Goal: Information Seeking & Learning: Learn about a topic

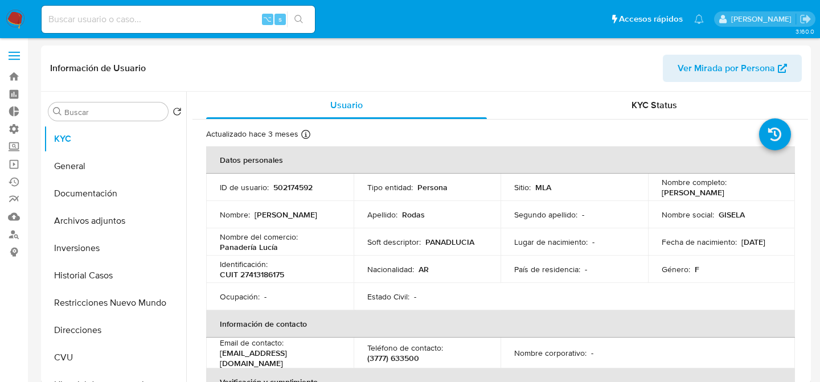
select select "10"
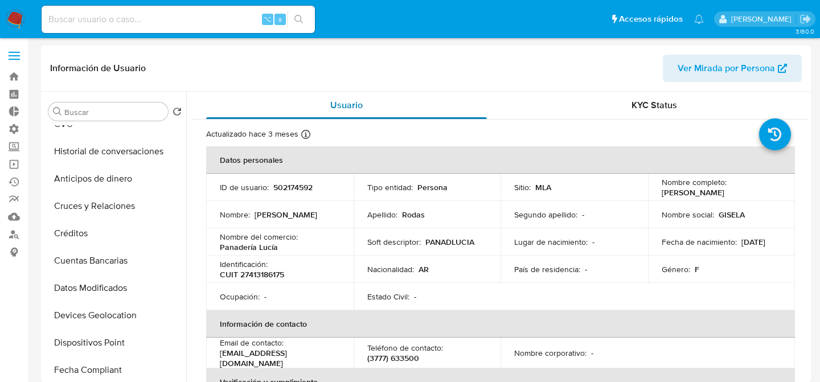
click at [325, 109] on div "Usuario" at bounding box center [346, 105] width 281 height 27
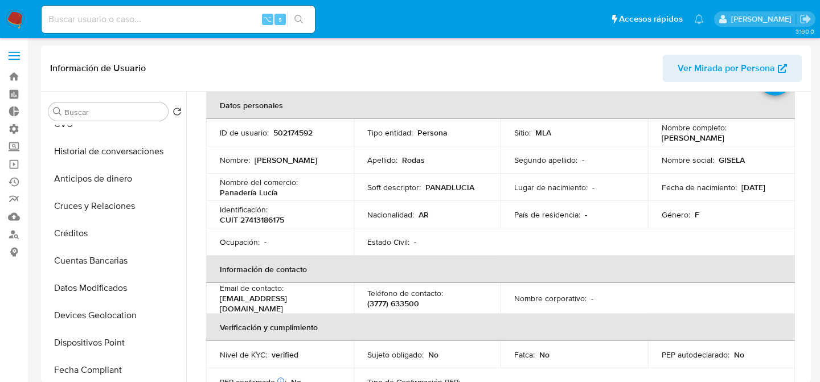
scroll to position [0, 0]
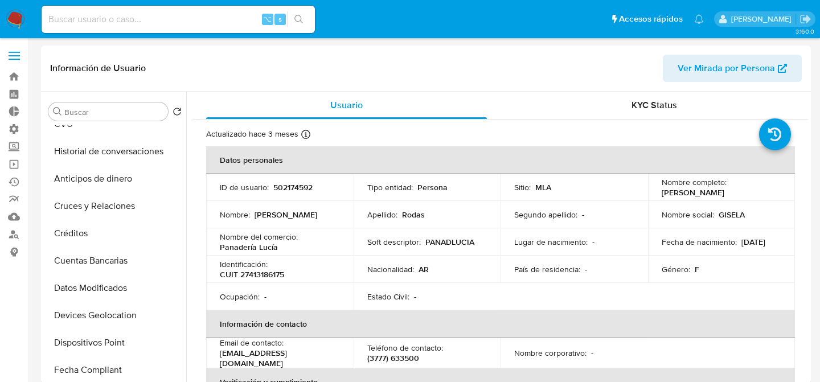
click at [335, 379] on th "Verificación y cumplimiento" at bounding box center [500, 381] width 589 height 27
click at [307, 148] on th "Datos personales" at bounding box center [500, 159] width 589 height 27
click at [376, 110] on div "Usuario" at bounding box center [346, 105] width 281 height 27
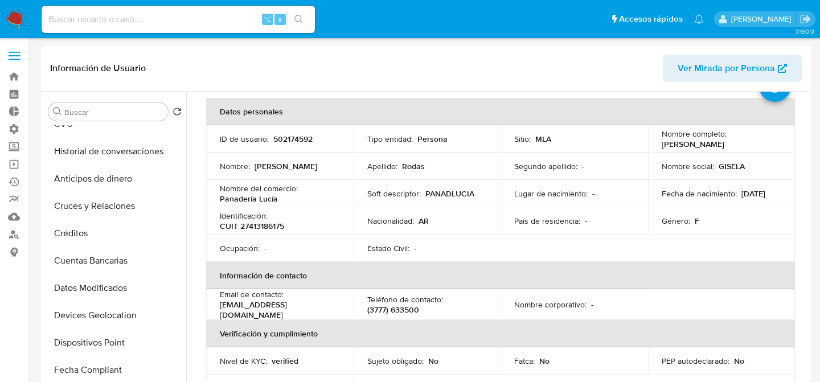
scroll to position [53, 0]
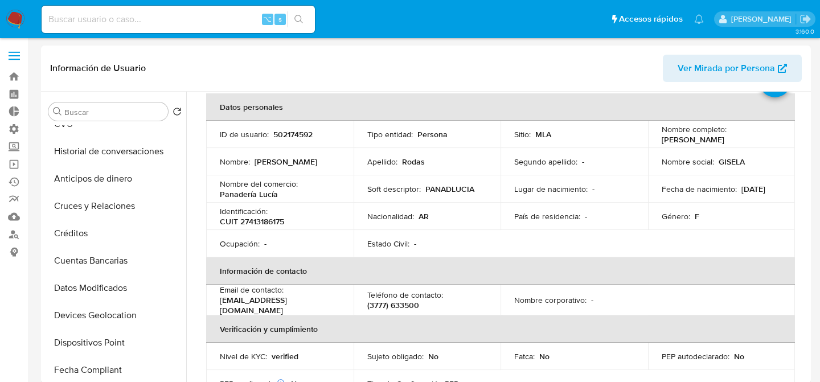
click at [387, 84] on div "Información de Usuario Ver Mirada por Persona" at bounding box center [426, 69] width 770 height 46
click at [476, 198] on td "Soft descriptor : PANADLUCIA" at bounding box center [427, 188] width 147 height 27
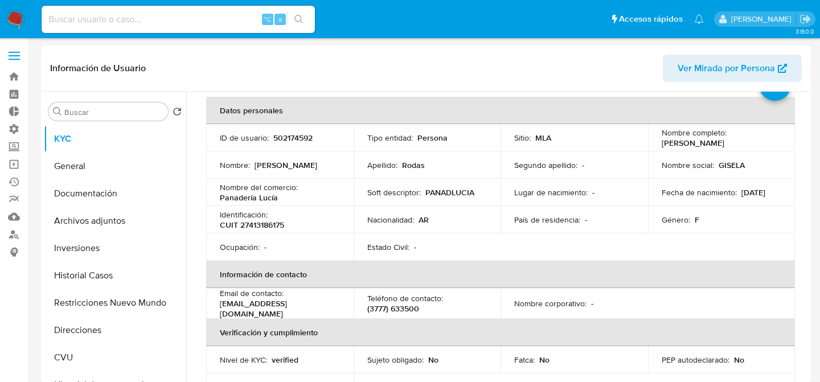
scroll to position [48, 0]
click at [99, 203] on button "Documentación" at bounding box center [110, 193] width 133 height 27
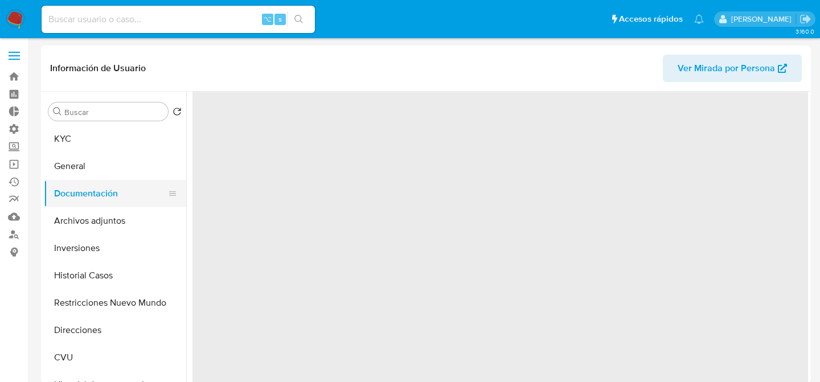
scroll to position [0, 0]
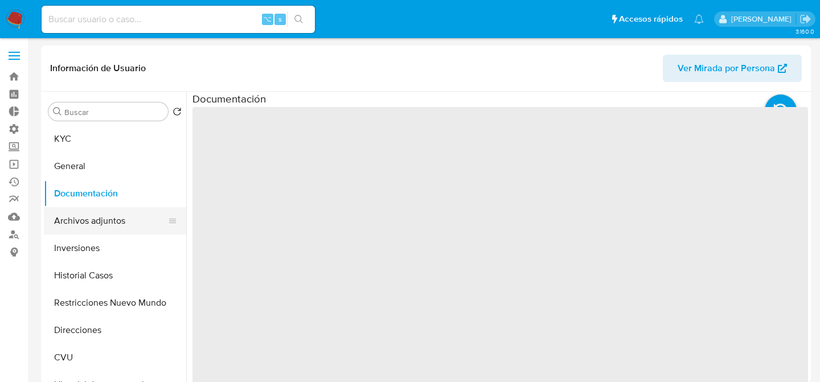
click at [100, 217] on button "Archivos adjuntos" at bounding box center [110, 220] width 133 height 27
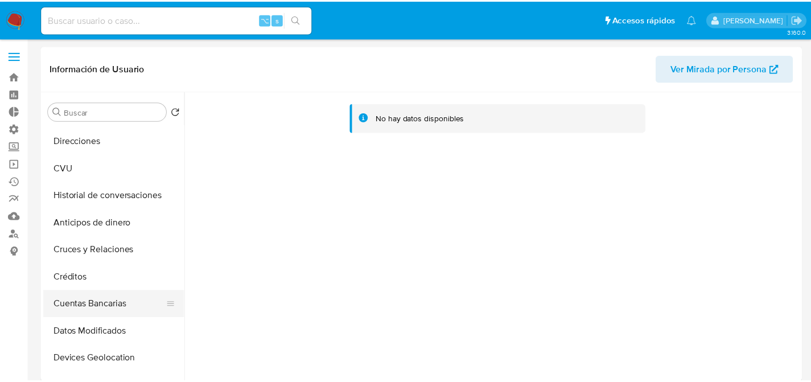
scroll to position [191, 0]
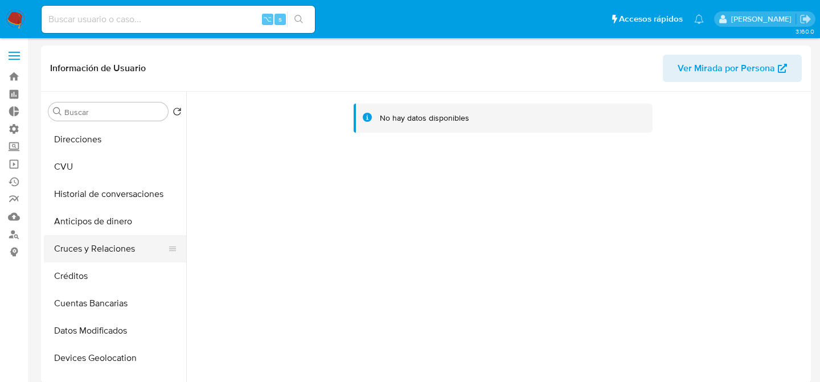
click at [67, 253] on button "Cruces y Relaciones" at bounding box center [110, 248] width 133 height 27
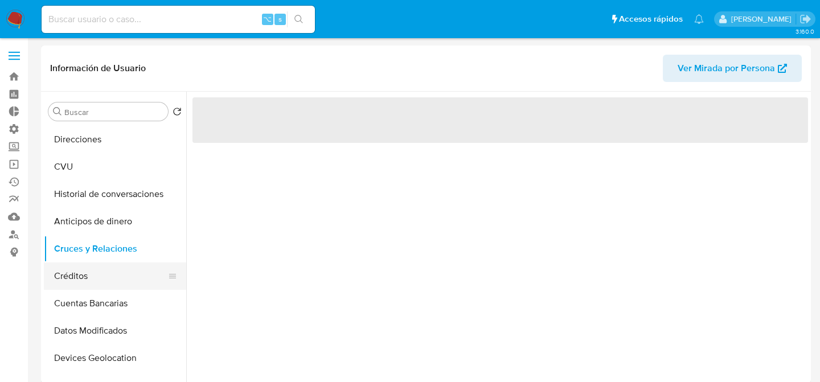
click at [67, 266] on button "Créditos" at bounding box center [110, 275] width 133 height 27
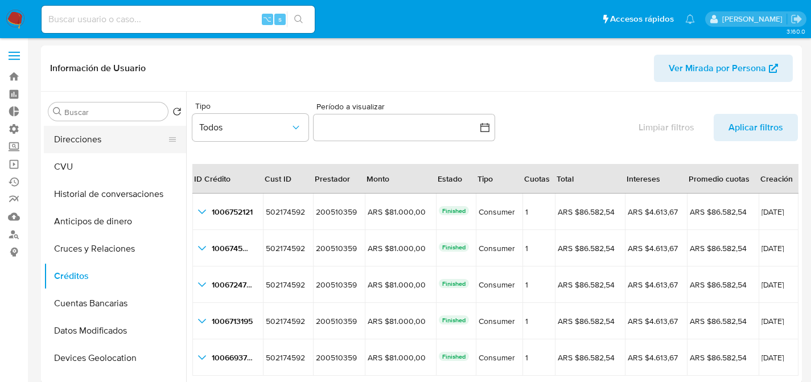
drag, startPoint x: 91, startPoint y: 144, endPoint x: 88, endPoint y: 149, distance: 5.9
click at [91, 144] on button "Direcciones" at bounding box center [110, 139] width 133 height 27
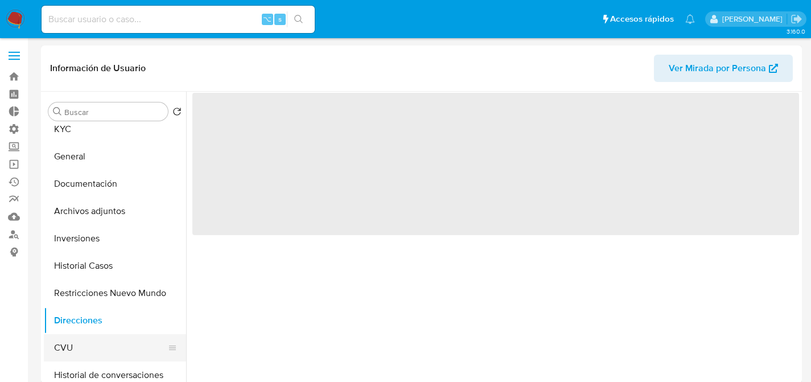
scroll to position [0, 0]
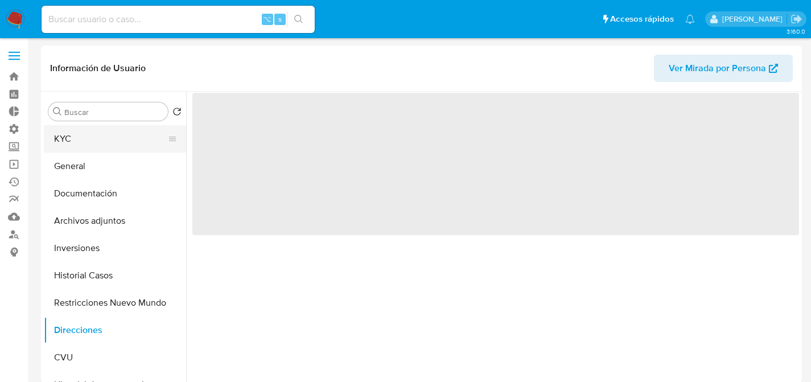
click at [93, 151] on button "KYC" at bounding box center [110, 138] width 133 height 27
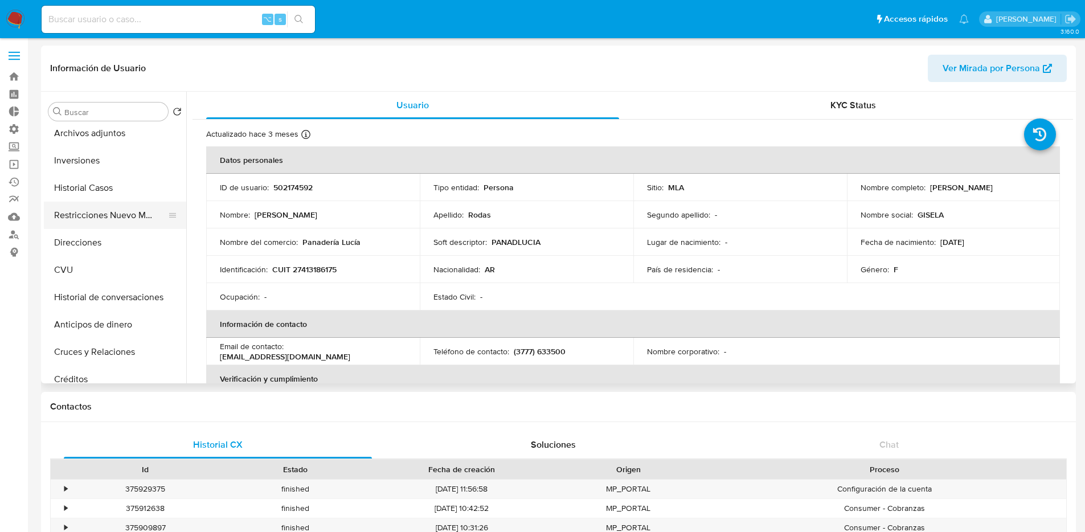
scroll to position [92, 0]
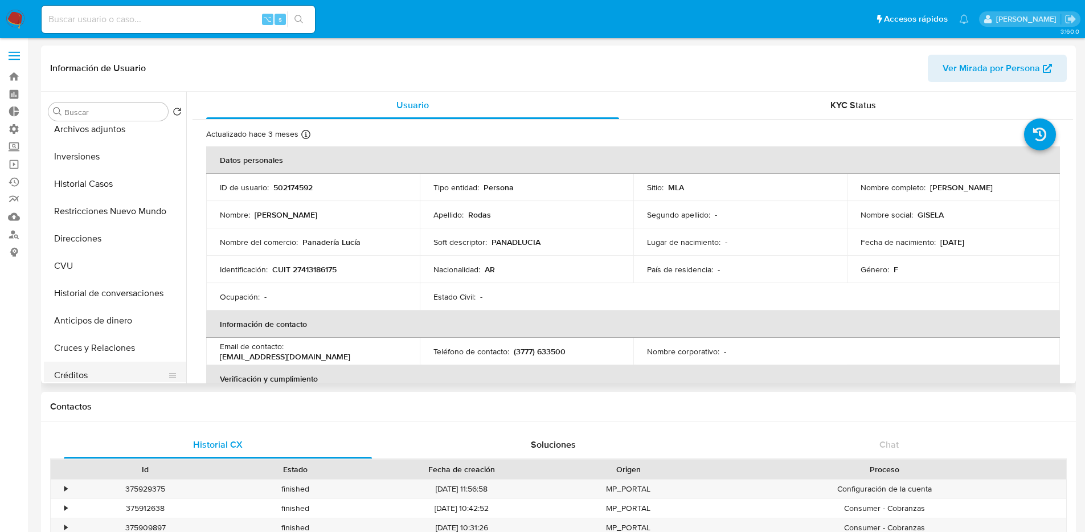
click at [87, 377] on button "Créditos" at bounding box center [110, 375] width 133 height 27
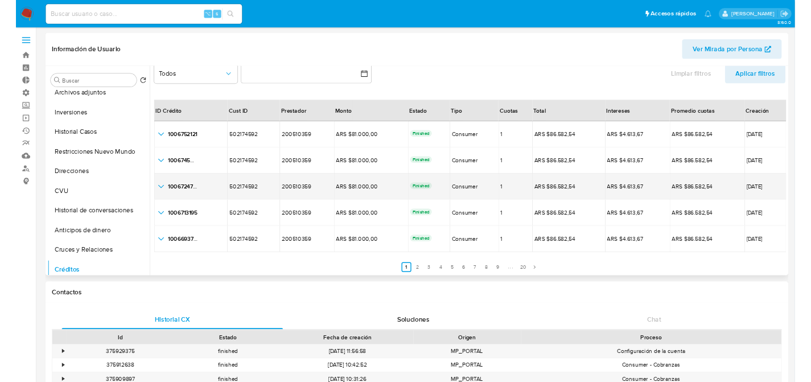
scroll to position [26, 0]
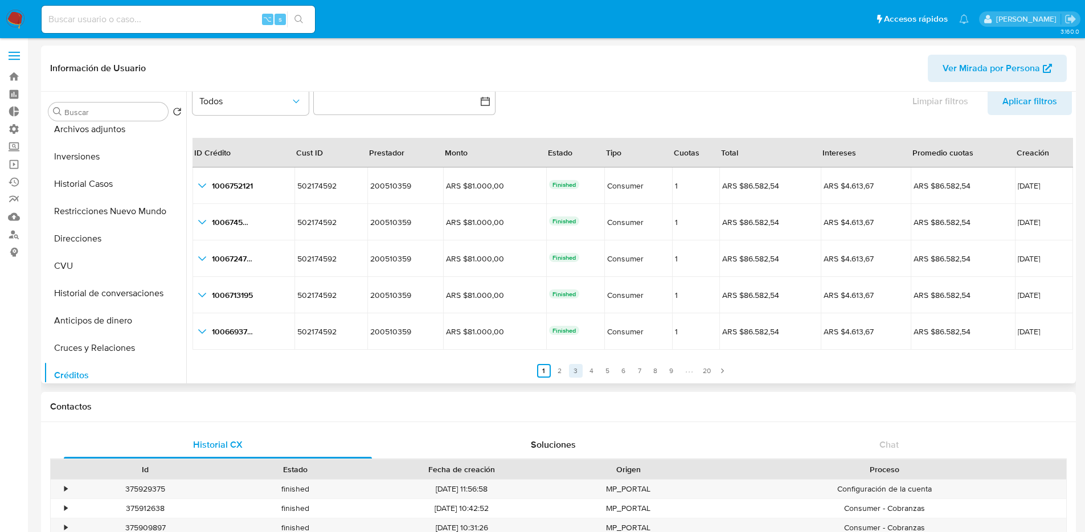
click at [569, 374] on link "3" at bounding box center [576, 371] width 14 height 14
click at [585, 374] on link "3" at bounding box center [583, 371] width 14 height 14
click at [598, 371] on link "4" at bounding box center [599, 371] width 14 height 14
click at [609, 370] on link "5" at bounding box center [615, 371] width 14 height 14
click at [631, 372] on link "6" at bounding box center [631, 371] width 14 height 14
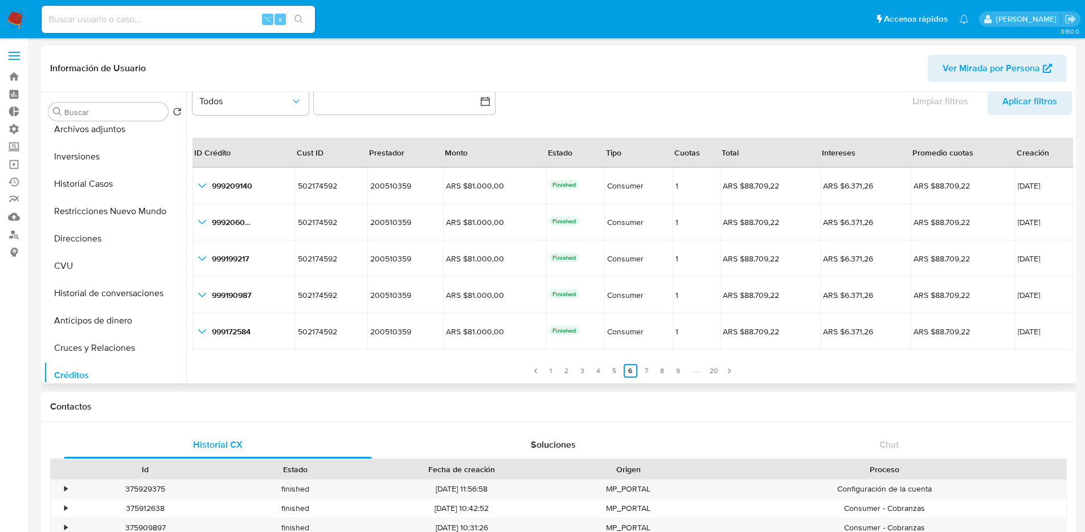
click at [635, 371] on ul "Anterior 1 2 3 4 5 6 7 8 9 20 Siguiente" at bounding box center [631, 363] width 879 height 27
click at [640, 371] on link "7" at bounding box center [646, 371] width 14 height 14
click at [657, 371] on link "8" at bounding box center [662, 371] width 14 height 14
click at [663, 370] on link "8" at bounding box center [662, 371] width 14 height 14
click at [552, 374] on link "1" at bounding box center [551, 371] width 14 height 14
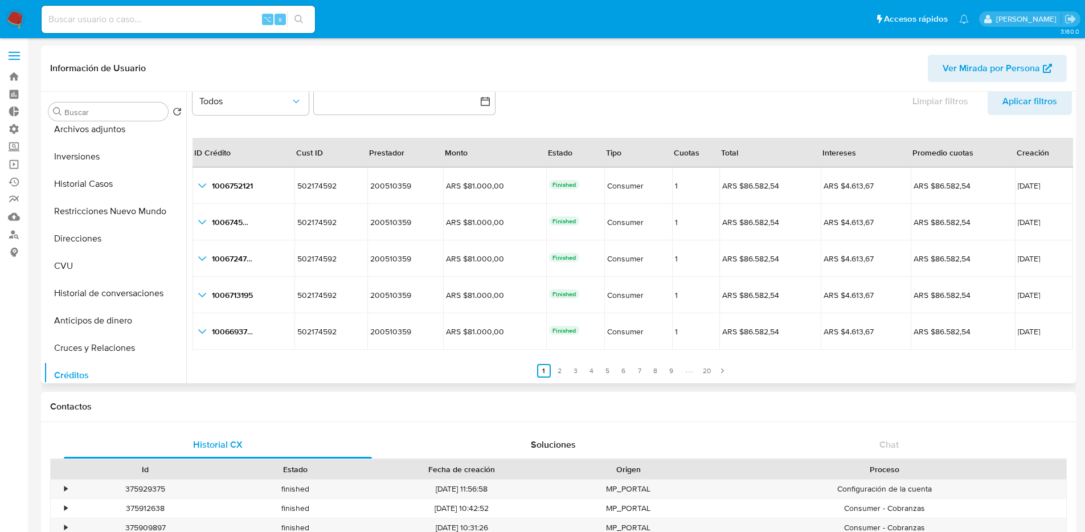
click at [403, 358] on ul "Anterior 1 2 3 4 5 6 7 8 9 20 Siguiente" at bounding box center [631, 363] width 879 height 27
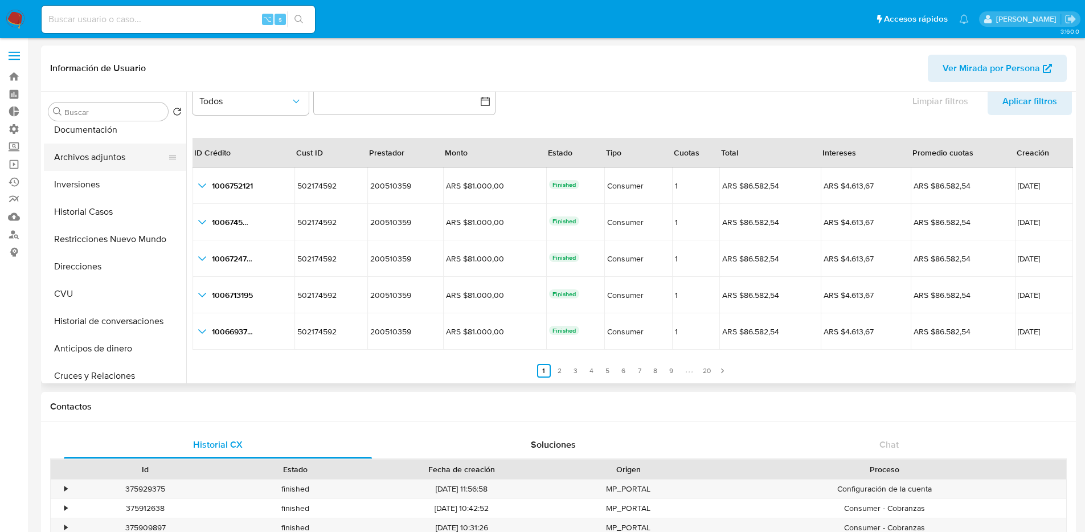
scroll to position [0, 0]
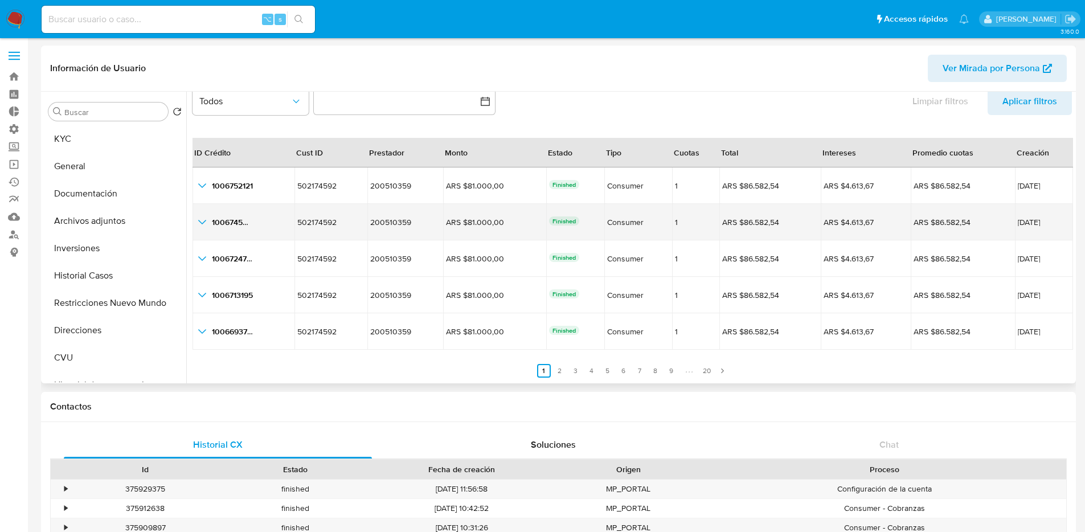
click at [235, 216] on div "1006745066 1006745066" at bounding box center [243, 222] width 96 height 14
click at [234, 228] on div "1006745066 1006745066" at bounding box center [243, 222] width 96 height 14
click at [233, 224] on span "1006745066" at bounding box center [234, 221] width 45 height 11
click at [203, 223] on icon "button_show_hidden_detail_by_id_1" at bounding box center [202, 222] width 14 height 14
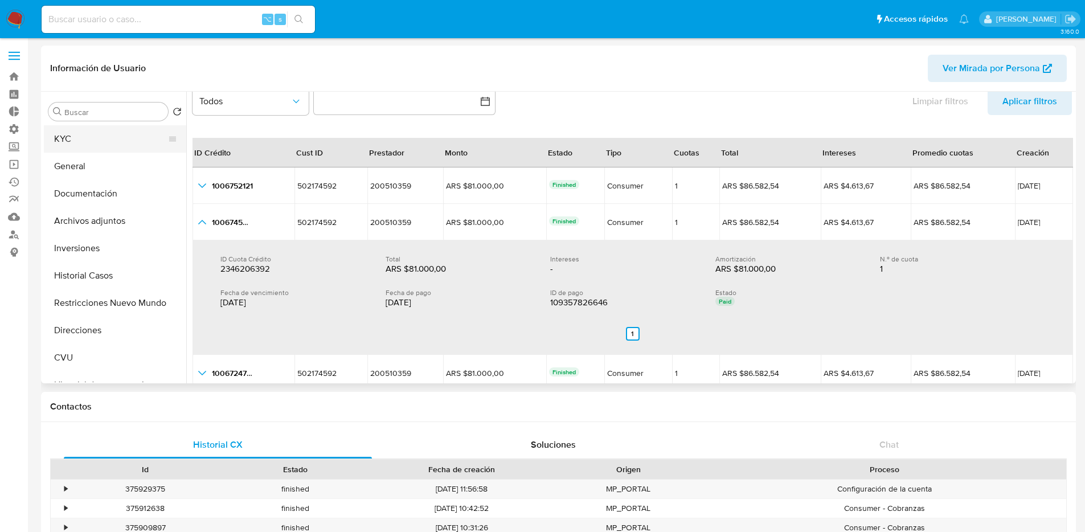
click at [105, 142] on button "KYC" at bounding box center [110, 138] width 133 height 27
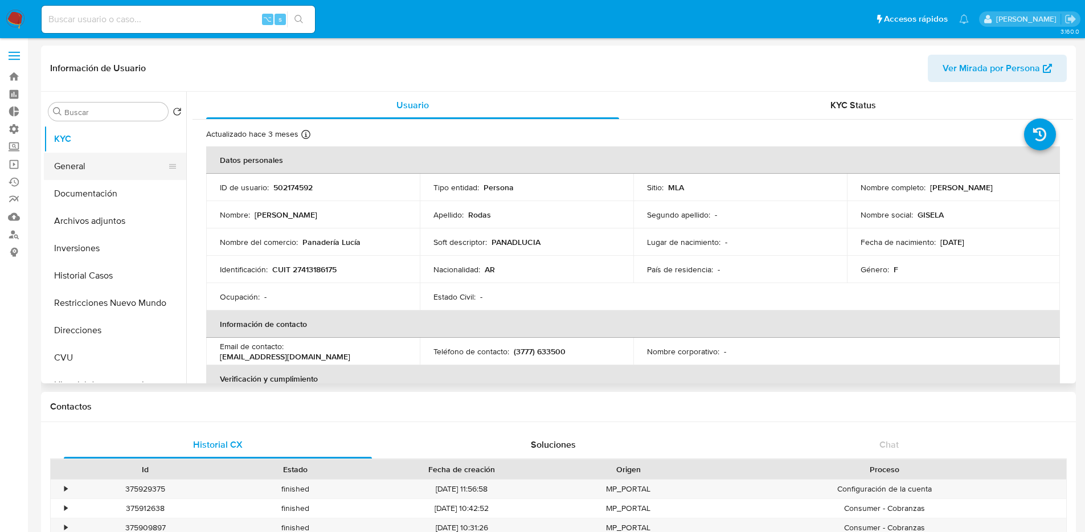
click at [97, 158] on button "General" at bounding box center [110, 166] width 133 height 27
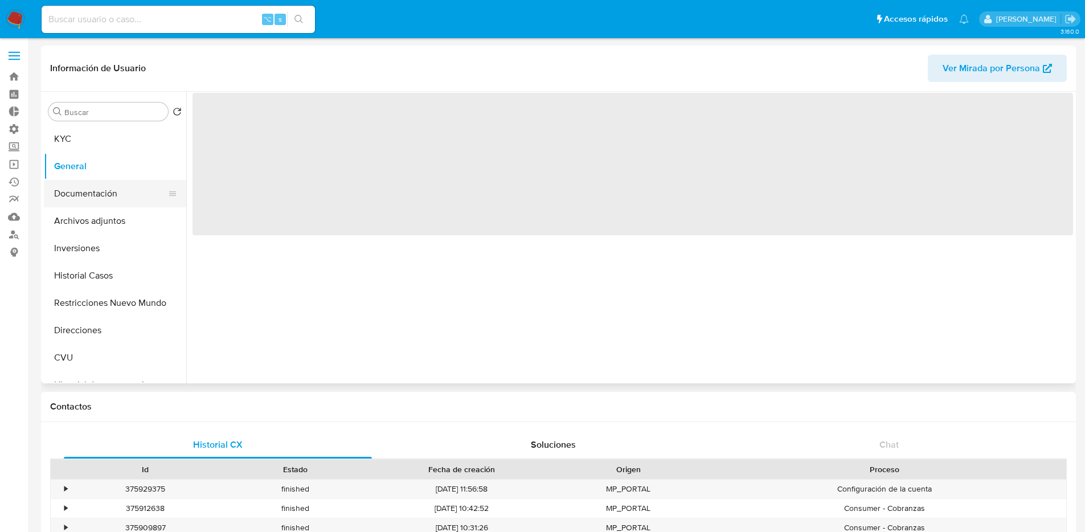
click at [100, 188] on button "Documentación" at bounding box center [110, 193] width 133 height 27
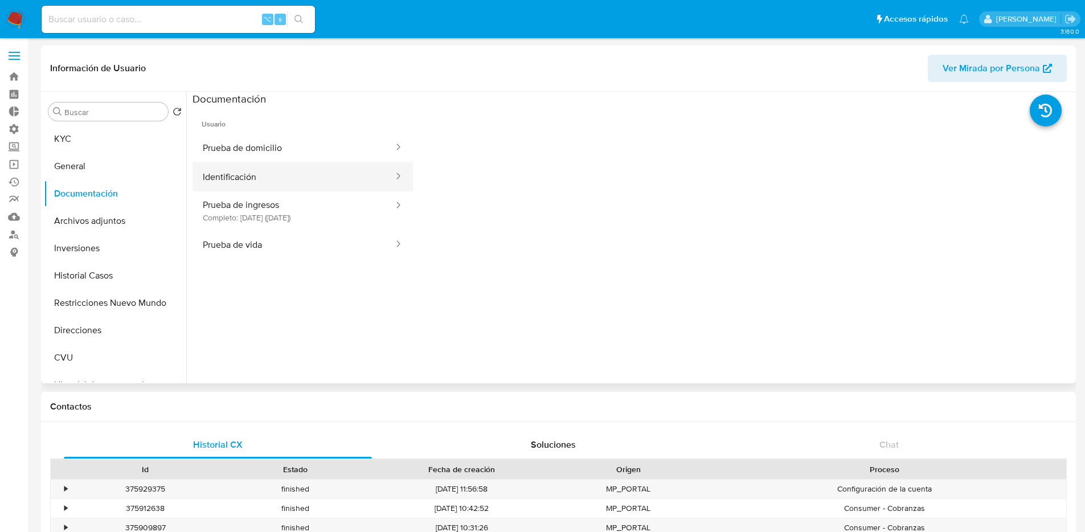
click at [368, 171] on button "Identificación" at bounding box center [293, 176] width 202 height 29
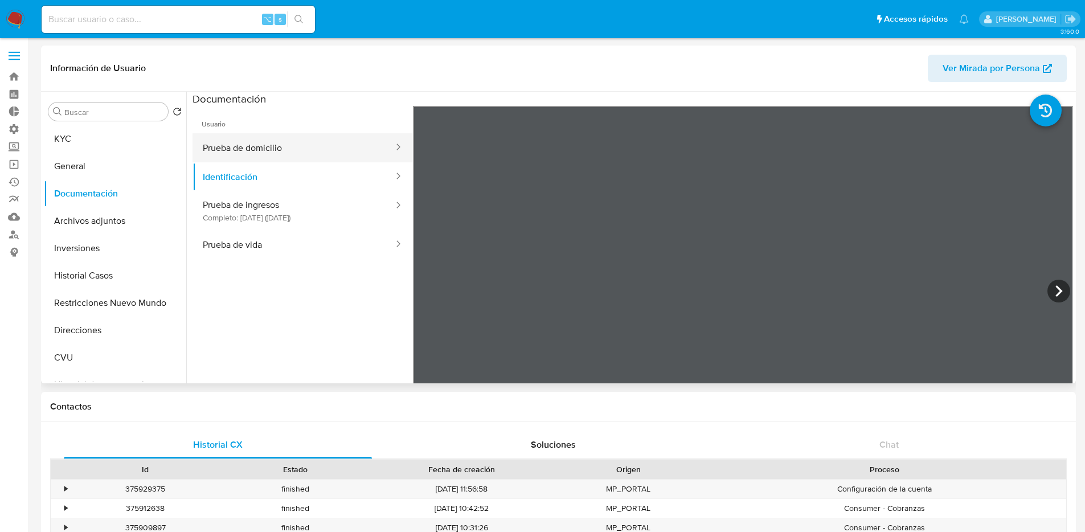
click at [373, 155] on button "Prueba de domicilio" at bounding box center [293, 147] width 202 height 29
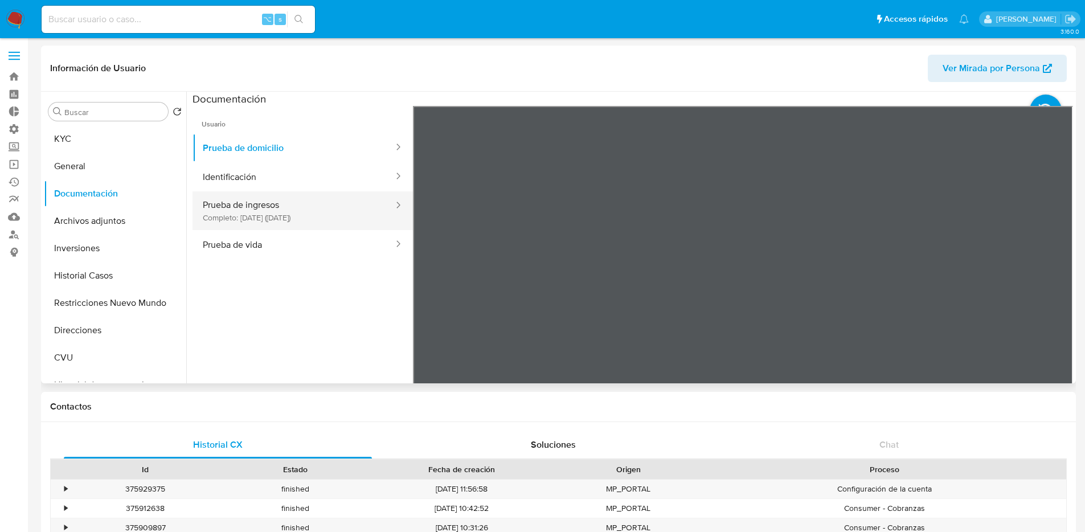
click at [358, 200] on button "Prueba de ingresos Completo: 02/04/2025 (hace 6 meses)" at bounding box center [293, 210] width 202 height 39
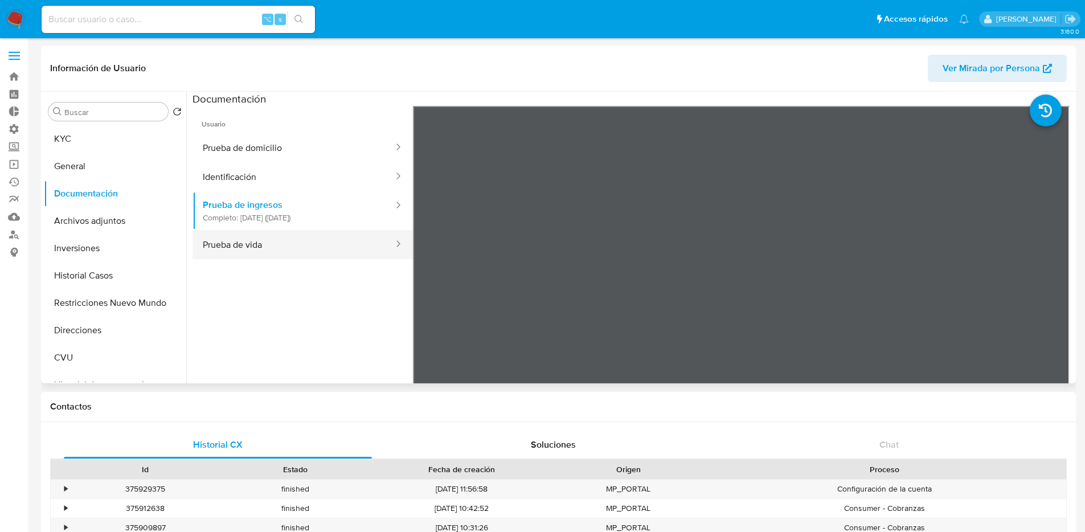
click at [323, 243] on button "Prueba de vida" at bounding box center [293, 244] width 202 height 29
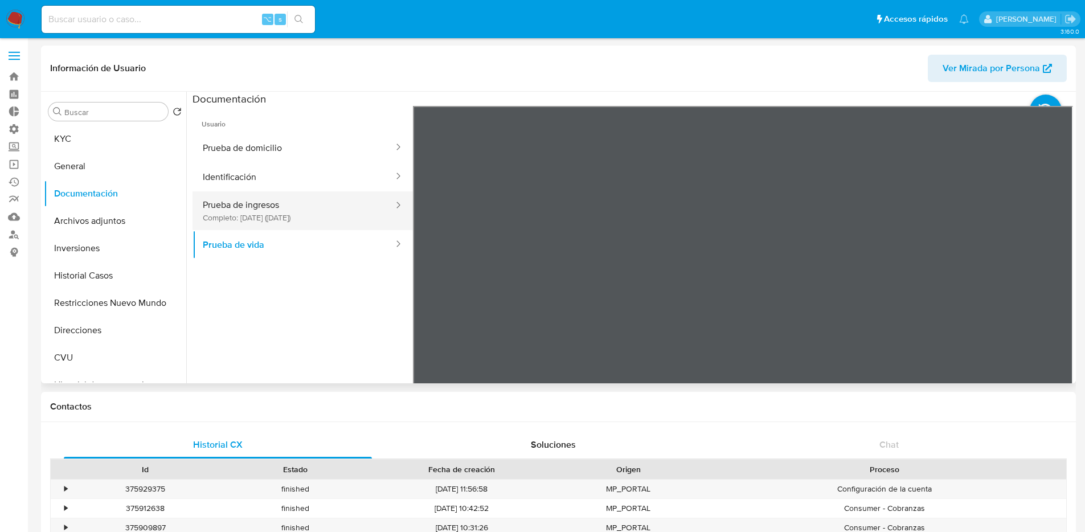
click at [334, 210] on button "Prueba de ingresos Completo: 02/04/2025 (hace 6 meses)" at bounding box center [293, 210] width 202 height 39
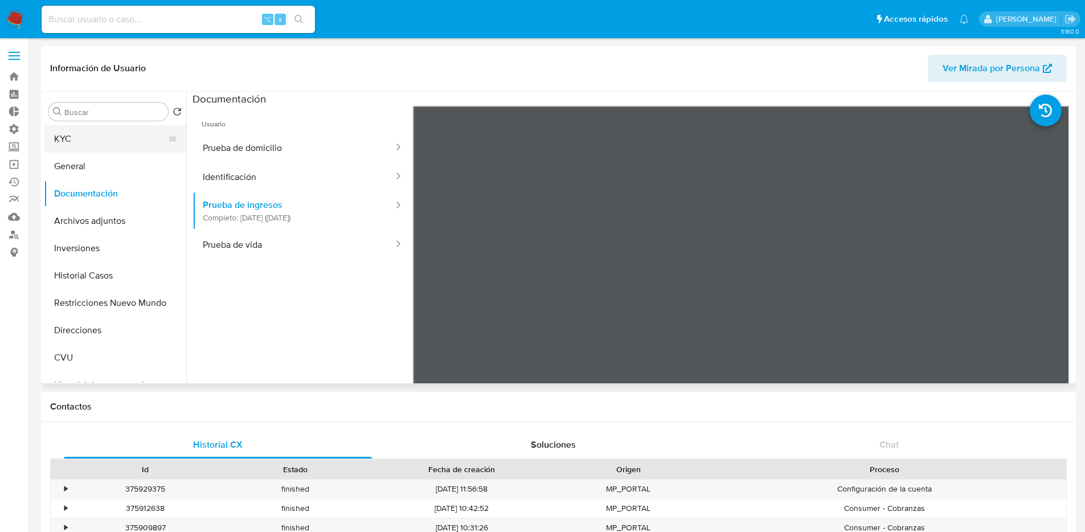
click at [66, 146] on button "KYC" at bounding box center [110, 138] width 133 height 27
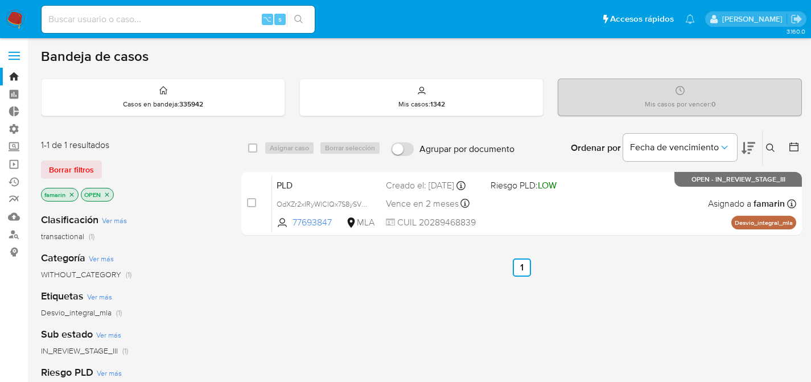
click at [479, 266] on ul "Anterior 1 Siguiente" at bounding box center [521, 268] width 561 height 18
click at [336, 247] on div "select-all-cases-checkbox Asignar caso Borrar selección Agrupar por documento O…" at bounding box center [521, 388] width 561 height 516
drag, startPoint x: 278, startPoint y: 229, endPoint x: 263, endPoint y: 318, distance: 90.1
click at [263, 318] on div "select-all-cases-checkbox Asignar caso Borrar selección Agrupar por documento O…" at bounding box center [521, 388] width 561 height 516
click at [259, 317] on div "select-all-cases-checkbox Asignar caso Borrar selección Agrupar por documento O…" at bounding box center [521, 388] width 561 height 516
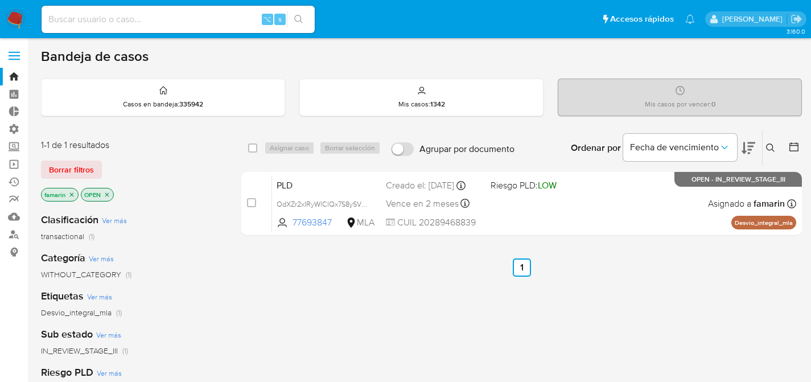
click at [454, 315] on div "select-all-cases-checkbox Asignar caso Borrar selección Agrupar por documento O…" at bounding box center [521, 388] width 561 height 516
click at [175, 178] on div "1-1 de 1 resultados Borrar filtros famarin OPEN" at bounding box center [132, 171] width 182 height 65
click at [126, 18] on input at bounding box center [178, 19] width 273 height 15
paste input "130002952"
type input "130002952"
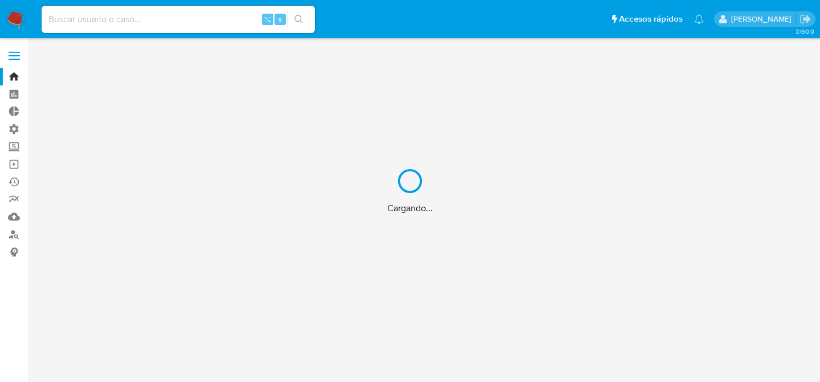
click at [161, 22] on div "Cargando..." at bounding box center [410, 191] width 820 height 382
click at [162, 21] on div "Cargando..." at bounding box center [410, 191] width 820 height 382
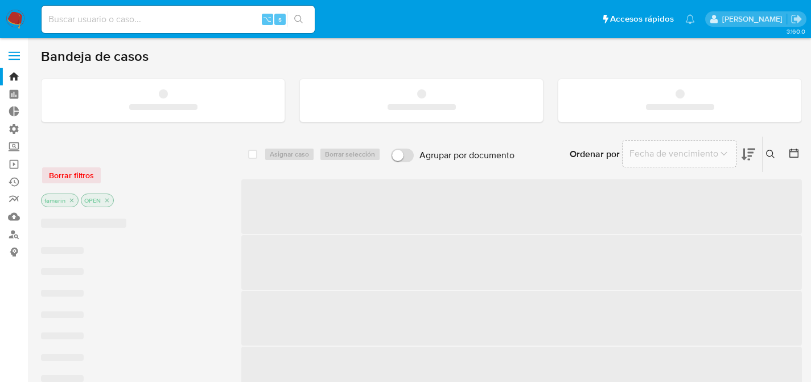
click at [162, 21] on input at bounding box center [178, 19] width 273 height 15
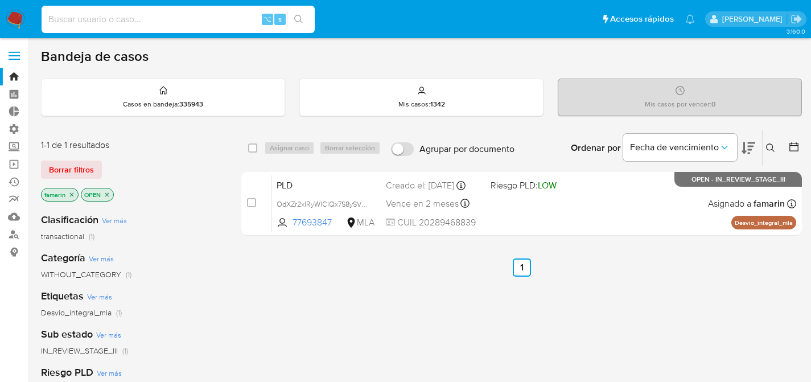
paste input "130002952"
type input "130002952"
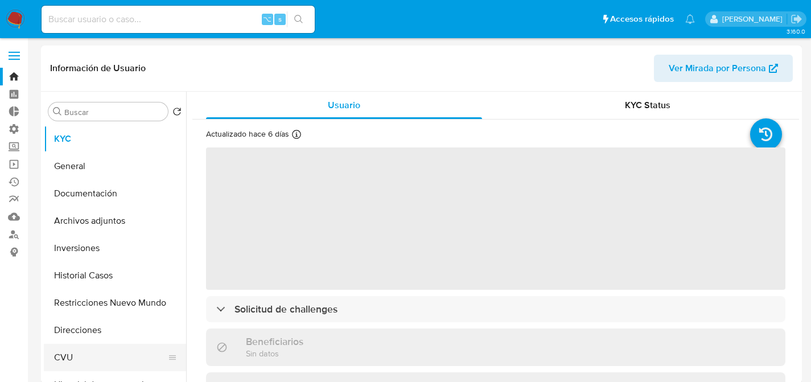
select select "10"
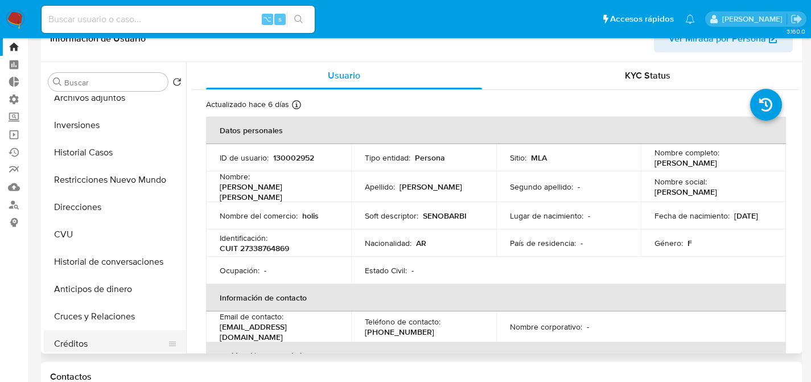
scroll to position [95, 0]
click at [107, 345] on button "Créditos" at bounding box center [110, 342] width 133 height 27
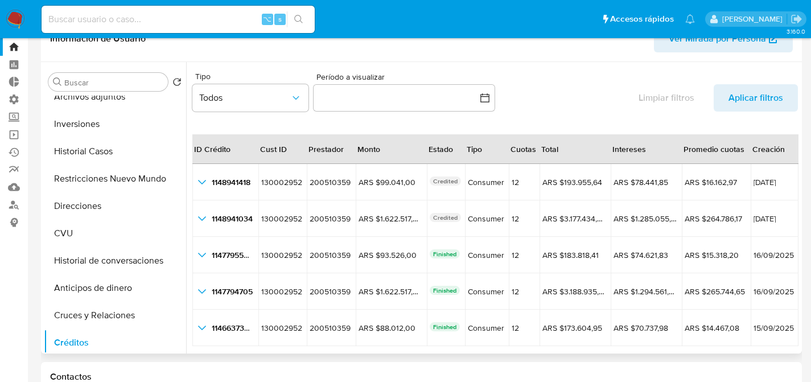
click at [615, 110] on div "Tipo Todos Período a visualizar inputDatePicker Limpiar filtros Aplicar filtros" at bounding box center [495, 94] width 606 height 53
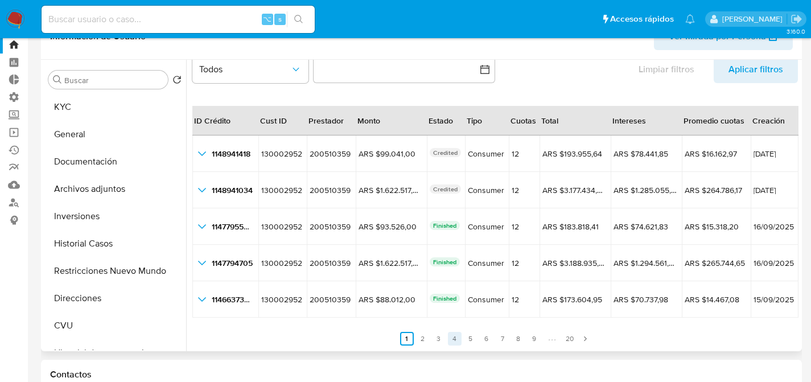
scroll to position [32, 0]
click at [454, 335] on link "4" at bounding box center [455, 339] width 14 height 14
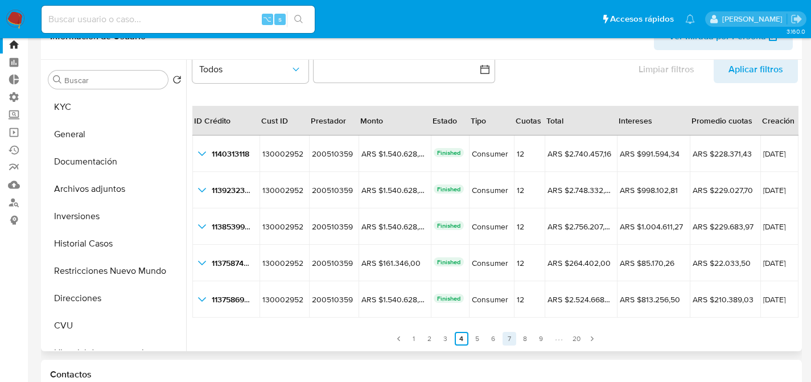
click at [503, 341] on link "7" at bounding box center [510, 339] width 14 height 14
click at [452, 343] on ul "Anterior 1 2 3 4 5 6 7 8 9 20 Siguiente" at bounding box center [495, 331] width 606 height 27
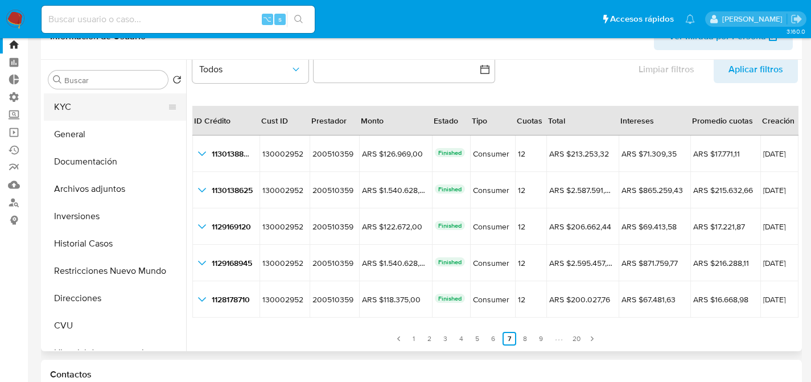
click at [78, 108] on button "KYC" at bounding box center [110, 106] width 133 height 27
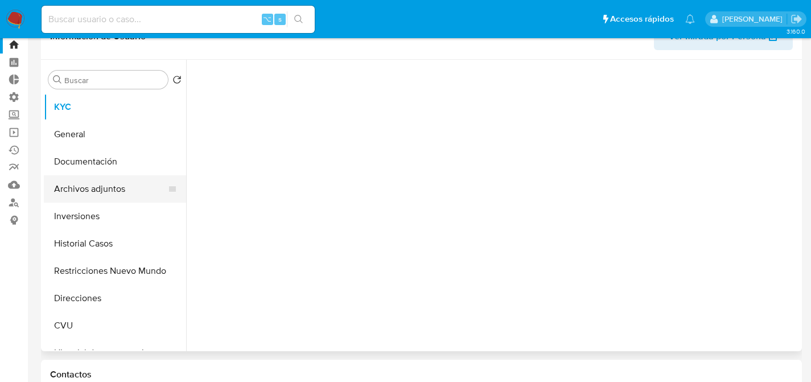
scroll to position [0, 0]
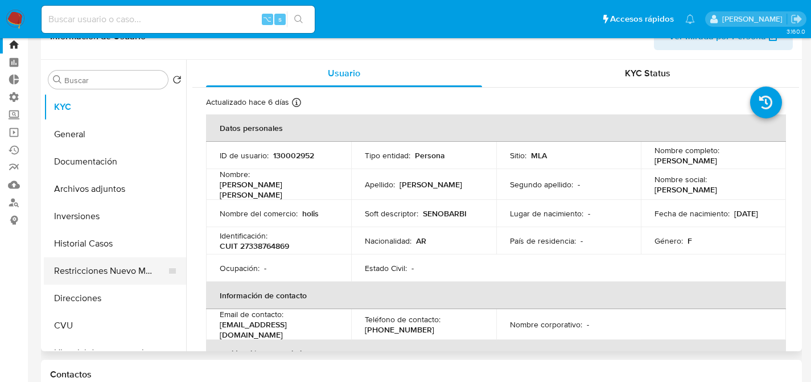
click at [76, 263] on button "Restricciones Nuevo Mundo" at bounding box center [110, 270] width 133 height 27
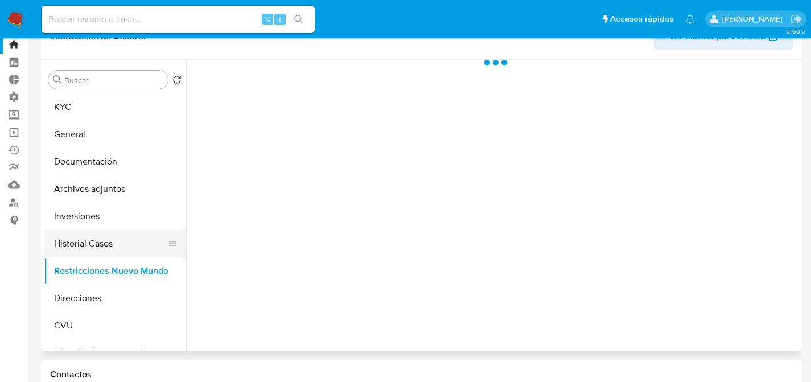
click at [76, 249] on button "Historial Casos" at bounding box center [110, 243] width 133 height 27
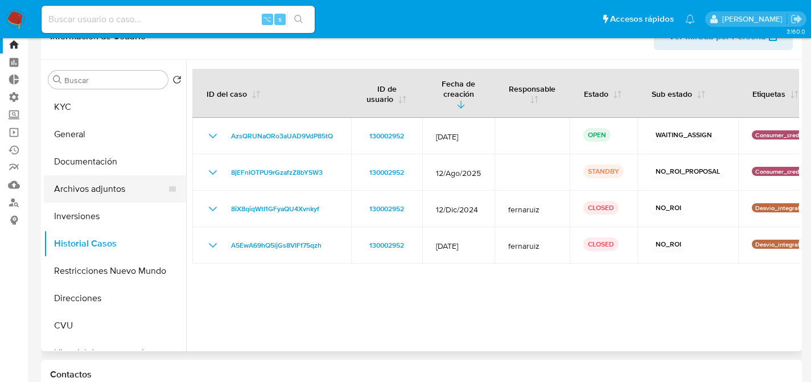
click at [67, 191] on button "Archivos adjuntos" at bounding box center [110, 188] width 133 height 27
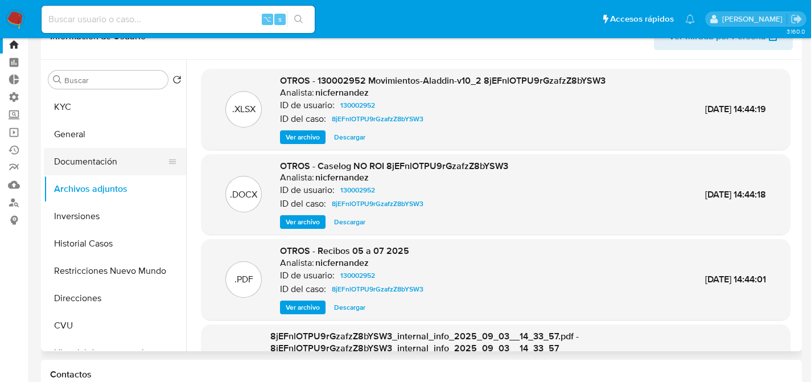
click at [80, 159] on button "Documentación" at bounding box center [110, 161] width 133 height 27
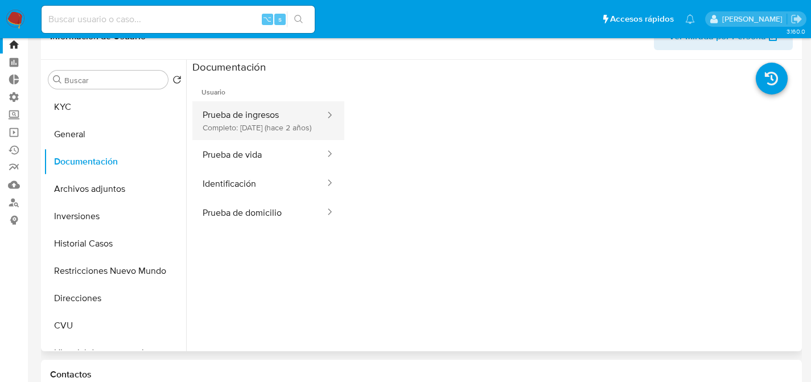
click at [268, 125] on button "Prueba de ingresos Completo: 21/01/2024 (hace 2 años)" at bounding box center [259, 120] width 134 height 39
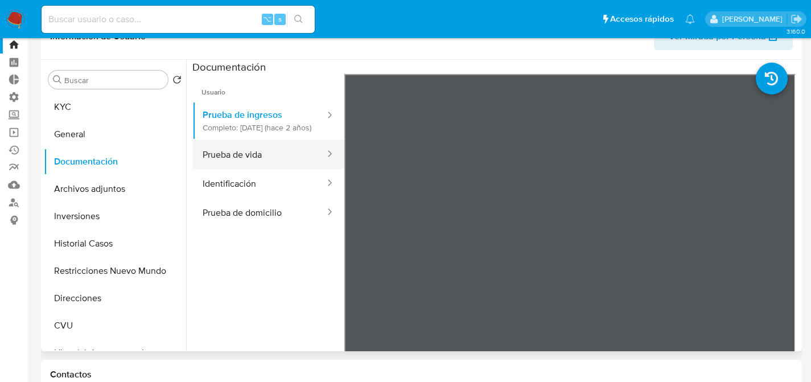
click at [256, 165] on button "Prueba de vida" at bounding box center [259, 154] width 134 height 29
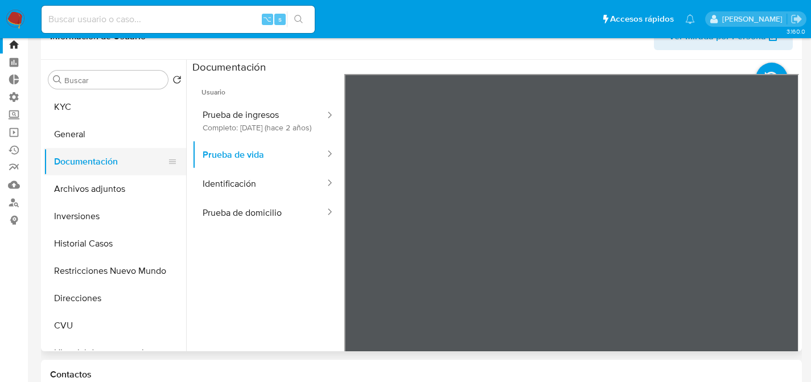
click at [108, 165] on button "Documentación" at bounding box center [110, 161] width 133 height 27
click at [104, 200] on button "Archivos adjuntos" at bounding box center [110, 188] width 133 height 27
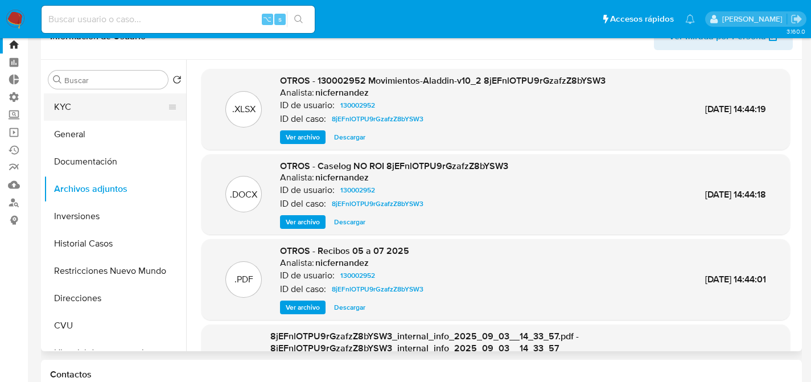
click at [71, 96] on button "KYC" at bounding box center [110, 106] width 133 height 27
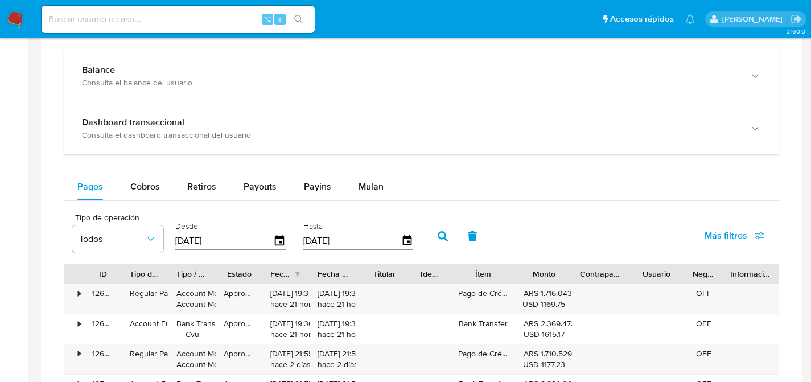
scroll to position [641, 0]
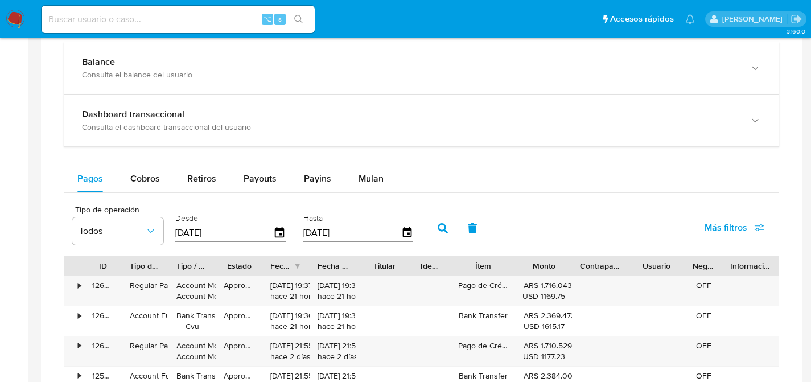
click at [224, 237] on input "20/06/2025" at bounding box center [224, 233] width 98 height 18
click at [269, 232] on input "20/06/2025" at bounding box center [224, 233] width 98 height 18
click at [280, 232] on icon "button" at bounding box center [280, 233] width 20 height 20
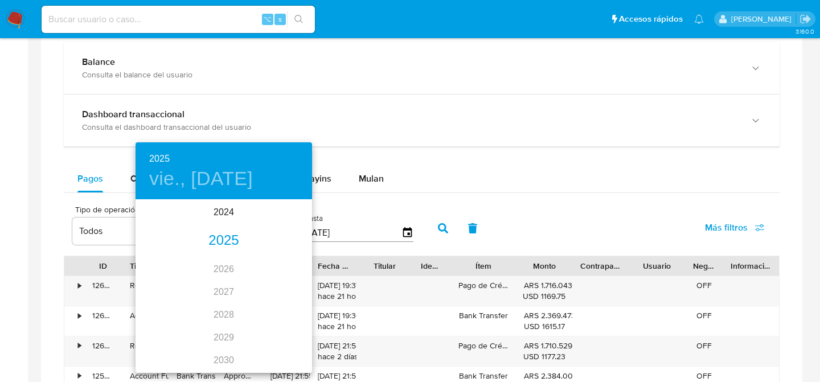
click at [216, 236] on div "2025" at bounding box center [224, 240] width 177 height 23
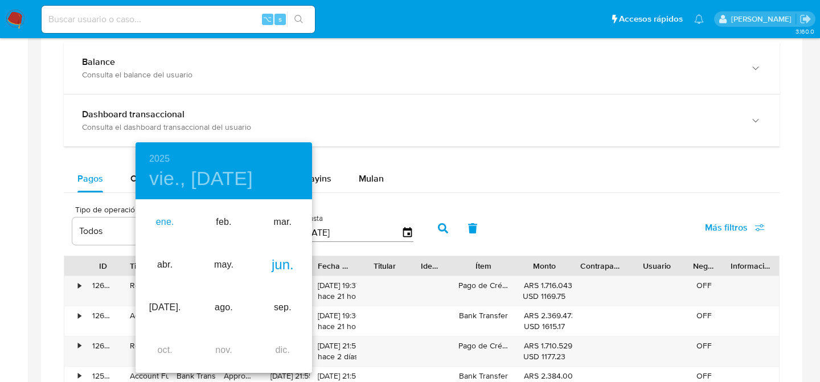
click at [177, 227] on div "ene." at bounding box center [165, 222] width 59 height 43
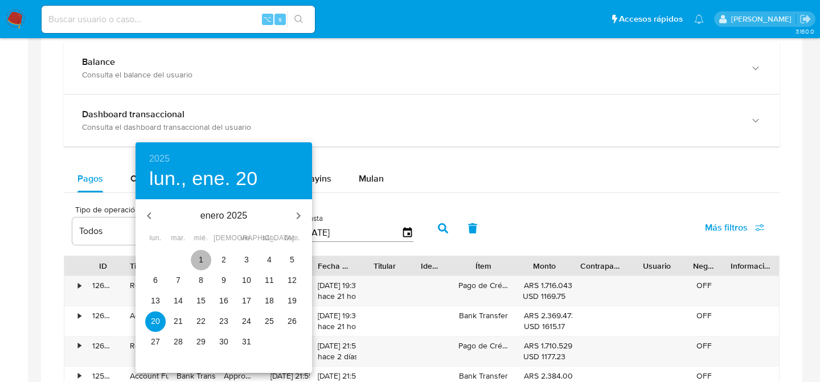
click at [199, 257] on p "1" at bounding box center [201, 259] width 5 height 11
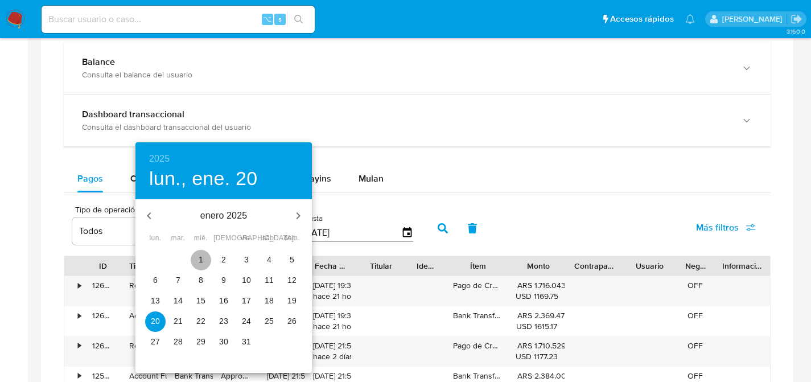
type input "01/01/2025"
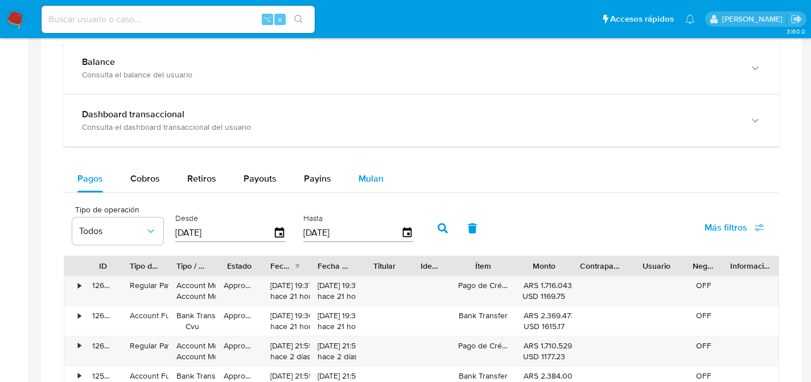
click at [381, 183] on button "Mulan" at bounding box center [371, 178] width 52 height 27
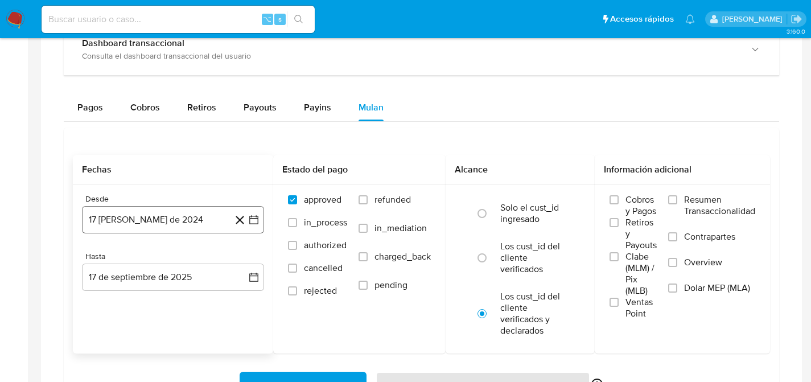
scroll to position [716, 0]
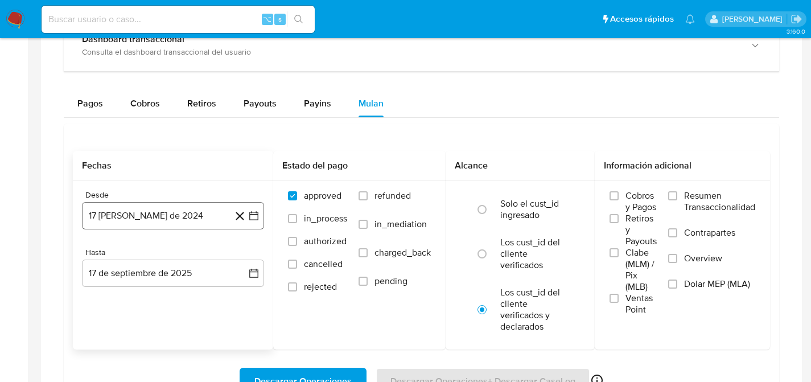
click at [192, 216] on button "17 de agosto de 2024" at bounding box center [173, 215] width 182 height 27
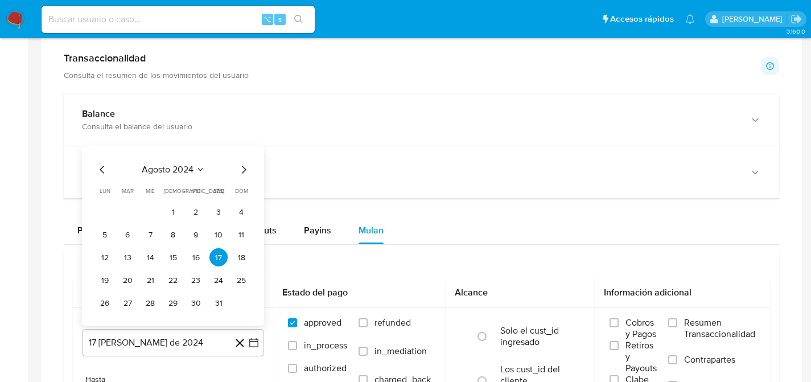
scroll to position [549, 0]
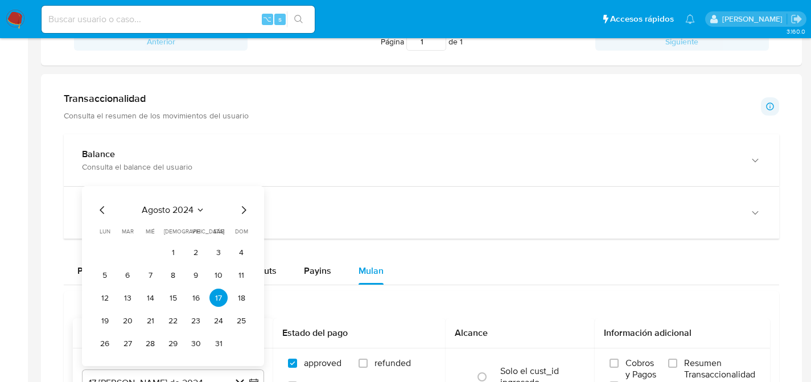
click at [242, 216] on icon "Mes siguiente" at bounding box center [244, 210] width 14 height 14
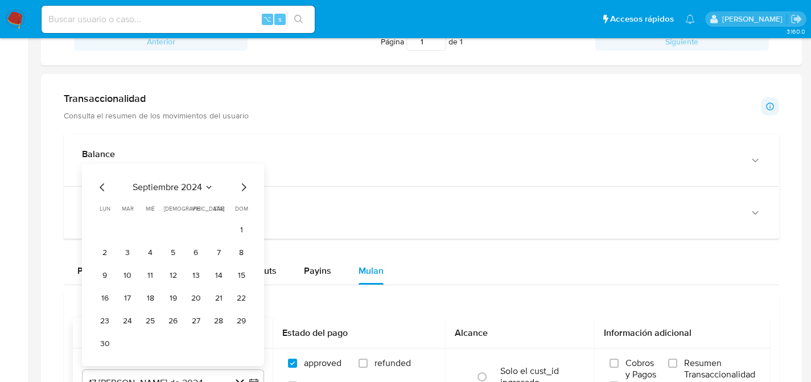
click at [241, 194] on icon "Mes siguiente" at bounding box center [244, 188] width 14 height 14
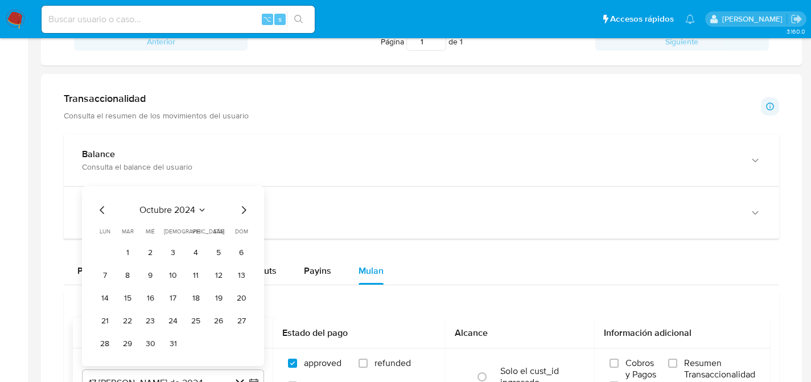
click at [242, 212] on icon "Mes siguiente" at bounding box center [244, 210] width 14 height 14
click at [241, 195] on div "diciembre 2024 diciembre 2024 lun lunes mar martes mié miércoles jue jueves vie…" at bounding box center [173, 267] width 155 height 172
click at [246, 192] on icon "Mes siguiente" at bounding box center [244, 188] width 14 height 14
click at [146, 254] on button "1" at bounding box center [150, 252] width 18 height 18
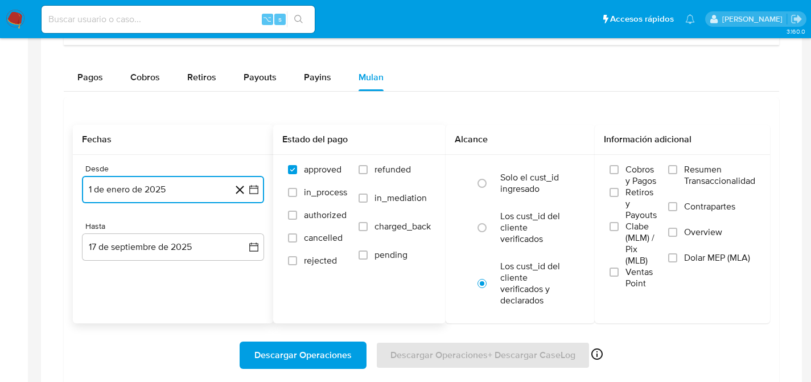
scroll to position [751, 0]
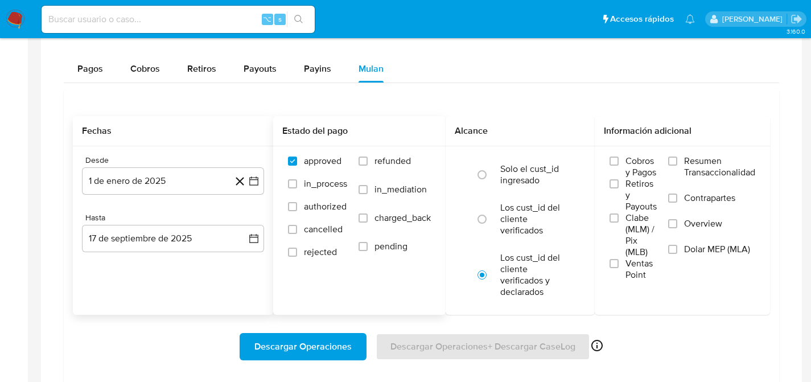
click at [389, 167] on span "refunded" at bounding box center [393, 160] width 36 height 11
click at [368, 166] on input "refunded" at bounding box center [363, 161] width 9 height 9
checkbox input "true"
click at [530, 222] on label "Los cust_id del cliente verificados" at bounding box center [533, 219] width 64 height 34
click at [491, 222] on input "radio" at bounding box center [482, 219] width 18 height 18
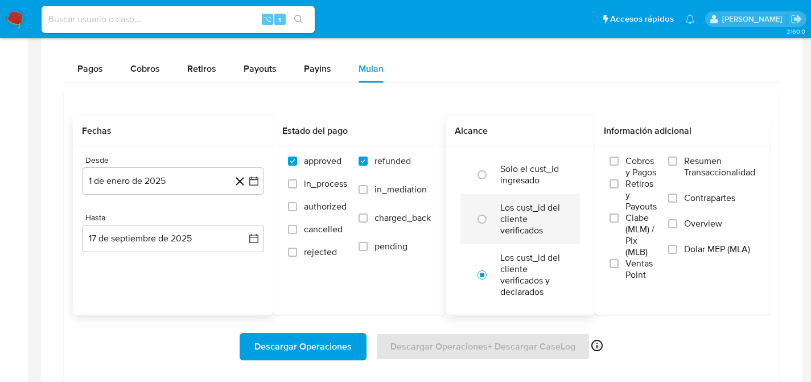
radio input "true"
click at [698, 253] on span "Dolar MEP (MLA)" at bounding box center [717, 249] width 66 height 11
click at [678, 253] on input "Dolar MEP (MLA)" at bounding box center [672, 249] width 9 height 9
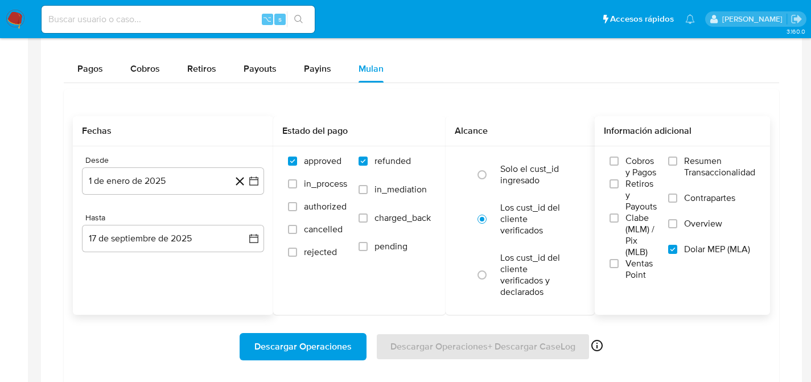
click at [288, 347] on span "Descargar Operaciones" at bounding box center [303, 346] width 97 height 25
click at [136, 15] on input at bounding box center [178, 19] width 273 height 15
paste input "48396399"
type input "48396399"
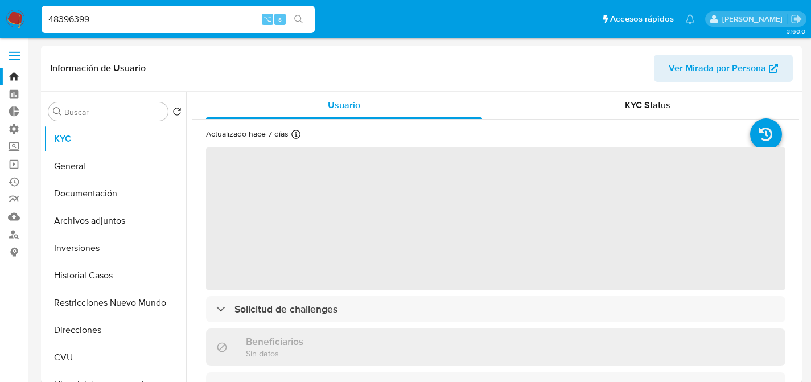
select select "10"
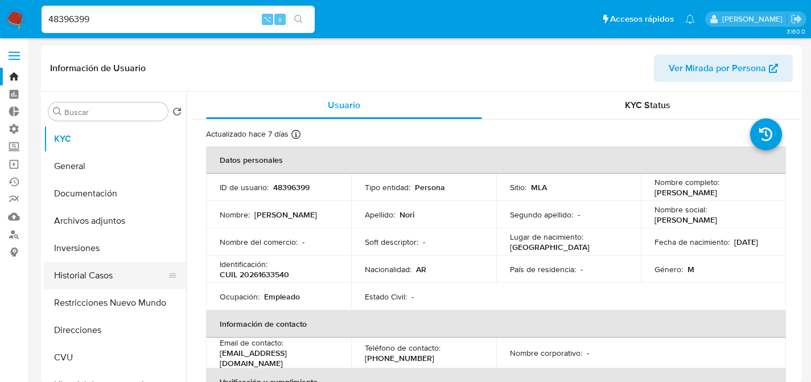
click at [88, 288] on button "Historial Casos" at bounding box center [110, 275] width 133 height 27
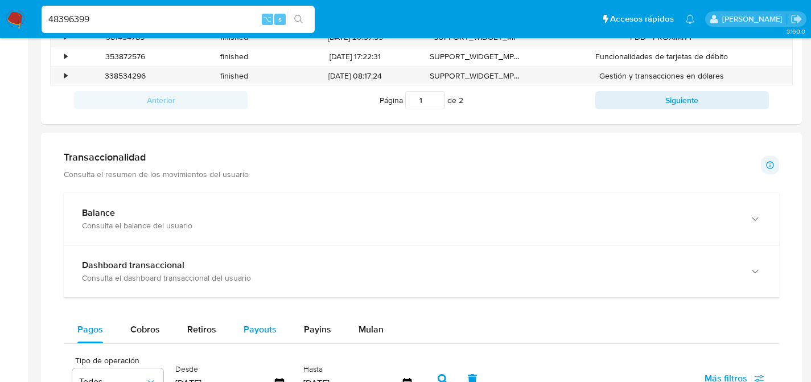
scroll to position [575, 0]
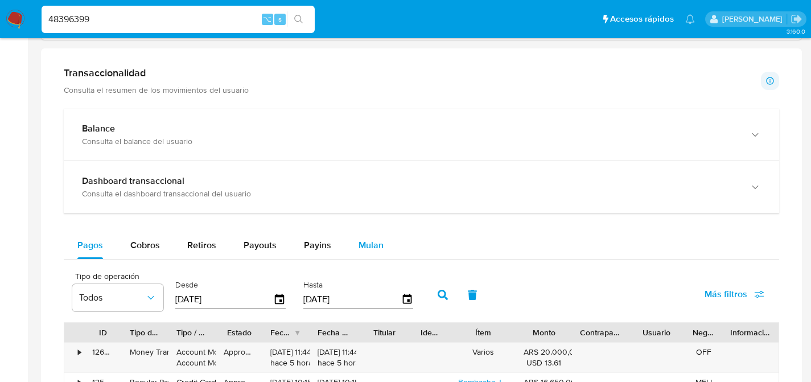
click at [369, 249] on span "Mulan" at bounding box center [371, 245] width 25 height 13
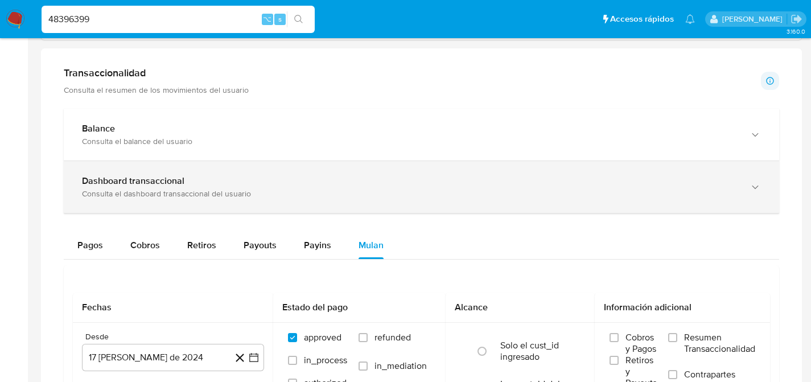
click at [274, 183] on div "Dashboard transaccional" at bounding box center [410, 180] width 657 height 11
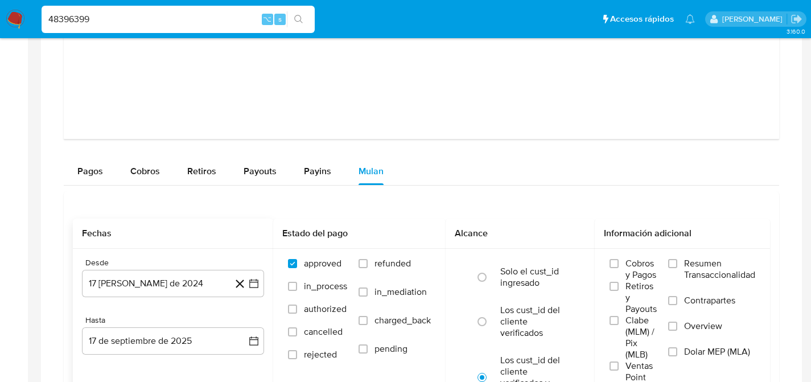
scroll to position [1248, 0]
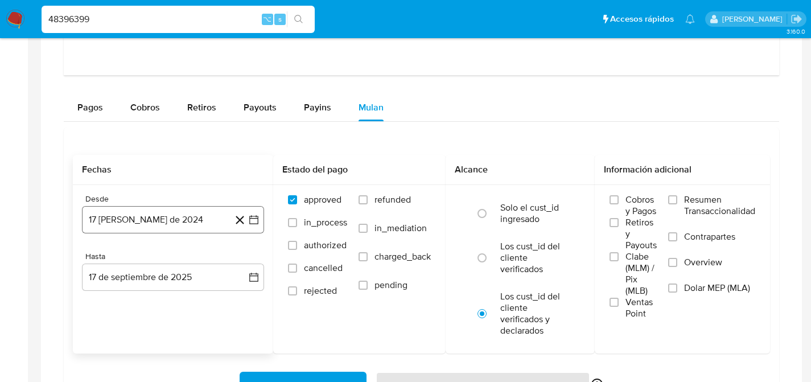
click at [254, 222] on icon "button" at bounding box center [253, 219] width 11 height 11
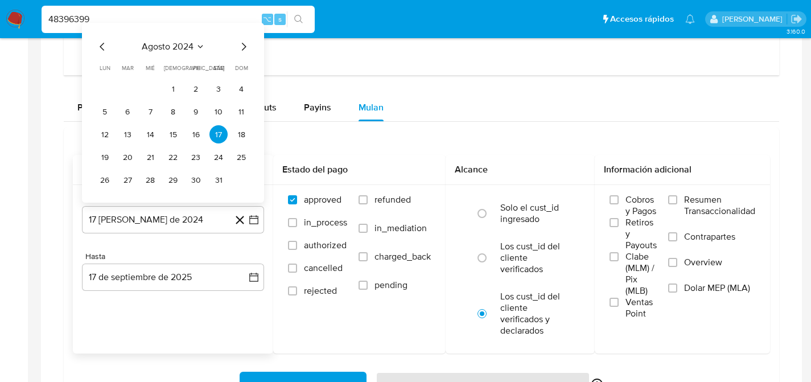
click at [246, 46] on icon "Mes siguiente" at bounding box center [244, 47] width 14 height 14
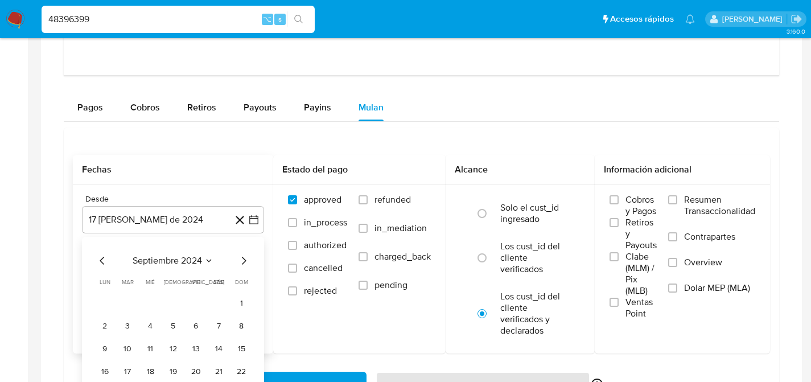
click at [244, 264] on icon "Mes siguiente" at bounding box center [244, 261] width 5 height 8
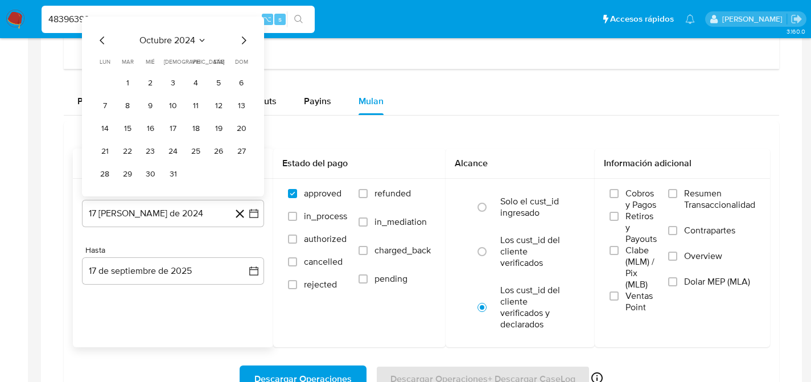
scroll to position [1261, 0]
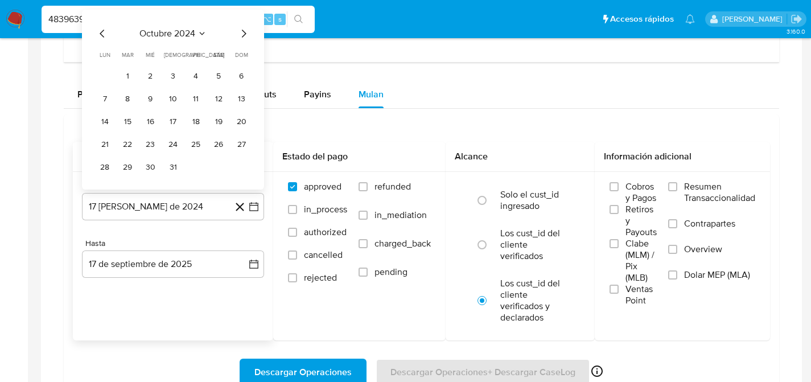
click at [244, 39] on icon "Mes siguiente" at bounding box center [244, 34] width 14 height 14
click at [245, 38] on icon "Mes siguiente" at bounding box center [244, 34] width 14 height 14
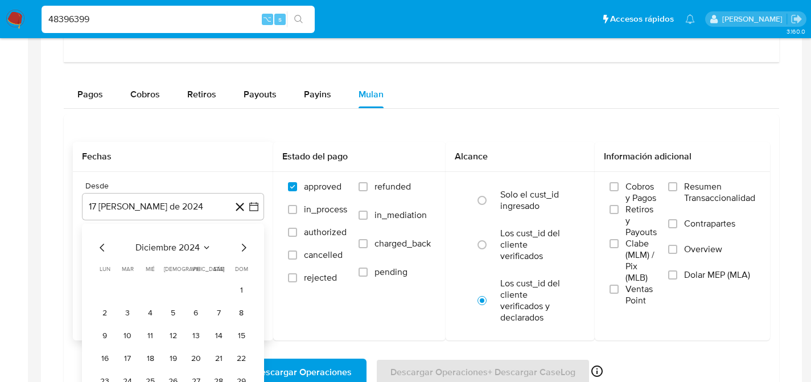
click at [247, 244] on icon "Mes siguiente" at bounding box center [244, 248] width 14 height 14
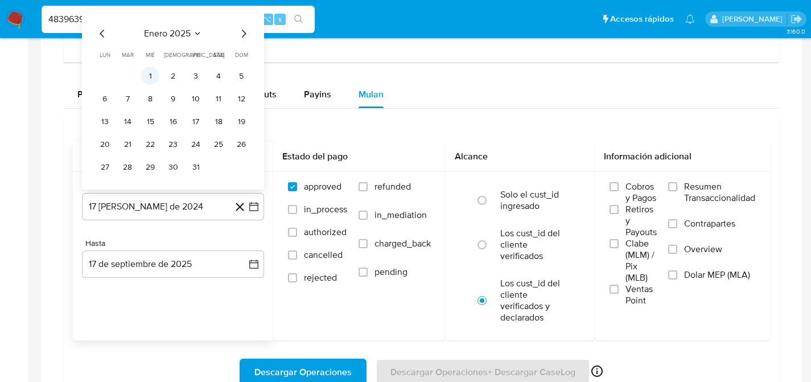
click at [143, 72] on button "1" at bounding box center [150, 76] width 18 height 18
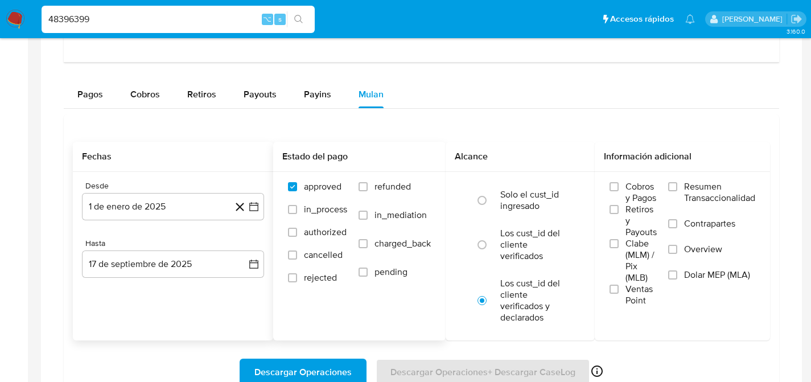
click at [401, 192] on span "refunded" at bounding box center [393, 186] width 36 height 11
click at [368, 191] on input "refunded" at bounding box center [363, 186] width 9 height 9
checkbox input "true"
click at [546, 247] on label "Los cust_id del cliente verificados" at bounding box center [533, 245] width 64 height 34
click at [491, 247] on input "radio" at bounding box center [482, 245] width 18 height 18
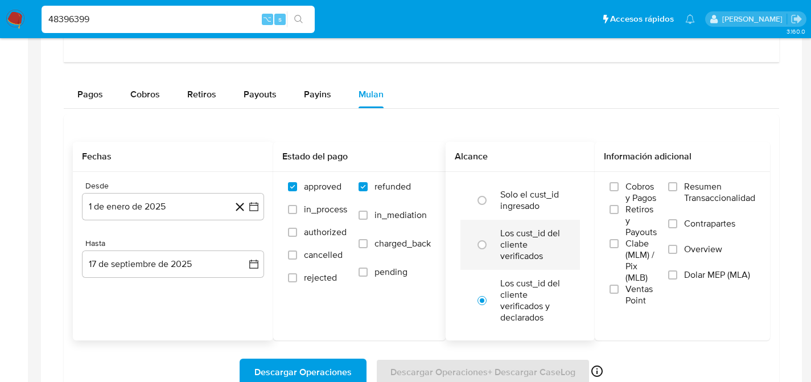
radio input "true"
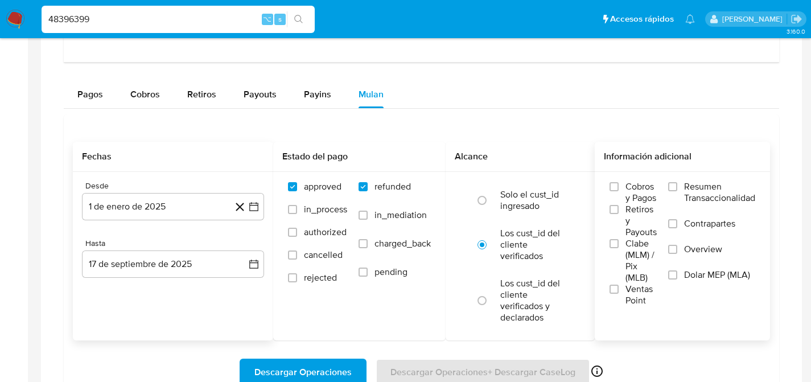
click at [666, 276] on div "Cobros y Pagos Retiros y Payouts Clabe (MLM) / Pix (MLB) Ventas Point Resumen T…" at bounding box center [682, 238] width 157 height 114
click at [660, 276] on div "Cobros y Pagos Retiros y Payouts Clabe (MLM) / Pix (MLB) Ventas Point Resumen T…" at bounding box center [682, 238] width 157 height 114
click at [674, 276] on input "Dolar MEP (MLA)" at bounding box center [672, 274] width 9 height 9
click at [281, 370] on span "Descargar Operaciones" at bounding box center [303, 372] width 97 height 25
click at [89, 19] on input "48396399" at bounding box center [178, 19] width 273 height 15
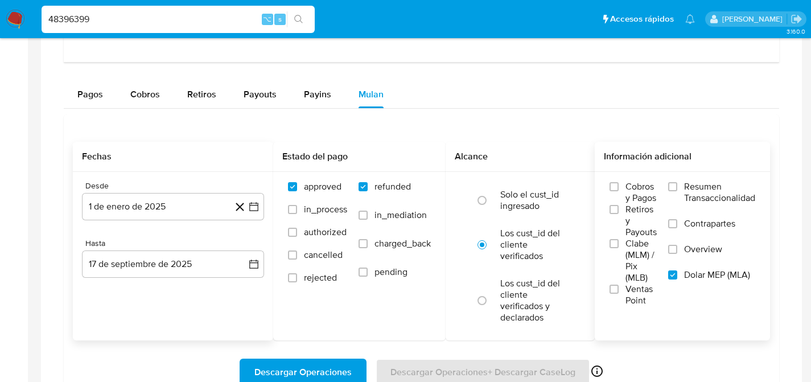
click at [89, 19] on input "48396399" at bounding box center [178, 19] width 273 height 15
paste input "123913557"
type input "123913557"
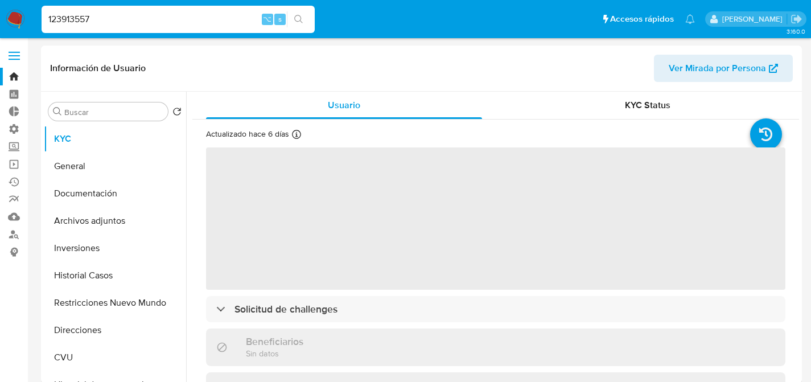
select select "10"
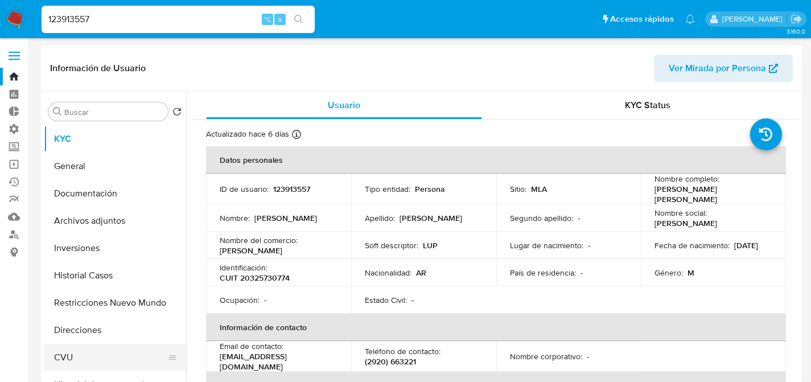
scroll to position [87, 0]
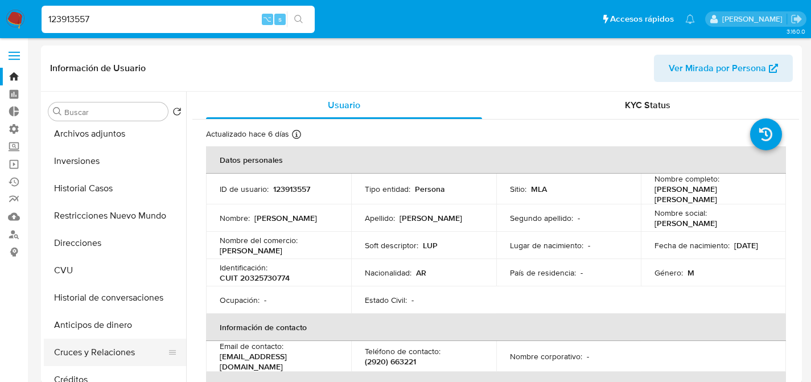
click at [80, 364] on button "Cruces y Relaciones" at bounding box center [110, 352] width 133 height 27
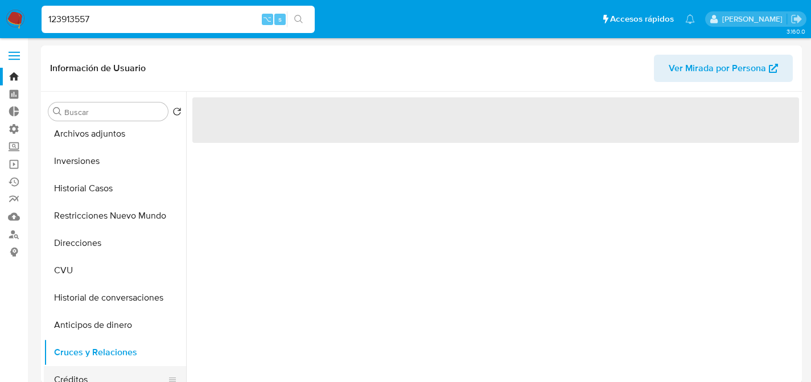
click at [77, 371] on button "Créditos" at bounding box center [110, 379] width 133 height 27
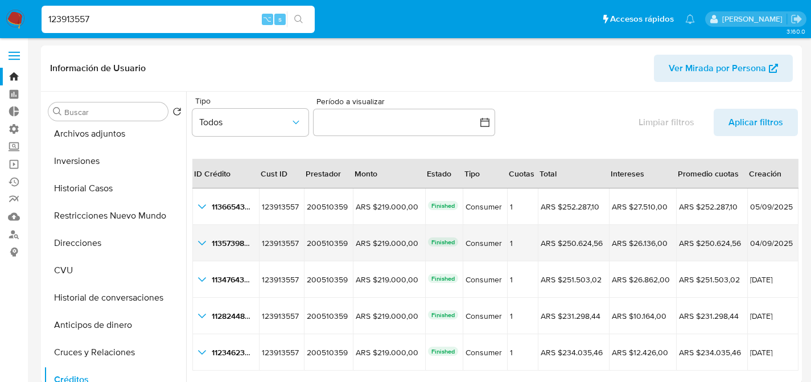
scroll to position [0, 0]
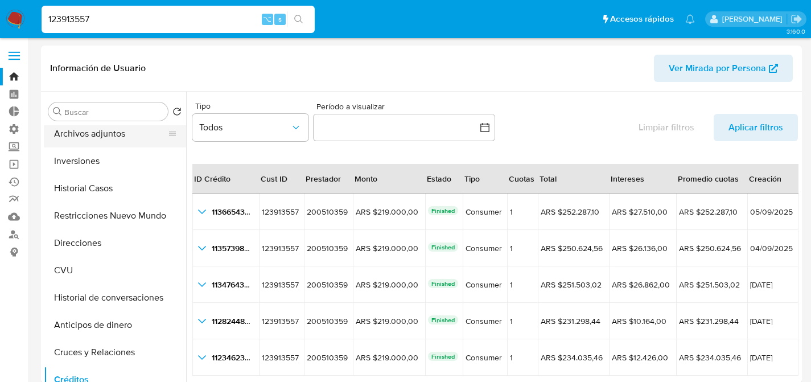
click at [98, 142] on button "Archivos adjuntos" at bounding box center [110, 133] width 133 height 27
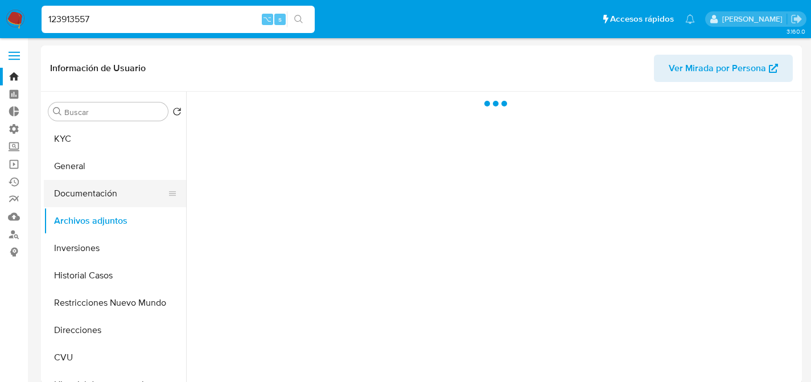
click at [101, 182] on button "Documentación" at bounding box center [110, 193] width 133 height 27
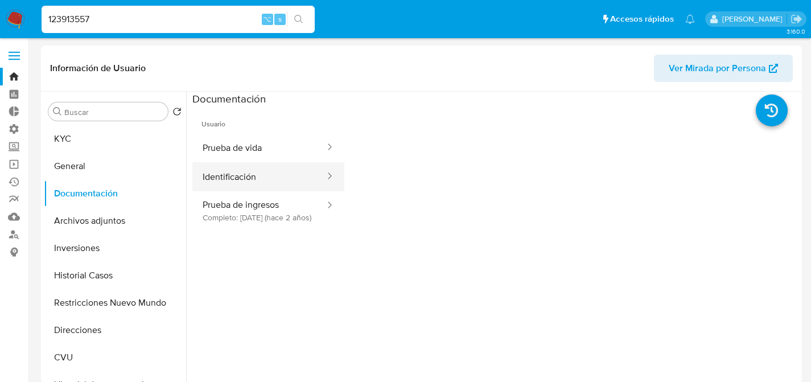
click at [214, 188] on button "Identificación" at bounding box center [259, 176] width 134 height 29
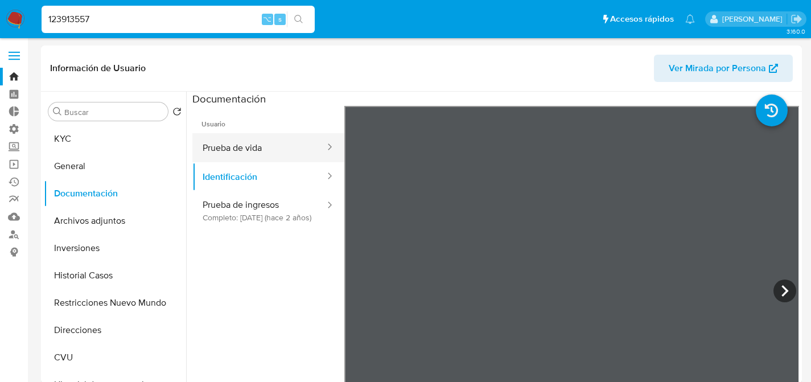
click at [237, 137] on button "Prueba de vida" at bounding box center [259, 147] width 134 height 29
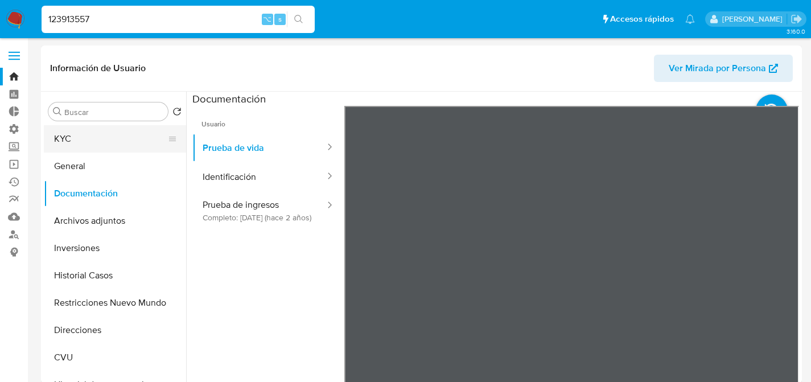
click at [113, 136] on button "KYC" at bounding box center [110, 138] width 133 height 27
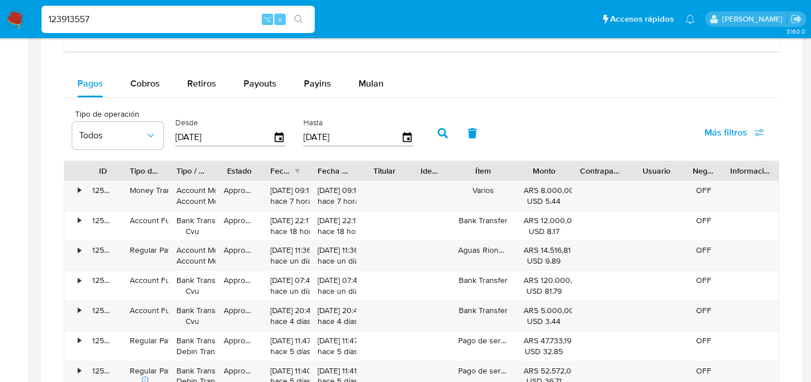
scroll to position [612, 0]
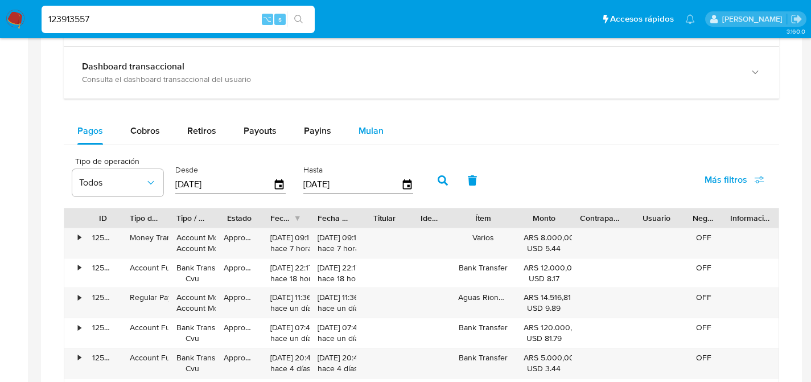
click at [374, 142] on div "Mulan" at bounding box center [371, 130] width 25 height 27
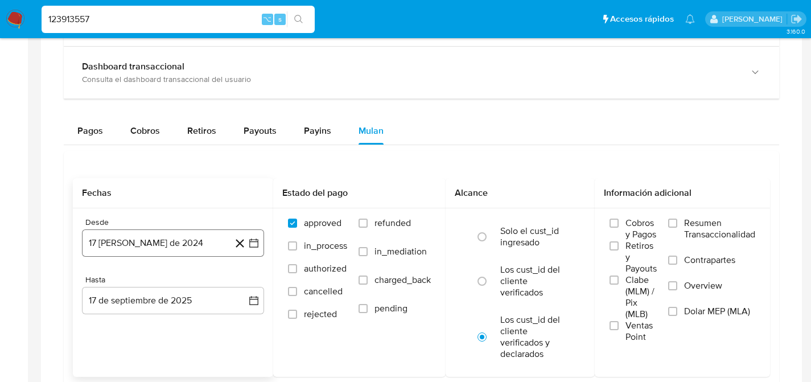
click at [256, 240] on icon "button" at bounding box center [253, 243] width 9 height 9
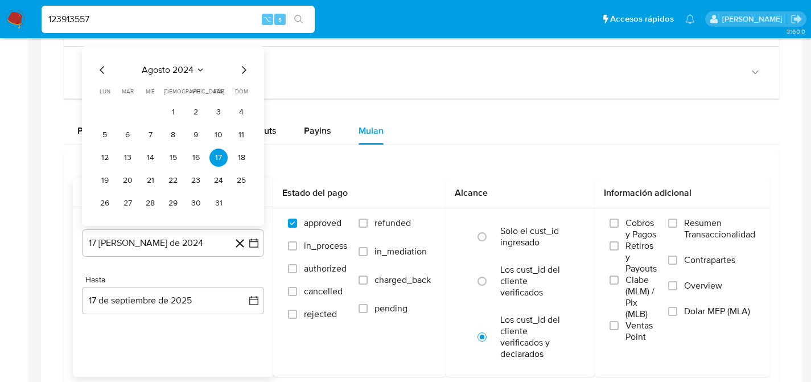
click at [204, 72] on icon "Seleccionar mes y año" at bounding box center [200, 69] width 9 height 9
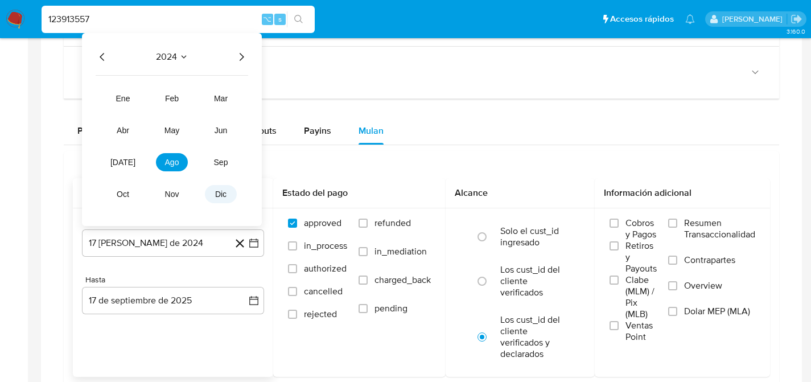
click at [224, 194] on span "dic" at bounding box center [220, 194] width 11 height 9
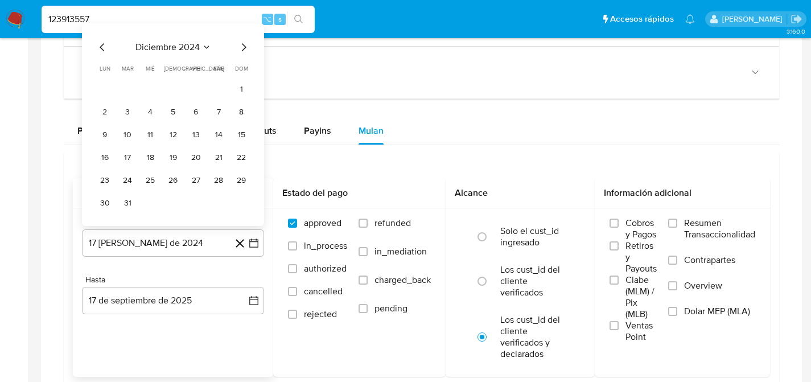
click at [239, 52] on icon "Mes siguiente" at bounding box center [244, 47] width 14 height 14
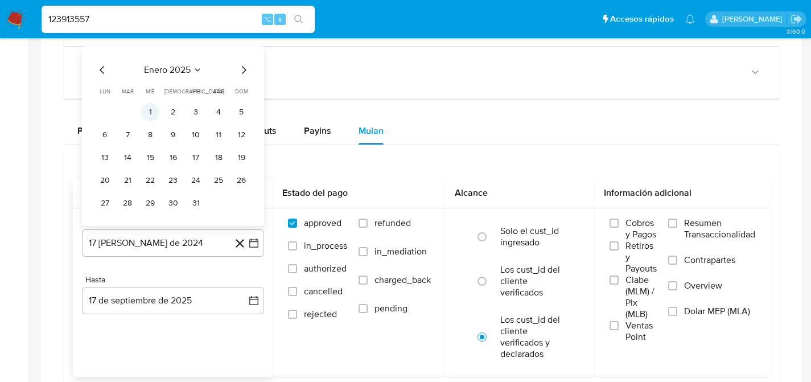
click at [151, 107] on button "1" at bounding box center [150, 112] width 18 height 18
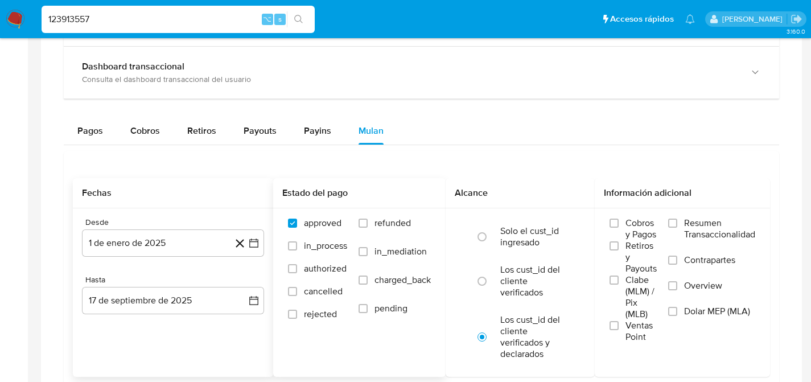
click at [380, 222] on span "refunded" at bounding box center [393, 223] width 36 height 11
click at [368, 222] on input "refunded" at bounding box center [363, 223] width 9 height 9
checkbox input "true"
click at [479, 260] on li "Los cust_id del cliente verificados" at bounding box center [521, 281] width 120 height 50
radio input "true"
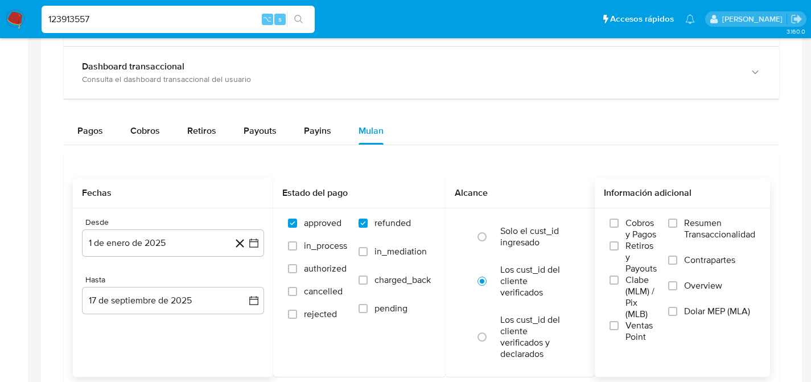
click at [675, 307] on label "Dolar MEP (MLA)" at bounding box center [711, 319] width 87 height 26
click at [675, 307] on input "Dolar MEP (MLA)" at bounding box center [672, 311] width 9 height 9
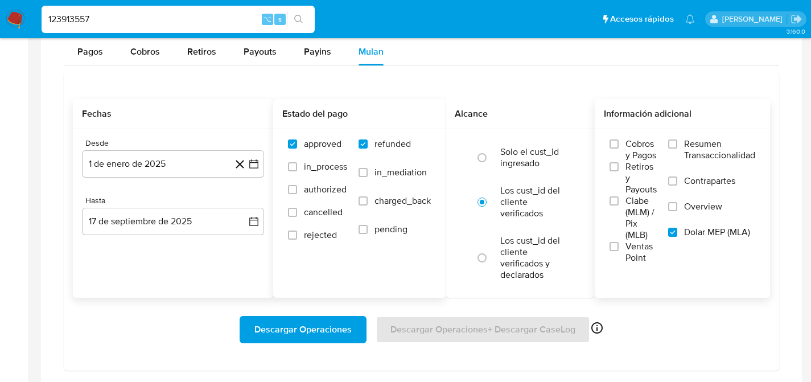
scroll to position [691, 0]
click at [268, 337] on span "Descargar Operaciones" at bounding box center [303, 329] width 97 height 25
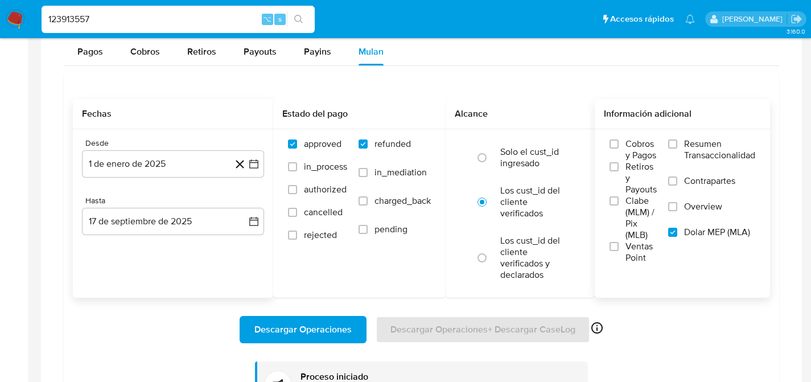
click at [58, 176] on div "Transaccionalidad Consulta el resumen de los movimientos del usuario Informació…" at bounding box center [421, 160] width 743 height 592
click at [204, 133] on div "Desde 1 de enero de 2025 1-01-2025 Hasta 17 de septiembre de 2025 17-09-2025" at bounding box center [173, 195] width 200 height 133
click at [122, 10] on div "123913557 ⌥ s" at bounding box center [178, 19] width 273 height 27
click at [131, 15] on input "123913557" at bounding box center [178, 19] width 273 height 15
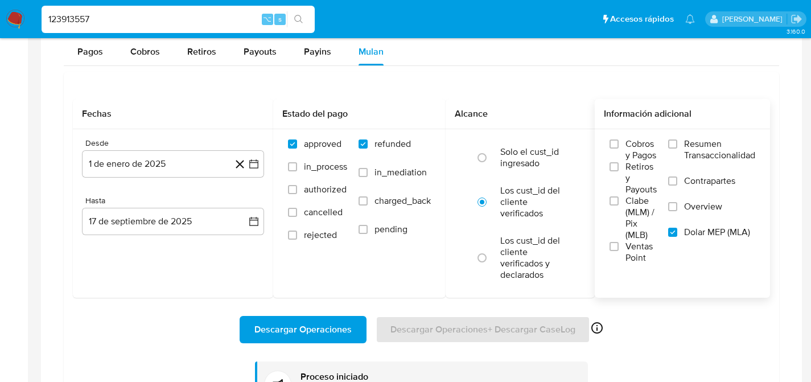
click at [131, 15] on input "123913557" at bounding box center [178, 19] width 273 height 15
paste input "77052478"
type input "77052478"
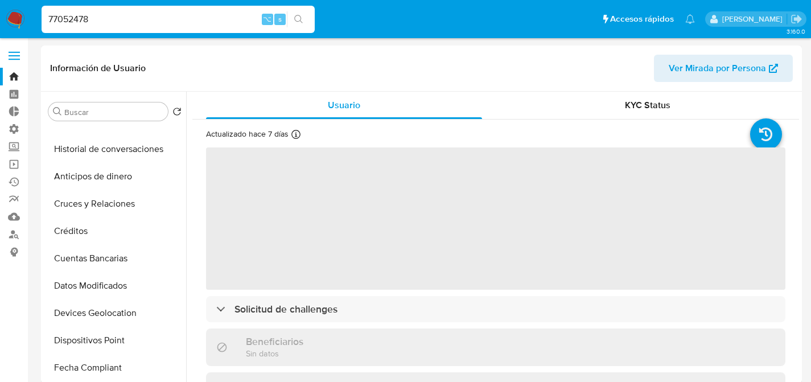
select select "10"
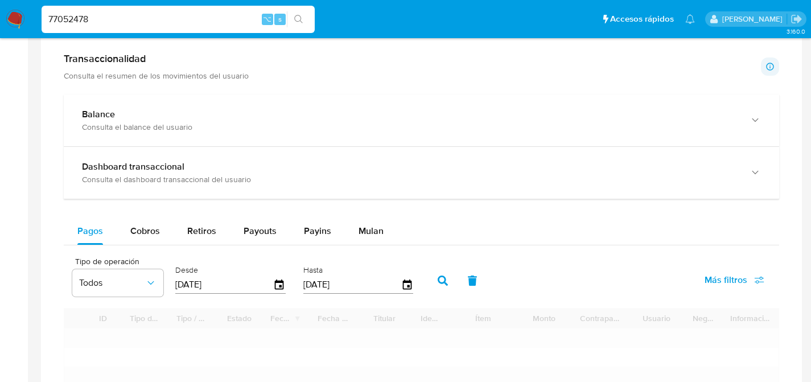
scroll to position [535, 0]
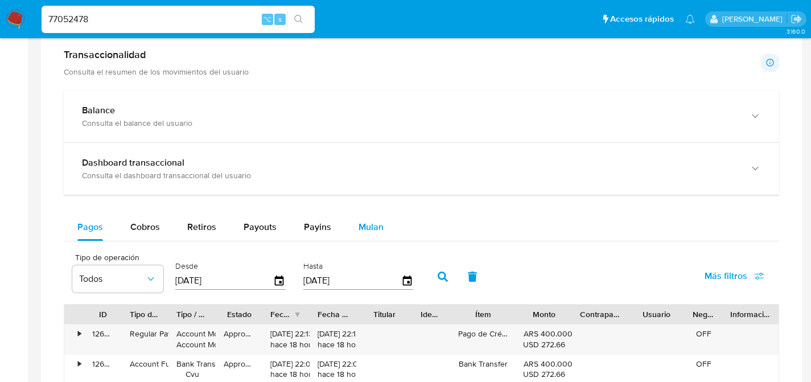
click at [371, 233] on span "Mulan" at bounding box center [371, 226] width 25 height 13
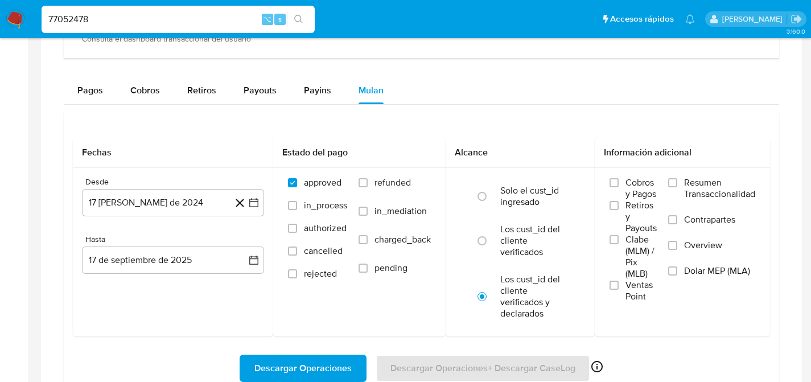
scroll to position [720, 0]
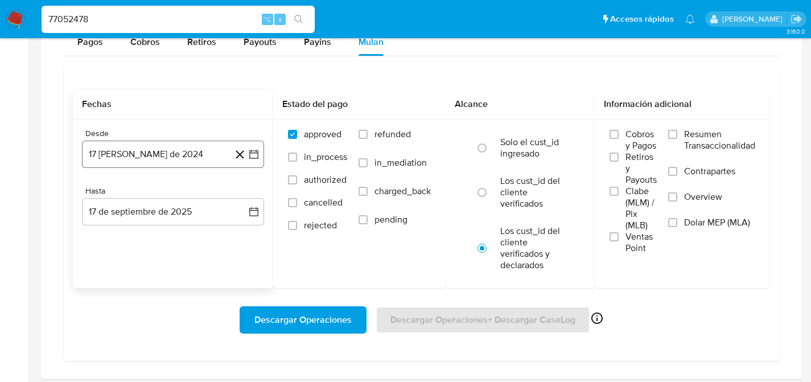
click at [155, 156] on button "17 de agosto de 2024" at bounding box center [173, 154] width 182 height 27
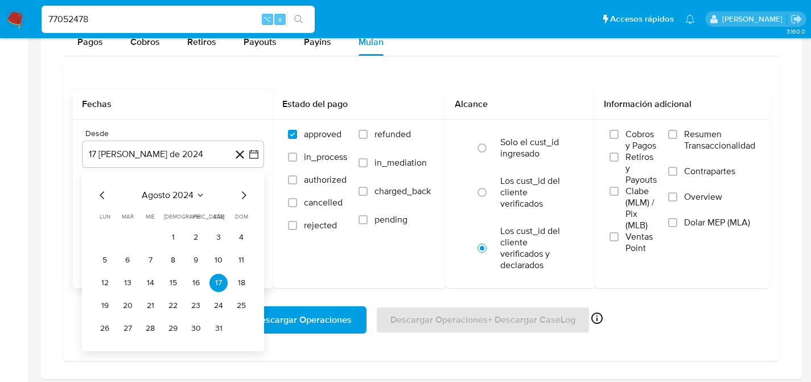
click at [208, 198] on div "agosto 2024" at bounding box center [173, 195] width 155 height 14
click at [202, 197] on icon "Seleccionar mes y año" at bounding box center [200, 195] width 9 height 9
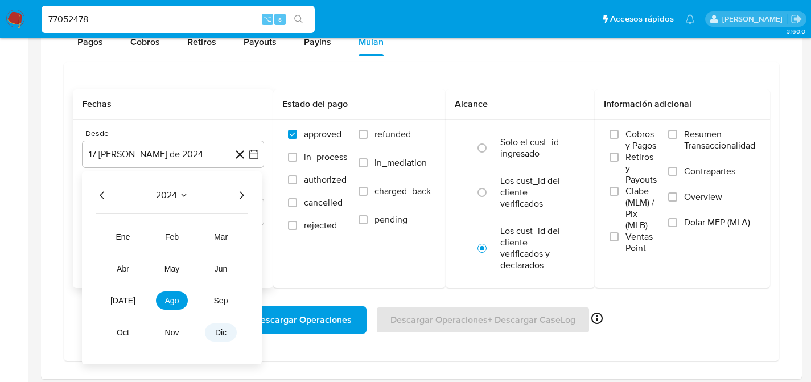
click at [221, 335] on span "dic" at bounding box center [220, 332] width 11 height 9
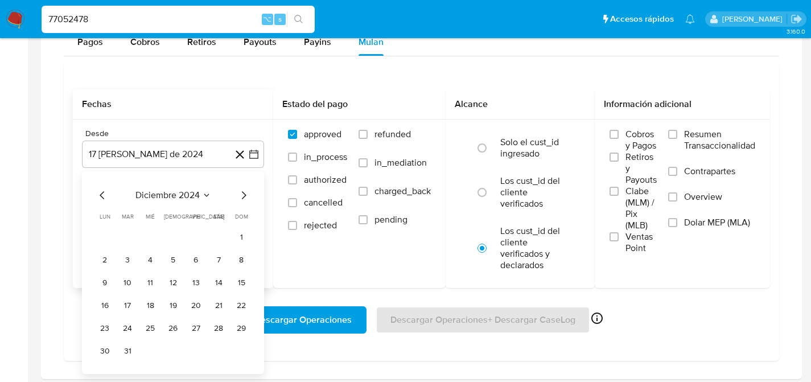
click at [241, 197] on icon "Mes siguiente" at bounding box center [244, 195] width 14 height 14
click at [151, 232] on button "1" at bounding box center [150, 237] width 18 height 18
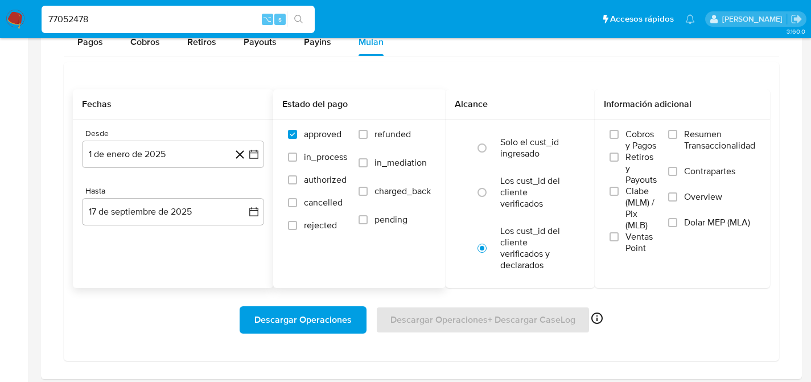
click at [385, 147] on label "refunded" at bounding box center [395, 143] width 72 height 28
click at [368, 139] on input "refunded" at bounding box center [363, 134] width 9 height 9
checkbox input "true"
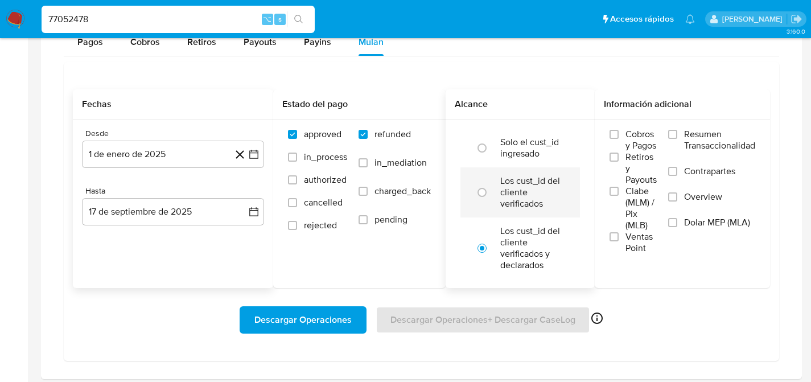
click at [526, 195] on label "Los cust_id del cliente verificados" at bounding box center [533, 192] width 64 height 34
click at [491, 195] on input "radio" at bounding box center [482, 192] width 18 height 18
radio input "true"
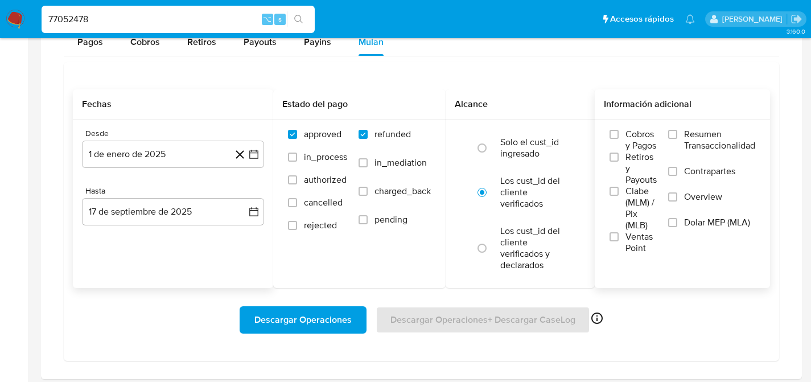
click at [711, 223] on span "Dolar MEP (MLA)" at bounding box center [717, 222] width 66 height 11
click at [678, 223] on input "Dolar MEP (MLA)" at bounding box center [672, 222] width 9 height 9
click at [318, 346] on div "Descargar Operaciones Descargar Operaciones + Descargar CaseLog Habilitado solo…" at bounding box center [422, 320] width 698 height 64
click at [328, 329] on span "Descargar Operaciones" at bounding box center [303, 319] width 97 height 25
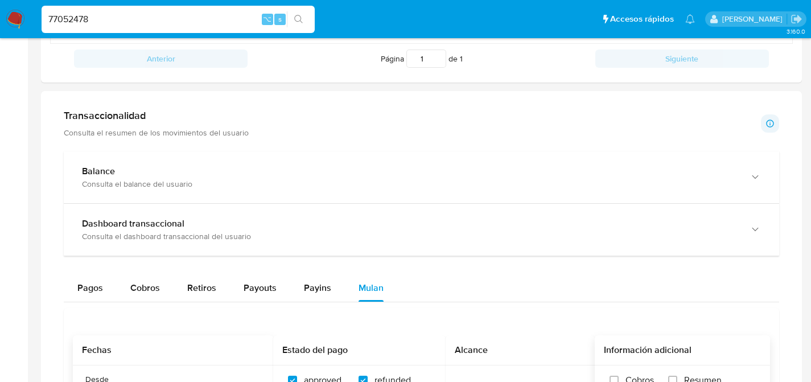
scroll to position [0, 0]
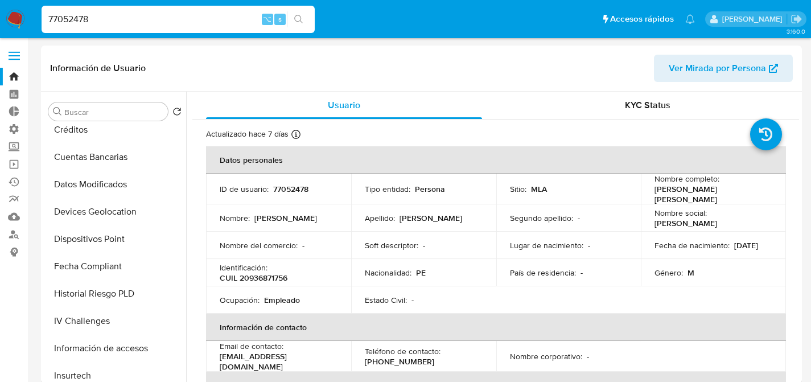
click at [109, 20] on input "77052478" at bounding box center [178, 19] width 273 height 15
paste input "150011179"
type input "150011179"
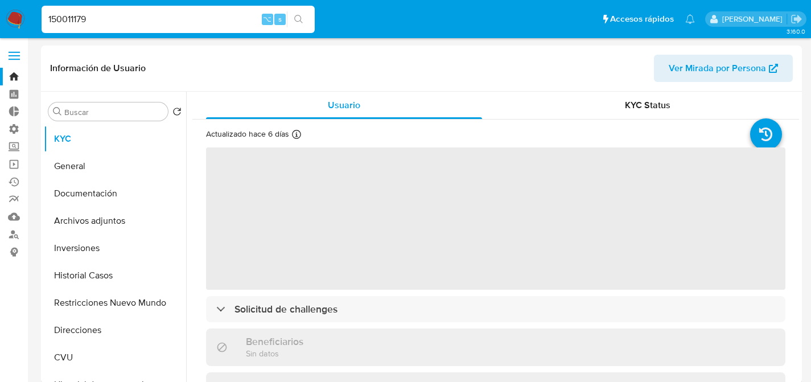
select select "10"
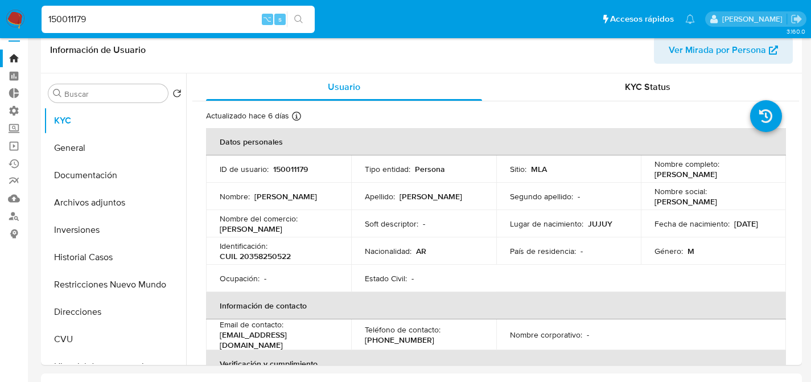
scroll to position [14, 0]
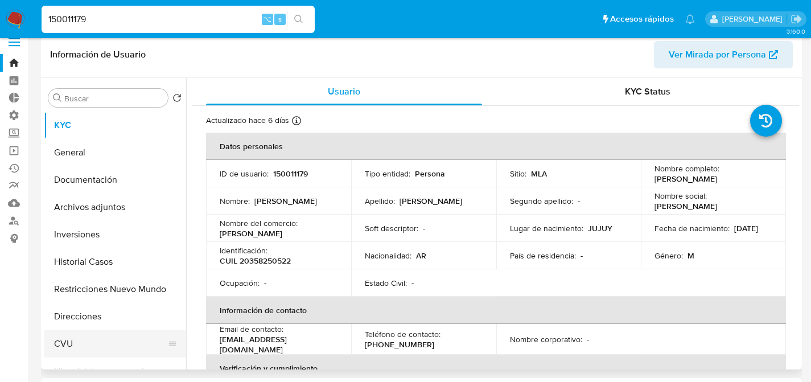
click at [70, 335] on button "CVU" at bounding box center [110, 343] width 133 height 27
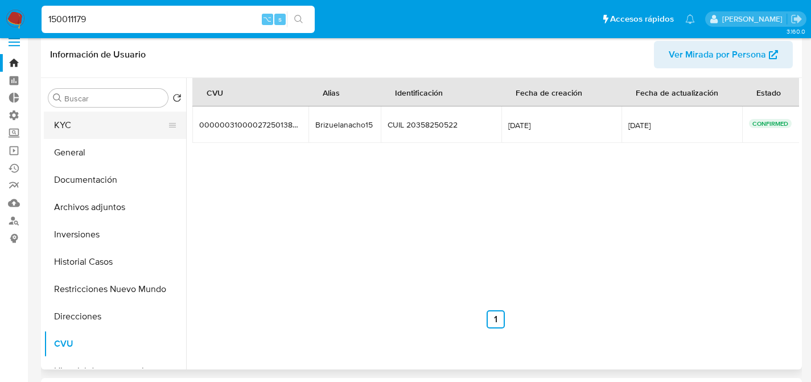
click at [67, 134] on button "KYC" at bounding box center [110, 125] width 133 height 27
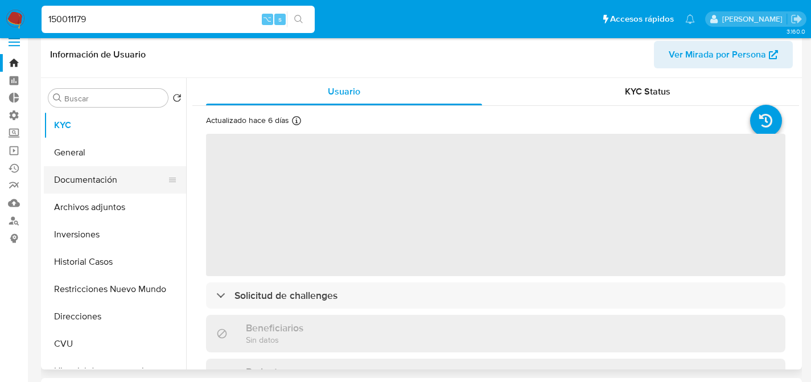
drag, startPoint x: 94, startPoint y: 186, endPoint x: 100, endPoint y: 184, distance: 5.8
click at [94, 186] on button "Documentación" at bounding box center [110, 179] width 133 height 27
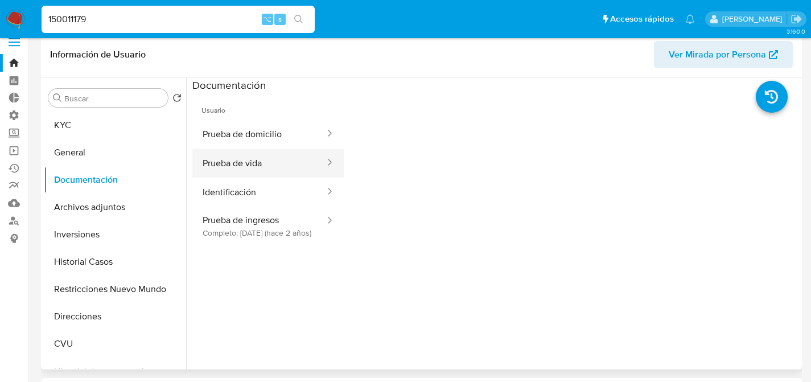
click at [248, 167] on button "Prueba de vida" at bounding box center [259, 163] width 134 height 29
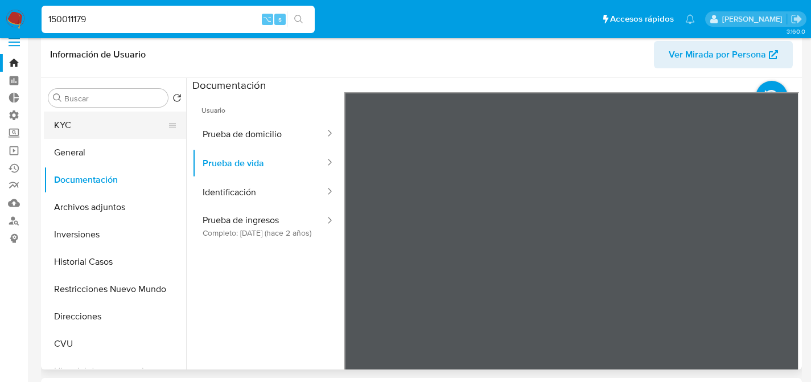
click at [72, 120] on button "KYC" at bounding box center [110, 125] width 133 height 27
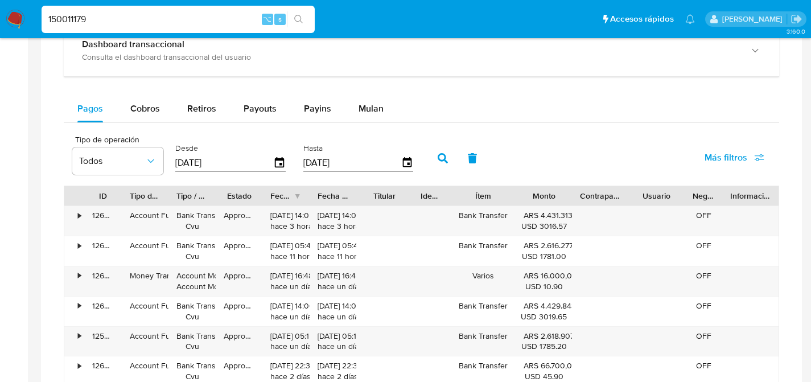
scroll to position [720, 0]
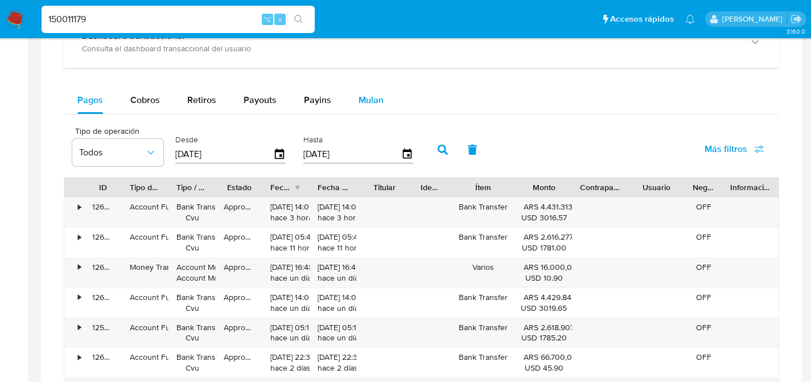
click at [355, 103] on button "Mulan" at bounding box center [371, 100] width 52 height 27
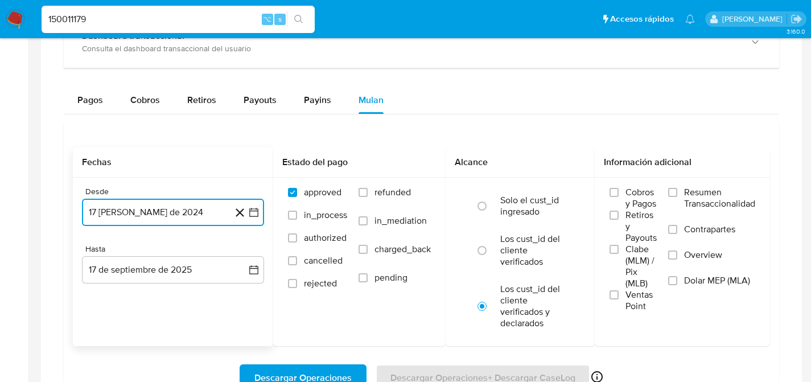
click at [102, 213] on button "17 de agosto de 2024" at bounding box center [173, 212] width 182 height 27
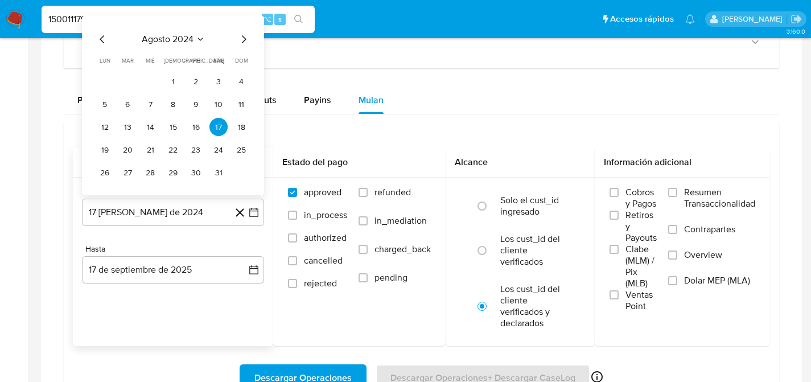
click at [208, 42] on div "agosto 2024" at bounding box center [173, 39] width 155 height 14
click at [205, 41] on div "agosto 2024" at bounding box center [173, 39] width 155 height 14
click at [202, 43] on icon "Seleccionar mes y año" at bounding box center [200, 39] width 9 height 9
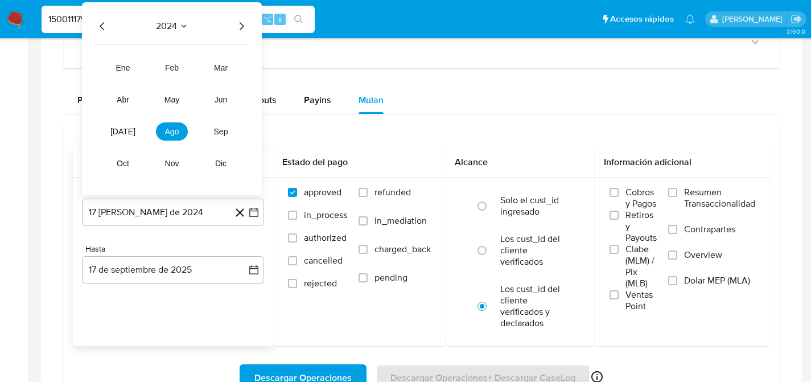
click at [227, 177] on div "2024 2024 ene feb mar abr may jun jul ago sep oct nov dic" at bounding box center [172, 98] width 180 height 193
click at [226, 173] on button "dic" at bounding box center [221, 163] width 32 height 18
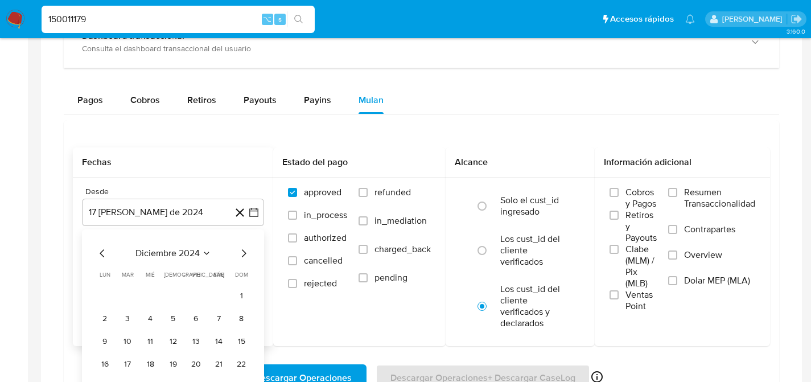
click at [247, 257] on icon "Mes siguiente" at bounding box center [244, 254] width 14 height 14
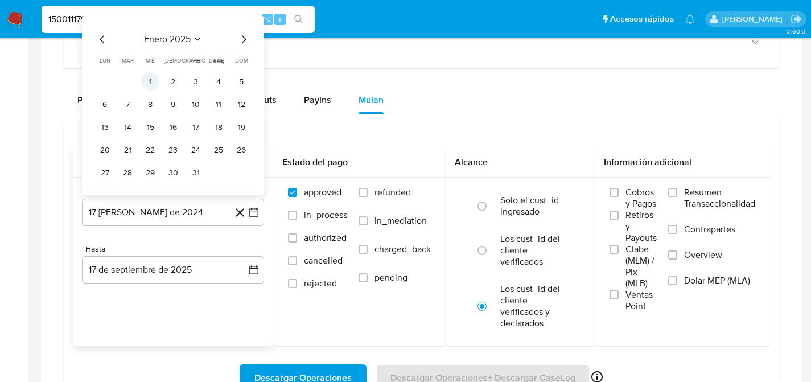
click at [149, 83] on button "1" at bounding box center [150, 81] width 18 height 18
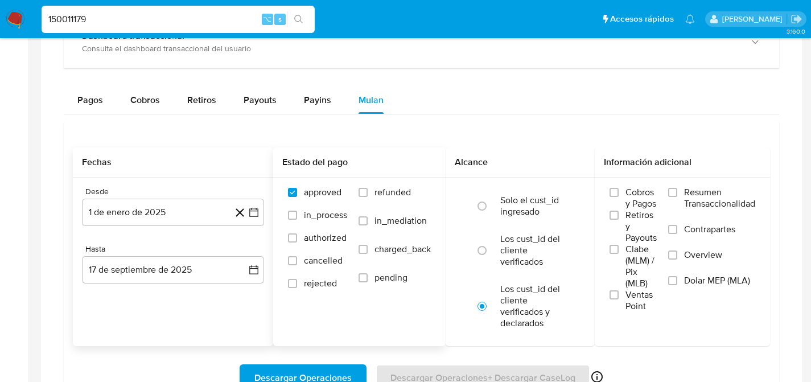
click at [397, 206] on label "refunded" at bounding box center [395, 201] width 72 height 28
click at [368, 197] on input "refunded" at bounding box center [363, 192] width 9 height 9
checkbox input "true"
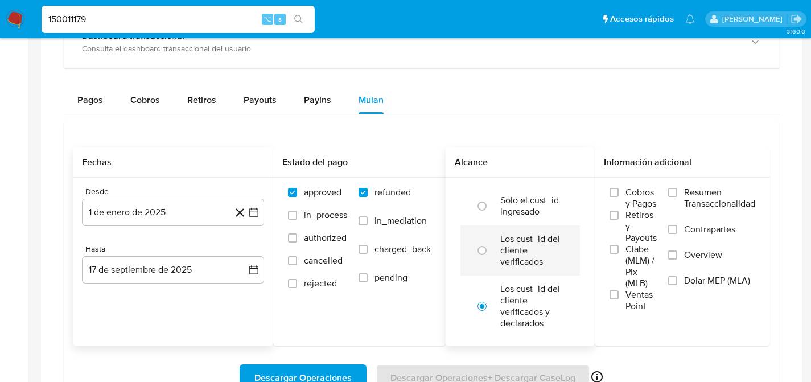
click at [514, 260] on label "Los cust_id del cliente verificados" at bounding box center [533, 250] width 64 height 34
click at [491, 260] on input "radio" at bounding box center [482, 250] width 18 height 18
radio input "true"
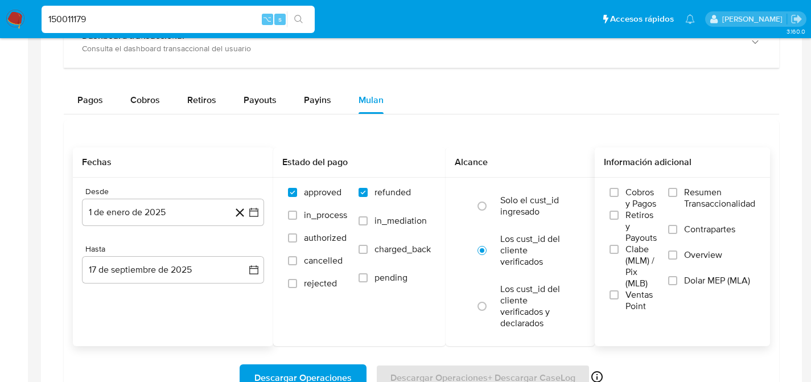
click at [698, 286] on span "Dolar MEP (MLA)" at bounding box center [717, 280] width 66 height 11
click at [678, 285] on input "Dolar MEP (MLA)" at bounding box center [672, 280] width 9 height 9
click at [248, 368] on button "Descargar Operaciones" at bounding box center [303, 377] width 127 height 27
click at [163, 24] on input "150011179" at bounding box center [178, 19] width 273 height 15
drag, startPoint x: 163, startPoint y: 24, endPoint x: 161, endPoint y: 15, distance: 10.1
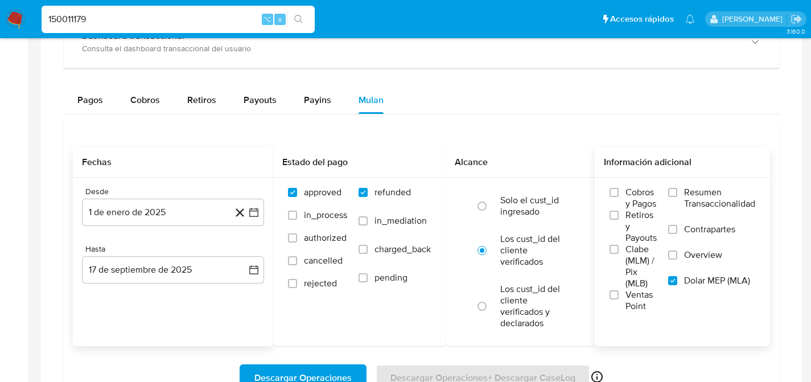
click at [163, 24] on input "150011179" at bounding box center [178, 19] width 273 height 15
paste input "990343"
type input "1990343"
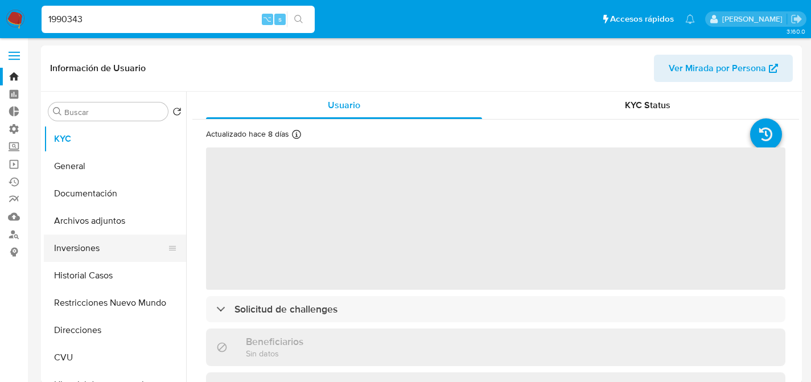
select select "10"
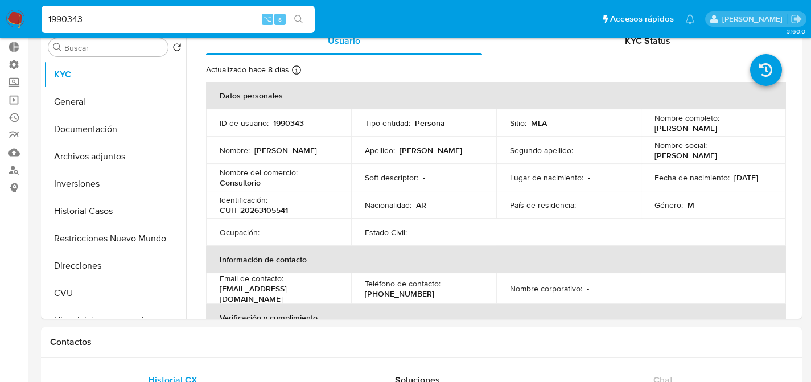
scroll to position [75, 0]
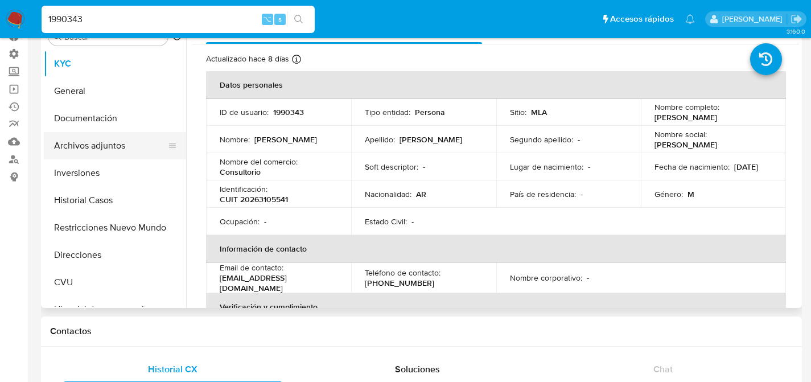
click at [84, 152] on button "Archivos adjuntos" at bounding box center [110, 145] width 133 height 27
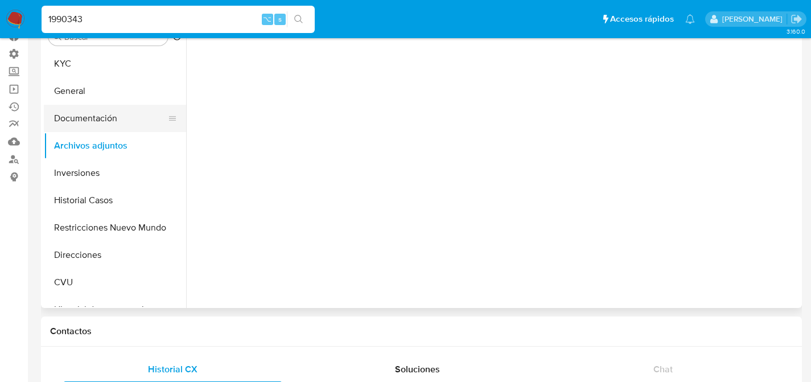
click at [88, 126] on button "Documentación" at bounding box center [110, 118] width 133 height 27
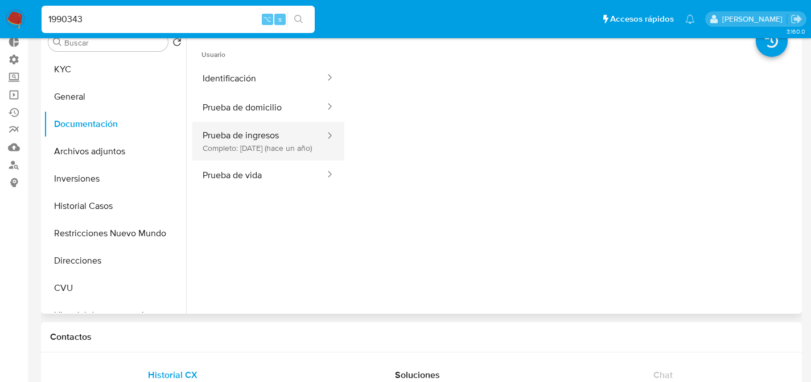
scroll to position [60, 0]
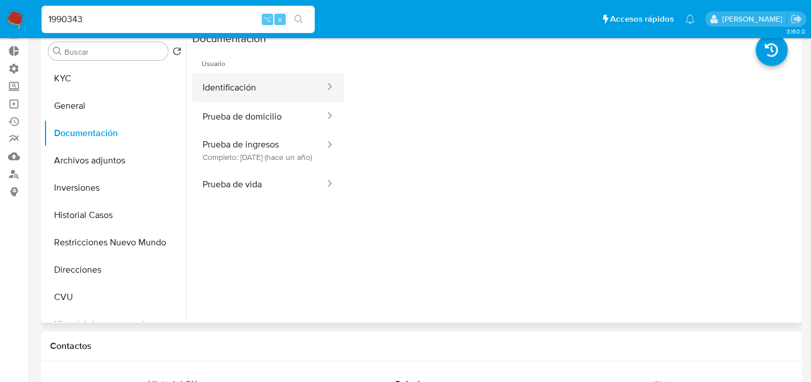
click at [255, 85] on button "Identificación" at bounding box center [259, 87] width 134 height 29
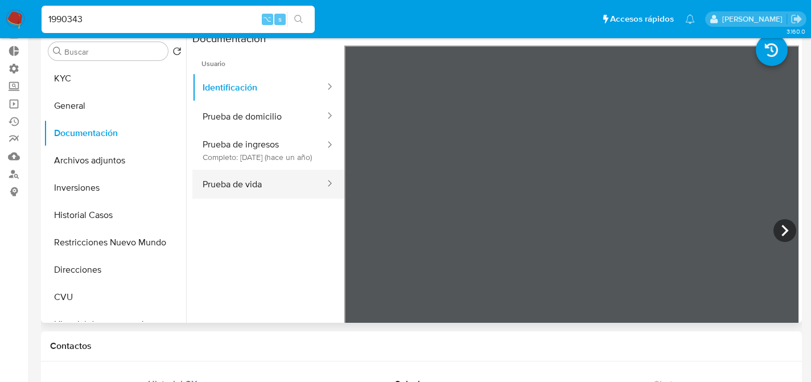
click at [242, 182] on button "Prueba de vida" at bounding box center [259, 184] width 134 height 29
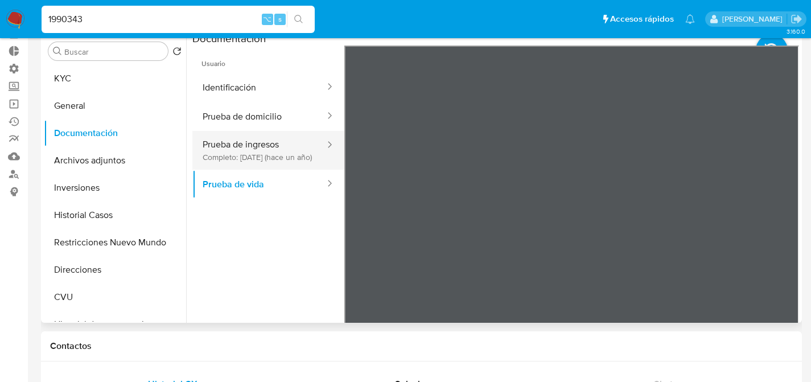
click at [254, 166] on button "Prueba de ingresos Completo: 24/07/2024 (hace un año)" at bounding box center [259, 150] width 134 height 39
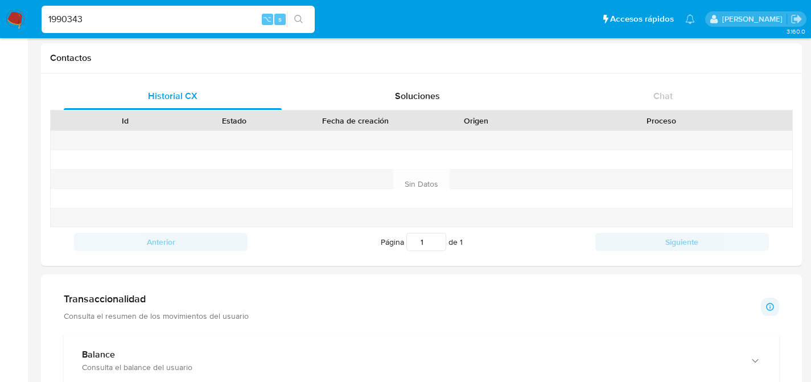
scroll to position [605, 0]
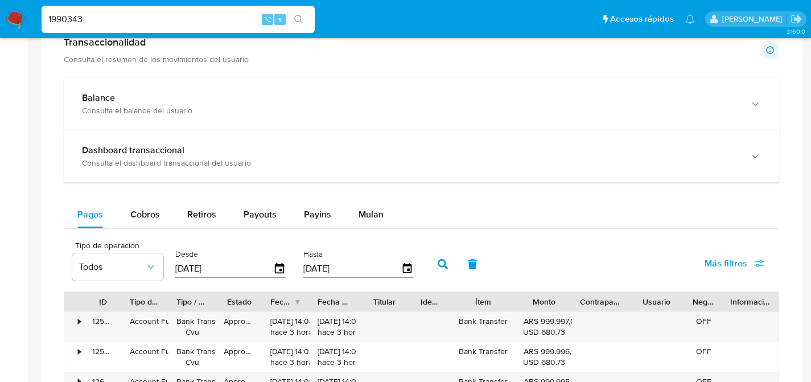
click at [356, 200] on div "Balance Consulta el balance del usuario Dashboard transaccional Consulta el das…" at bounding box center [422, 360] width 716 height 565
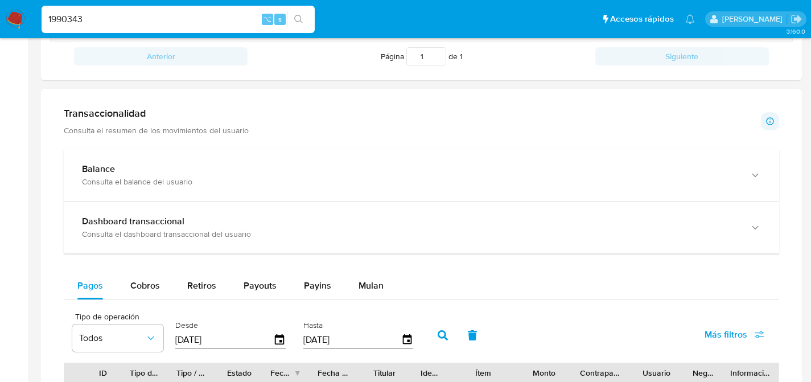
scroll to position [528, 0]
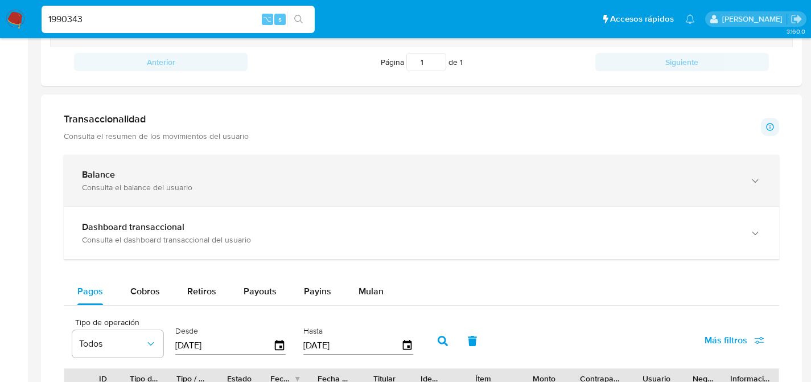
click at [68, 202] on div "Balance Consulta el balance del usuario" at bounding box center [422, 181] width 716 height 52
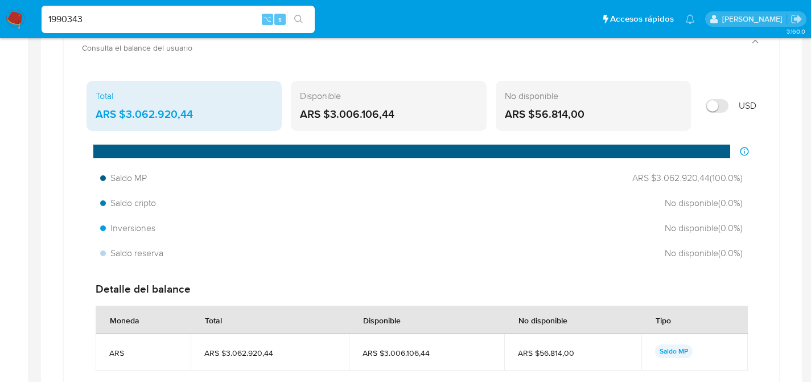
scroll to position [818, 0]
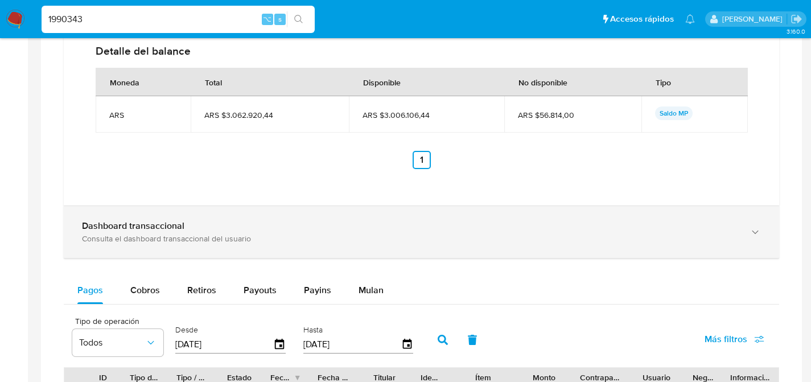
click at [186, 229] on div "Dashboard transaccional" at bounding box center [410, 225] width 657 height 11
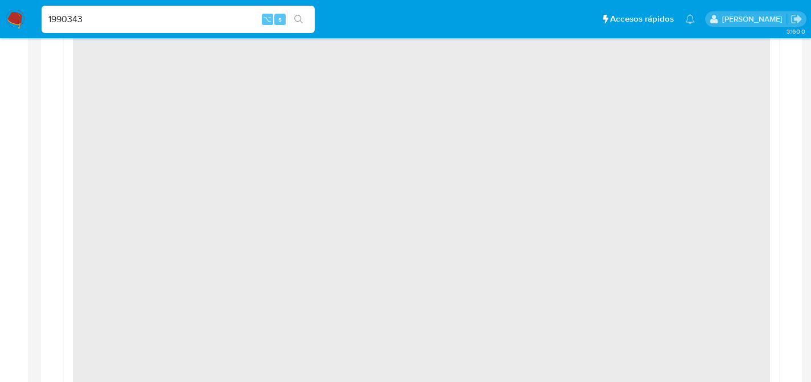
scroll to position [1675, 0]
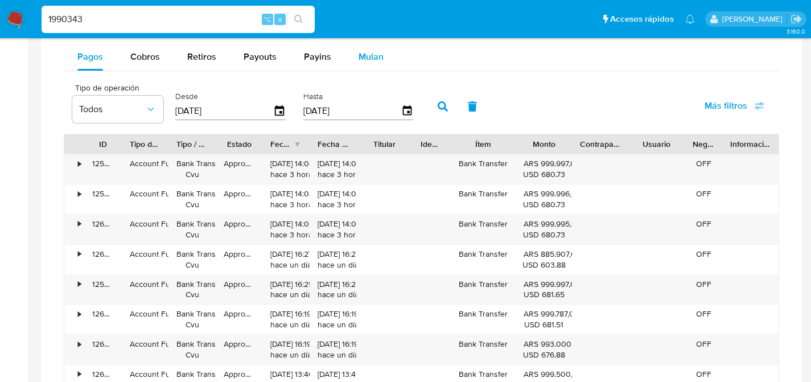
click at [352, 62] on button "Mulan" at bounding box center [371, 56] width 52 height 27
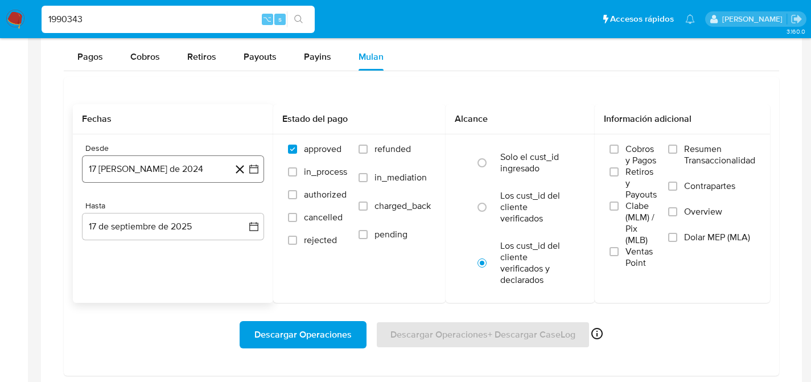
click at [110, 165] on button "17 de agosto de 2024" at bounding box center [173, 168] width 182 height 27
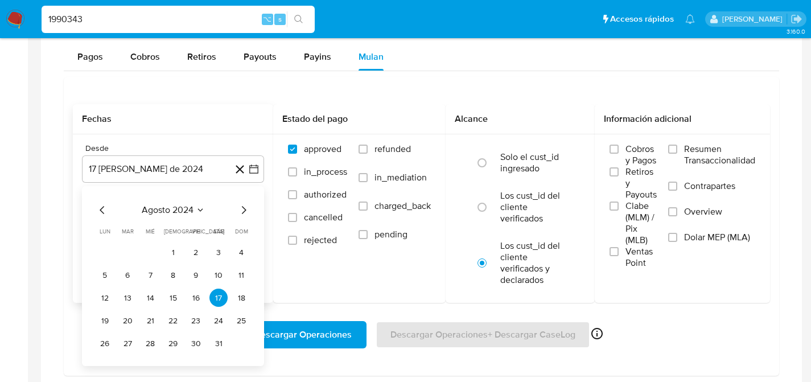
click at [182, 213] on span "agosto 2024" at bounding box center [168, 209] width 52 height 11
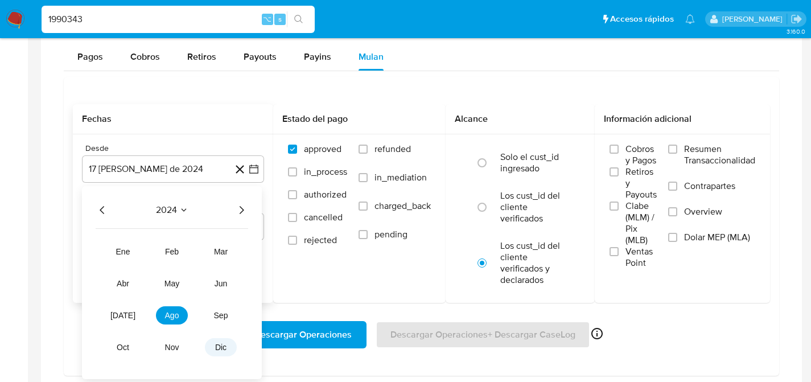
click at [215, 349] on span "dic" at bounding box center [220, 347] width 11 height 9
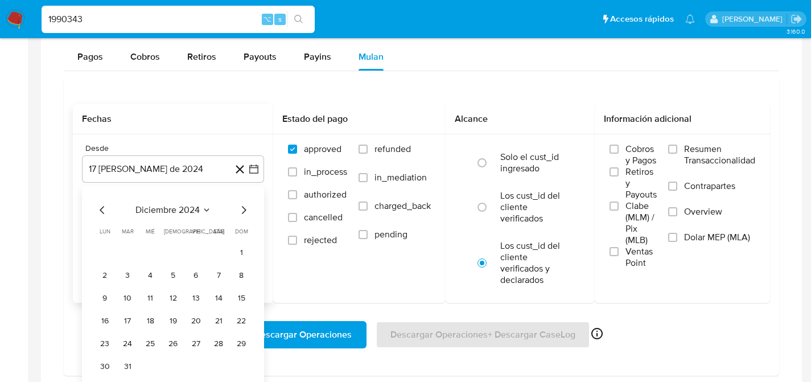
click at [245, 216] on icon "Mes siguiente" at bounding box center [244, 210] width 14 height 14
click at [148, 246] on button "1" at bounding box center [150, 252] width 18 height 18
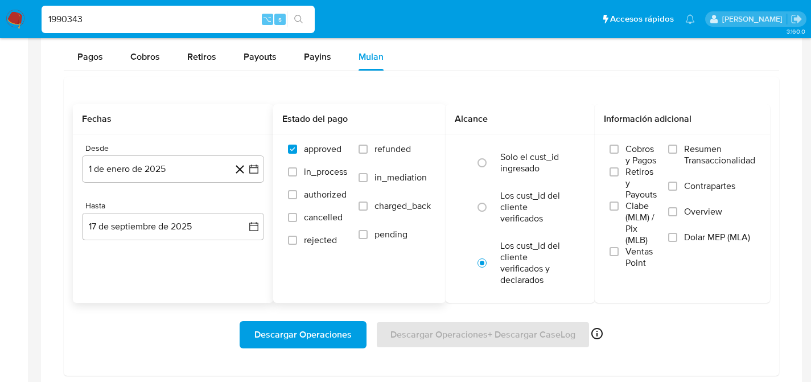
click at [372, 145] on label "refunded" at bounding box center [395, 157] width 72 height 28
click at [368, 145] on input "refunded" at bounding box center [363, 149] width 9 height 9
checkbox input "true"
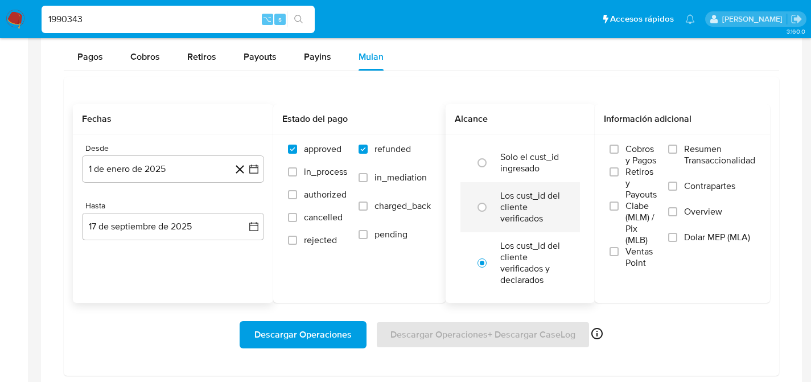
click at [555, 218] on label "Los cust_id del cliente verificados" at bounding box center [533, 207] width 64 height 34
click at [491, 216] on input "radio" at bounding box center [482, 207] width 18 height 18
radio input "true"
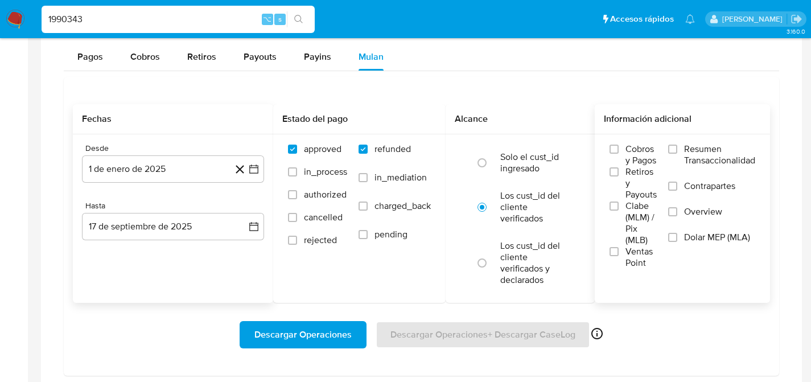
click at [695, 245] on label "Dolar MEP (MLA)" at bounding box center [711, 245] width 87 height 26
click at [678, 242] on input "Dolar MEP (MLA)" at bounding box center [672, 237] width 9 height 9
click at [258, 338] on span "Descargar Operaciones" at bounding box center [303, 334] width 97 height 25
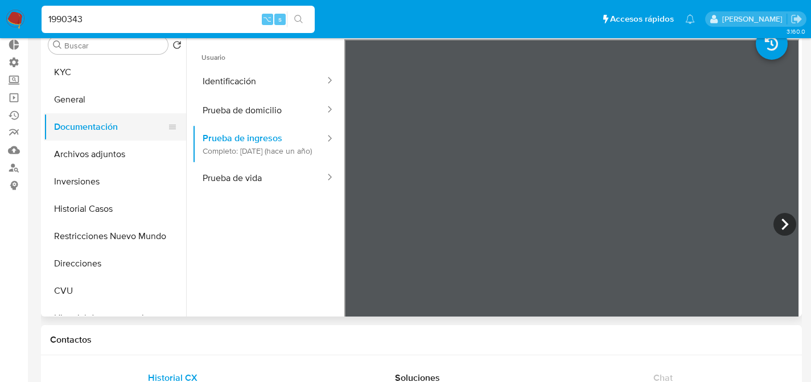
scroll to position [0, 0]
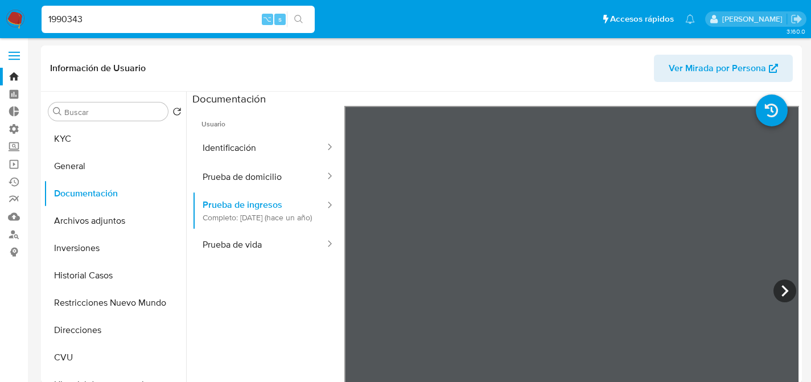
click at [499, 89] on div "Información de Usuario Ver Mirada por Persona" at bounding box center [421, 69] width 761 height 46
click at [160, 17] on input "1990343" at bounding box center [178, 19] width 273 height 15
paste input "224785421"
type input "224785421"
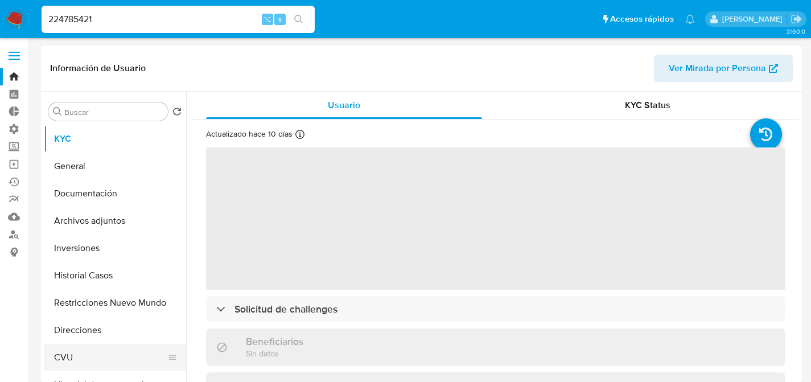
select select "10"
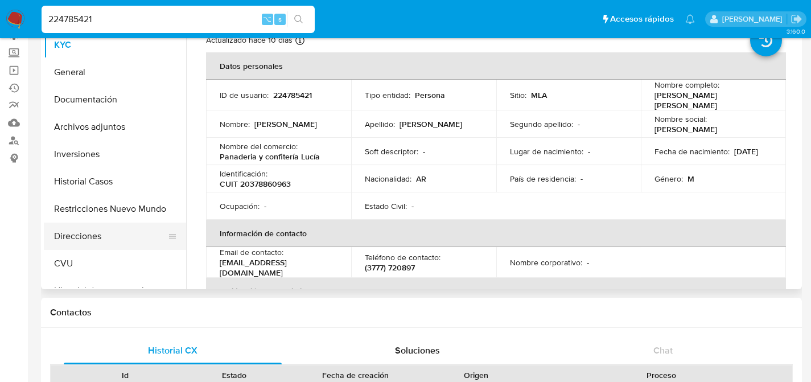
click at [83, 234] on button "Direcciones" at bounding box center [110, 236] width 133 height 27
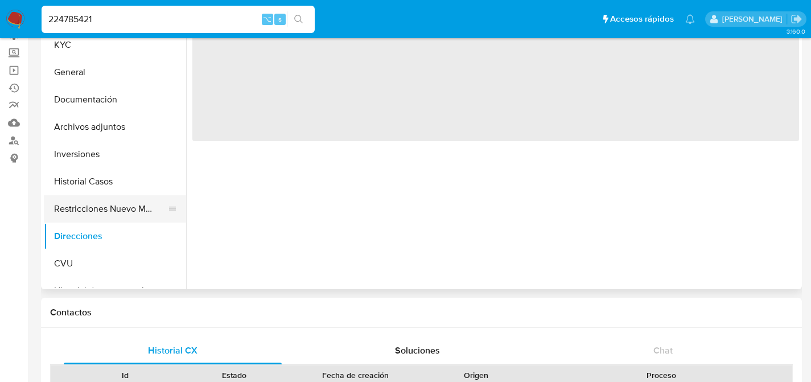
click at [76, 200] on button "Restricciones Nuevo Mundo" at bounding box center [110, 208] width 133 height 27
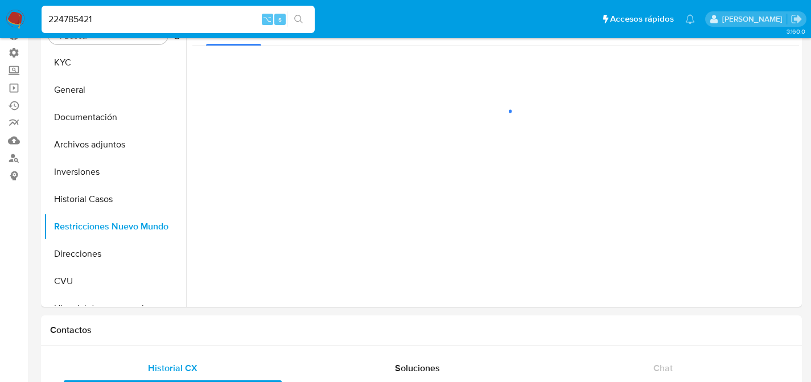
scroll to position [76, 0]
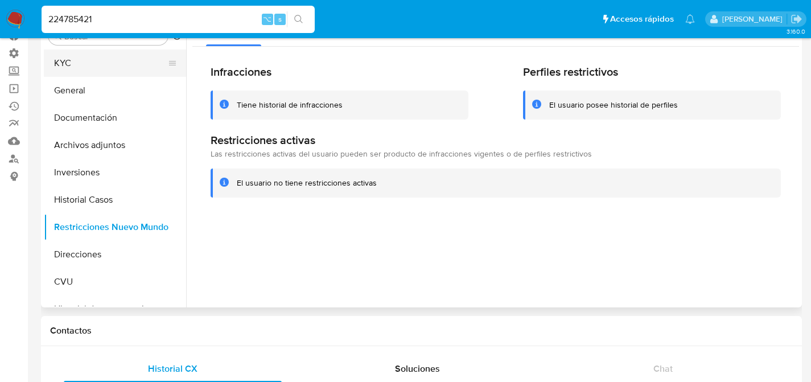
click at [77, 56] on button "KYC" at bounding box center [110, 63] width 133 height 27
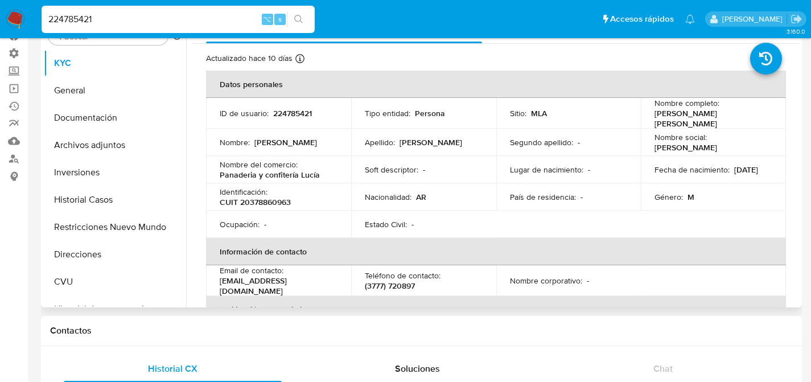
click at [274, 109] on p "224785421" at bounding box center [292, 113] width 39 height 10
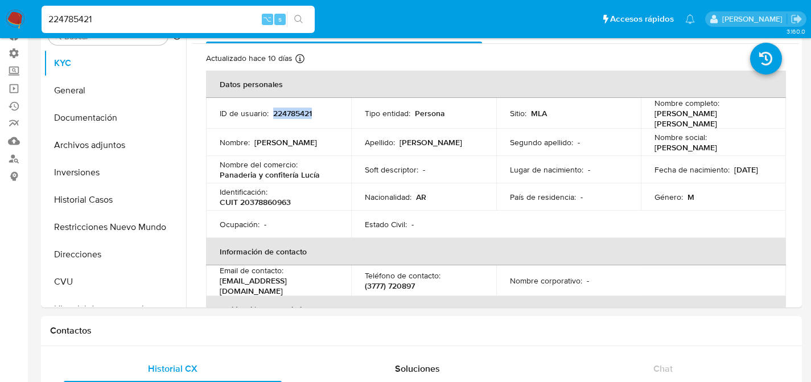
copy p "224785421"
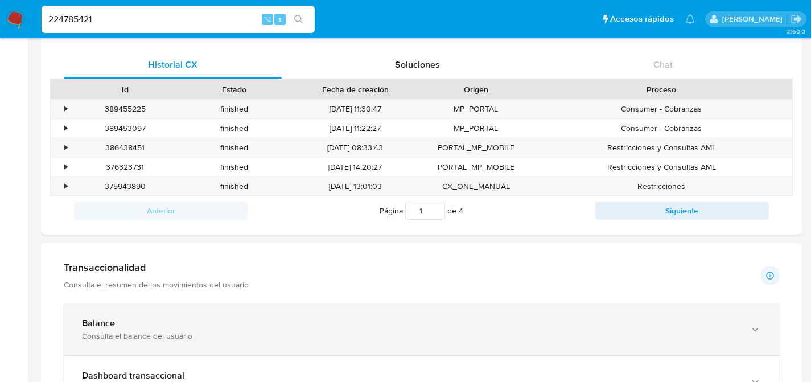
scroll to position [430, 0]
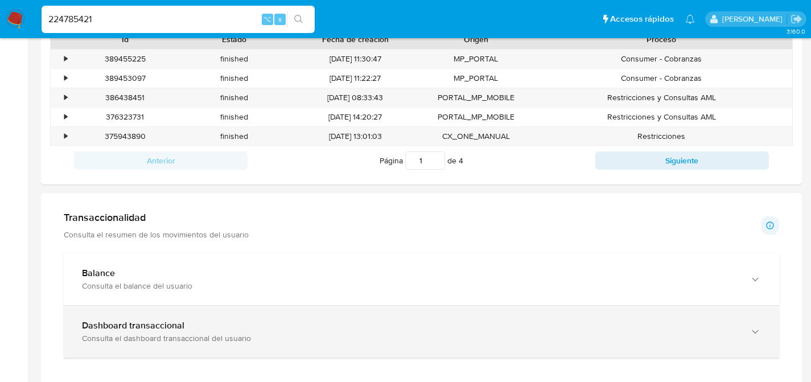
click at [130, 320] on b "Dashboard transaccional" at bounding box center [133, 325] width 102 height 13
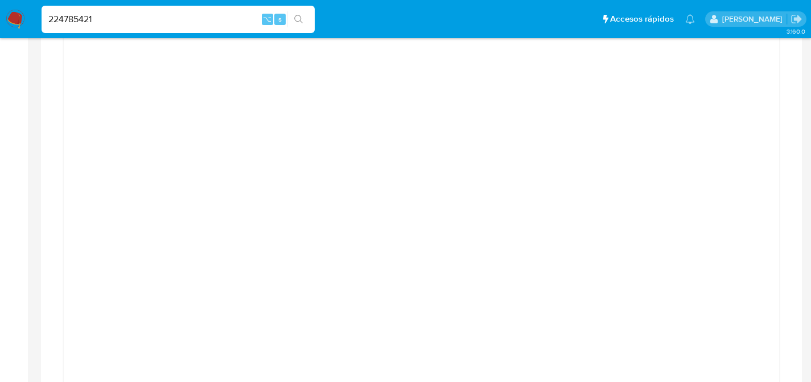
scroll to position [814, 0]
click at [17, 238] on aside "Bandeja Tablero Tablero Externo Administración Reglas Roles Usuarios Equipos Co…" at bounding box center [14, 261] width 28 height 2150
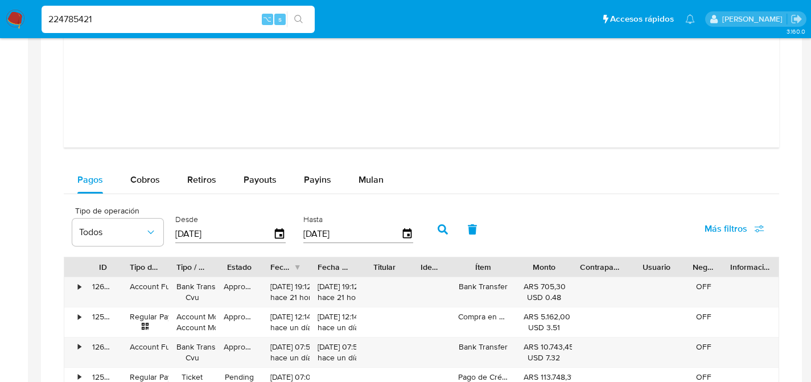
scroll to position [1179, 0]
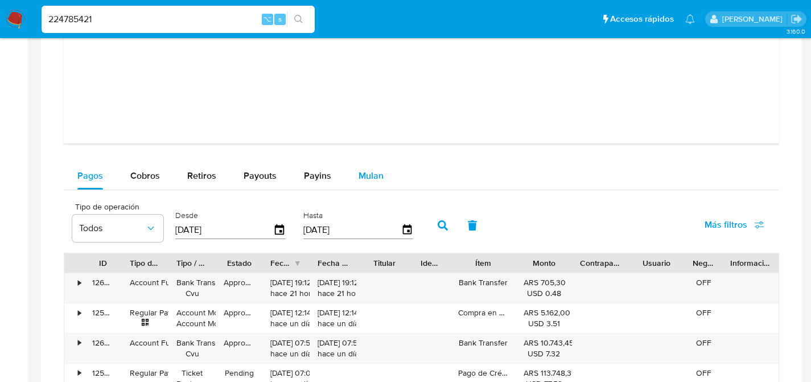
click at [362, 173] on span "Mulan" at bounding box center [371, 175] width 25 height 13
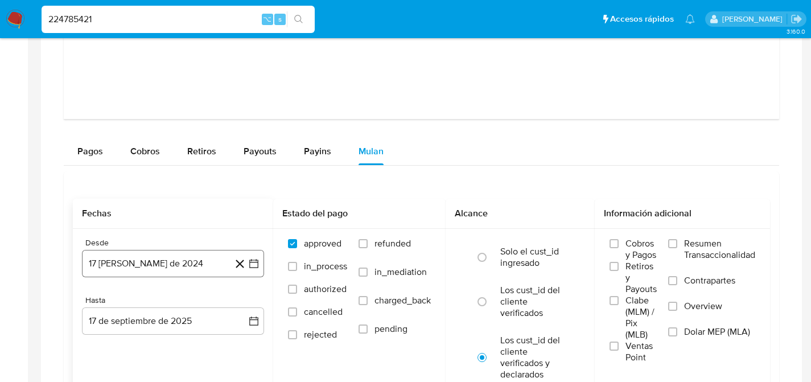
scroll to position [1263, 0]
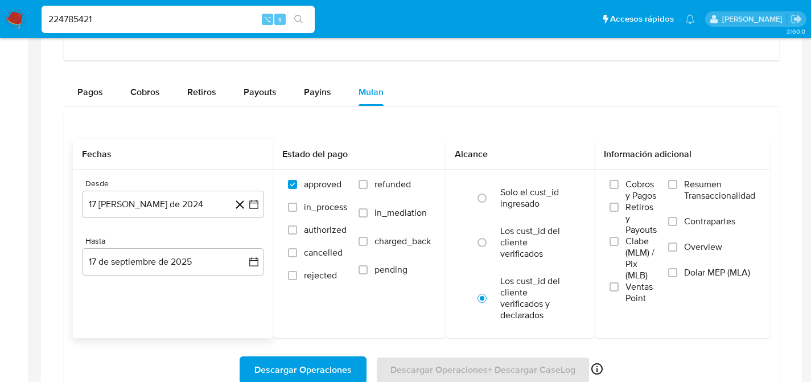
click at [171, 191] on div "Desde 17 de agosto de 2024 17-08-2024" at bounding box center [173, 198] width 182 height 39
click at [191, 204] on button "17 de agosto de 2024" at bounding box center [173, 204] width 182 height 27
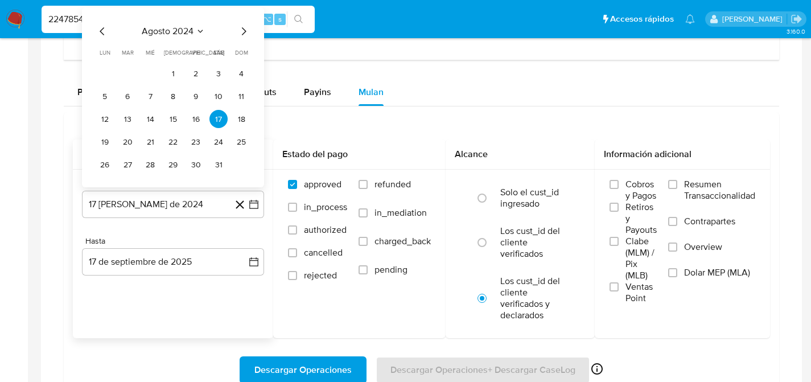
click at [196, 23] on div "agosto 2024 agosto 2024 lun lunes mar martes mié miércoles jue jueves vie viern…" at bounding box center [173, 97] width 182 height 180
click at [194, 27] on button "agosto 2024" at bounding box center [173, 31] width 63 height 11
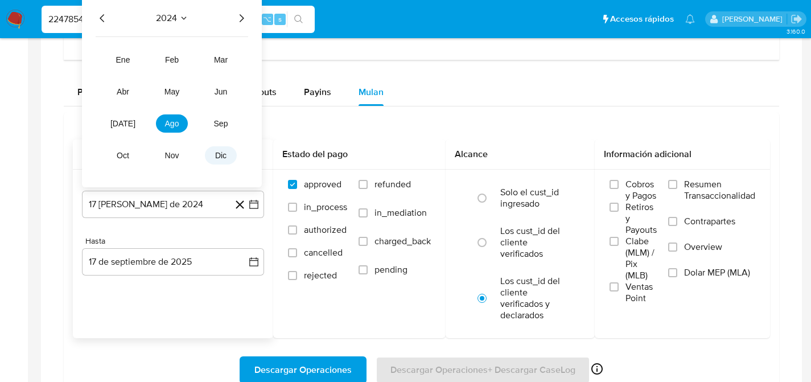
click at [223, 150] on button "dic" at bounding box center [221, 155] width 32 height 18
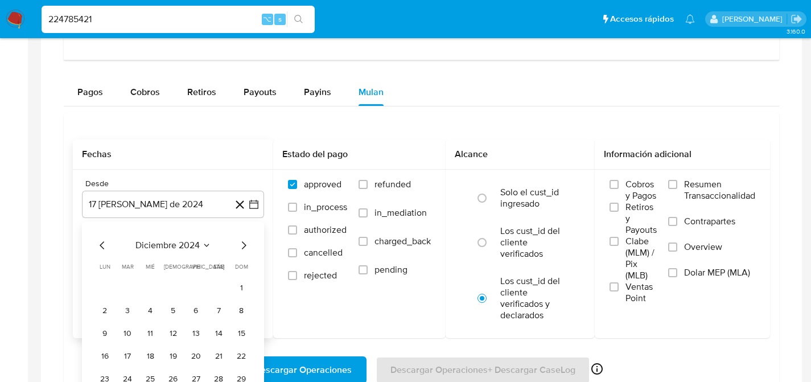
click at [241, 248] on icon "Mes siguiente" at bounding box center [244, 246] width 14 height 14
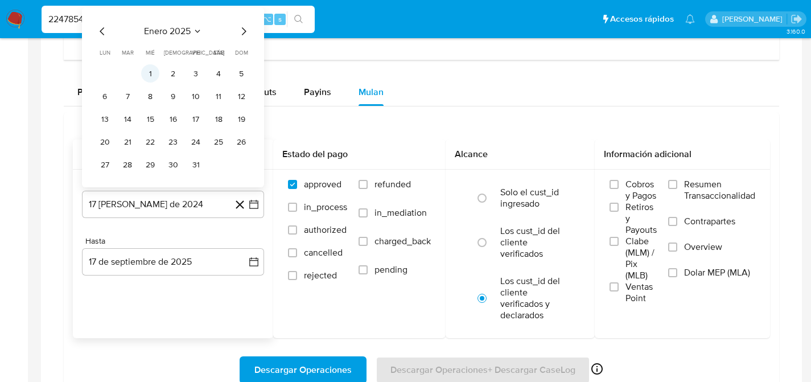
click at [156, 76] on button "1" at bounding box center [150, 73] width 18 height 18
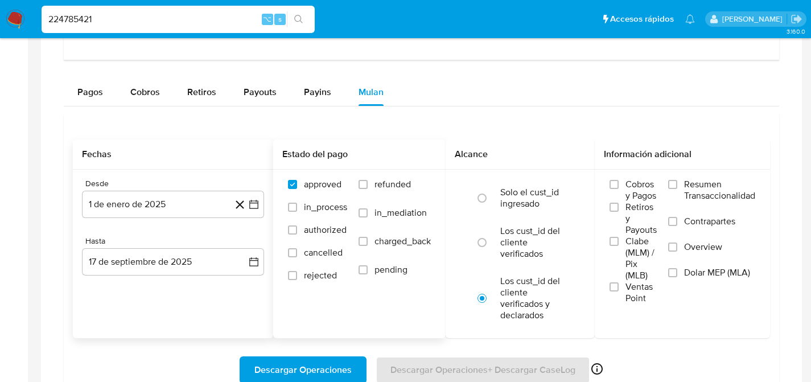
click at [388, 180] on span "refunded" at bounding box center [393, 184] width 36 height 11
click at [368, 180] on input "refunded" at bounding box center [363, 184] width 9 height 9
checkbox input "true"
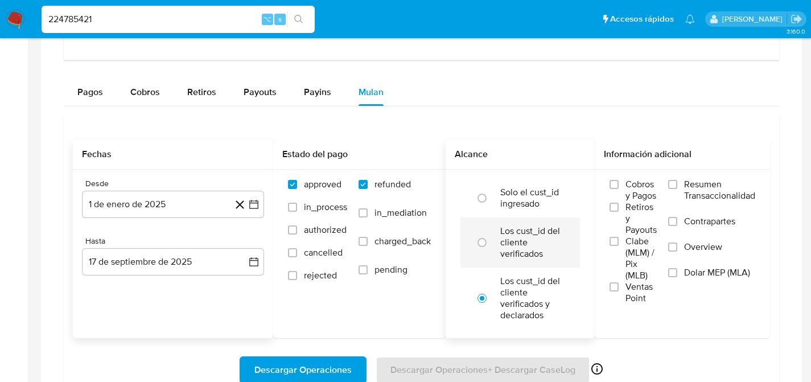
click at [522, 233] on label "Los cust_id del cliente verificados" at bounding box center [533, 242] width 64 height 34
click at [491, 233] on input "radio" at bounding box center [482, 242] width 18 height 18
radio input "true"
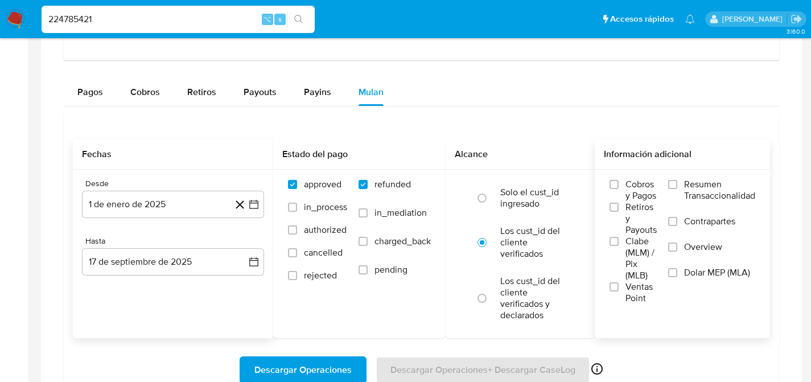
click at [693, 278] on span "Dolar MEP (MLA)" at bounding box center [717, 272] width 66 height 11
click at [678, 277] on input "Dolar MEP (MLA)" at bounding box center [672, 272] width 9 height 9
click at [270, 364] on span "Descargar Operaciones" at bounding box center [303, 370] width 97 height 25
click at [149, 19] on input "224785421" at bounding box center [178, 19] width 273 height 15
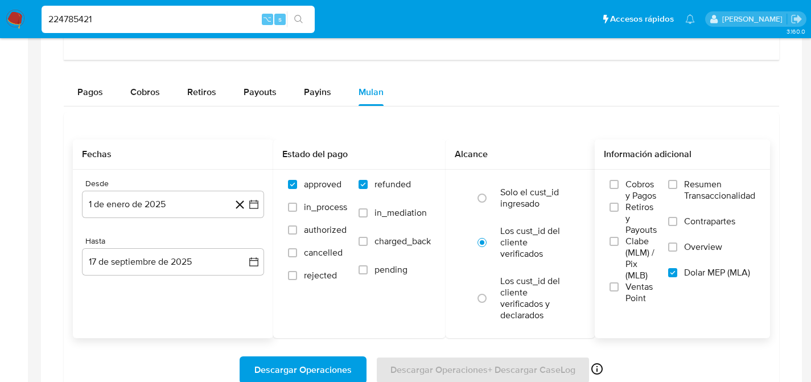
paste input "96742032"
type input "96742032"
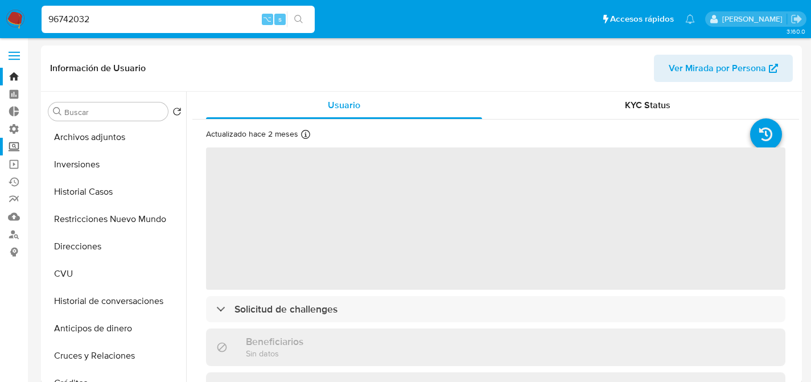
scroll to position [198, 0]
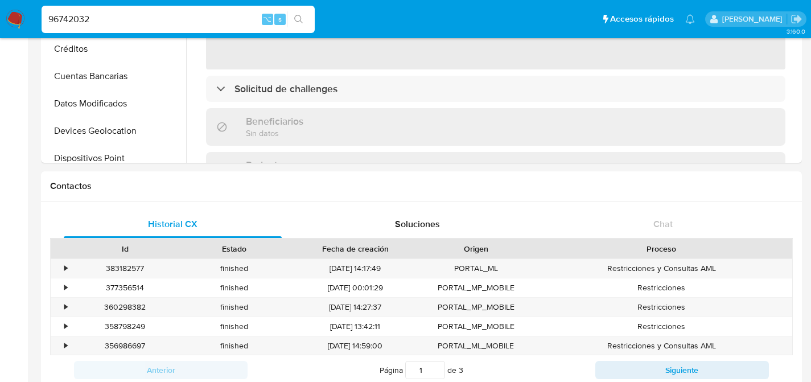
select select "10"
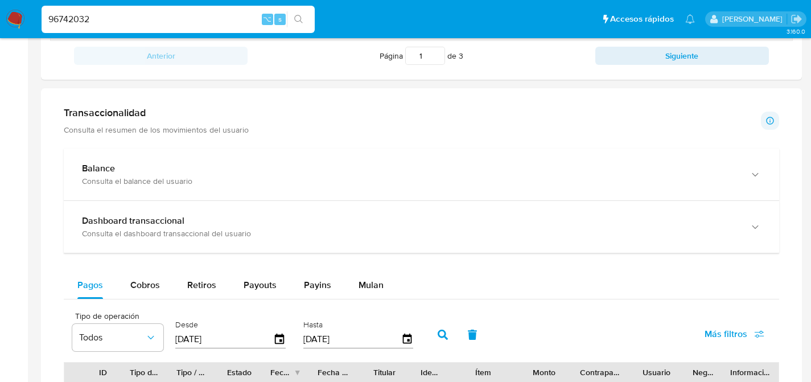
scroll to position [570, 0]
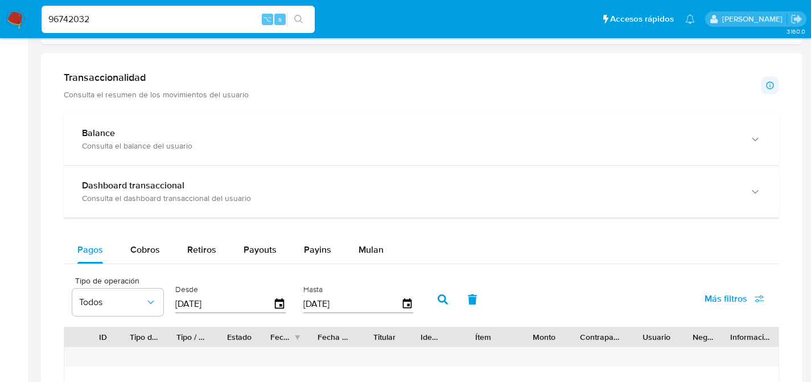
click at [169, 224] on div "Balance Consulta el balance del usuario Dashboard transaccional Consulta el das…" at bounding box center [422, 342] width 716 height 458
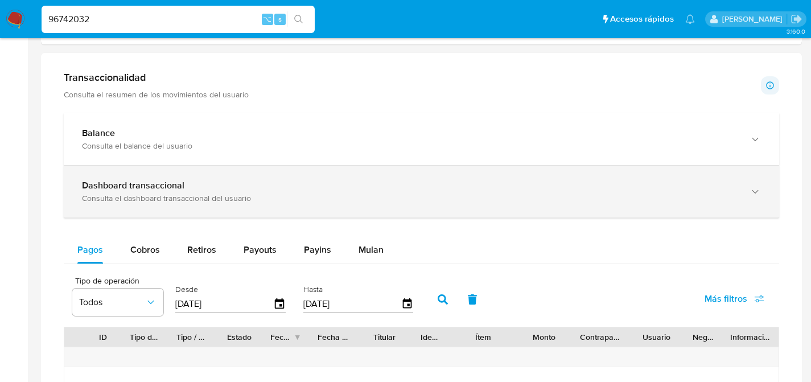
click at [166, 206] on div "Dashboard transaccional Consulta el dashboard transaccional del usuario" at bounding box center [422, 192] width 716 height 52
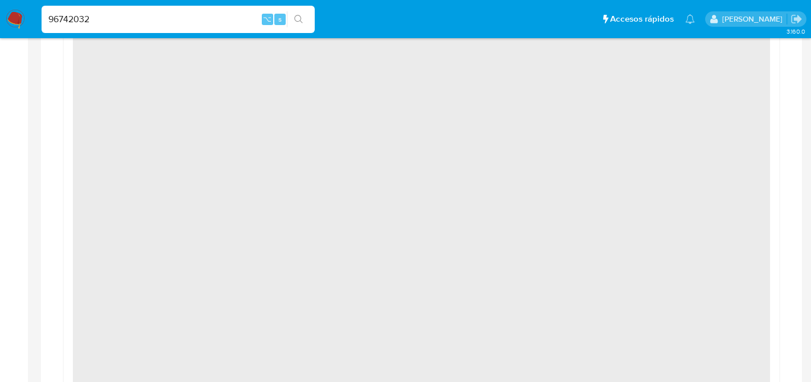
scroll to position [1174, 0]
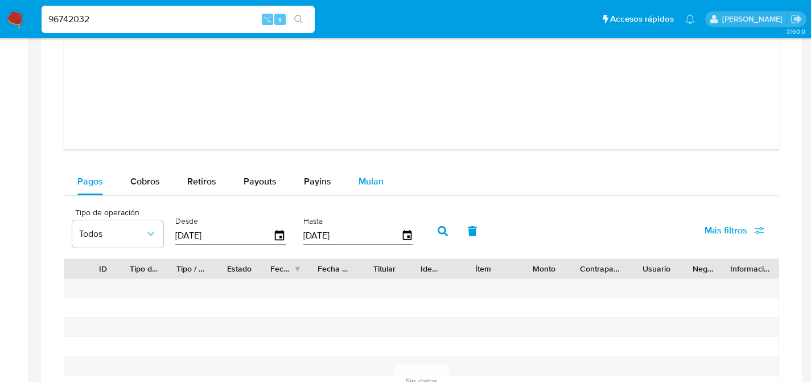
click at [390, 174] on button "Mulan" at bounding box center [371, 181] width 52 height 27
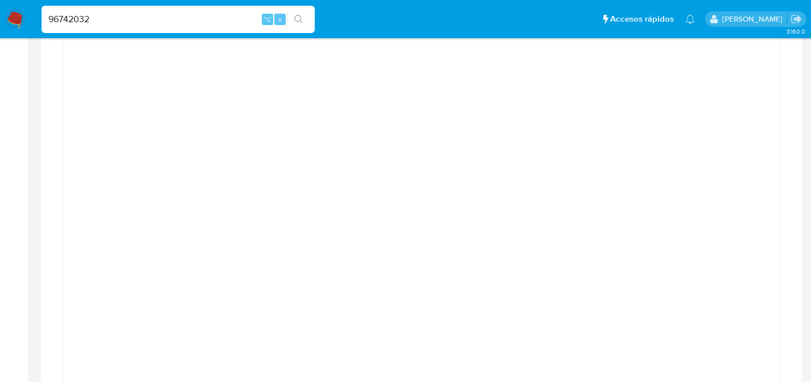
scroll to position [864, 0]
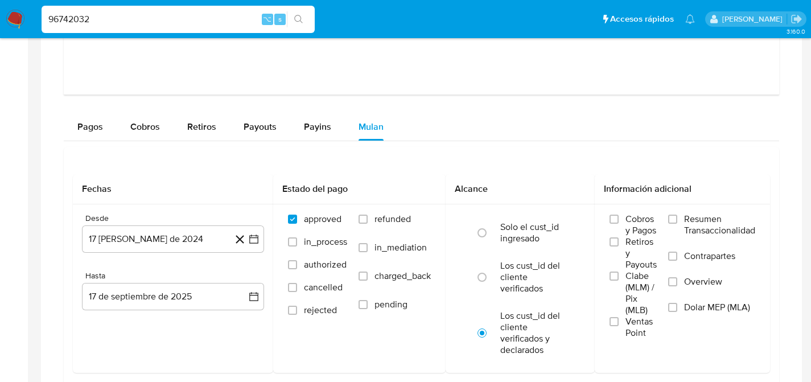
scroll to position [1246, 0]
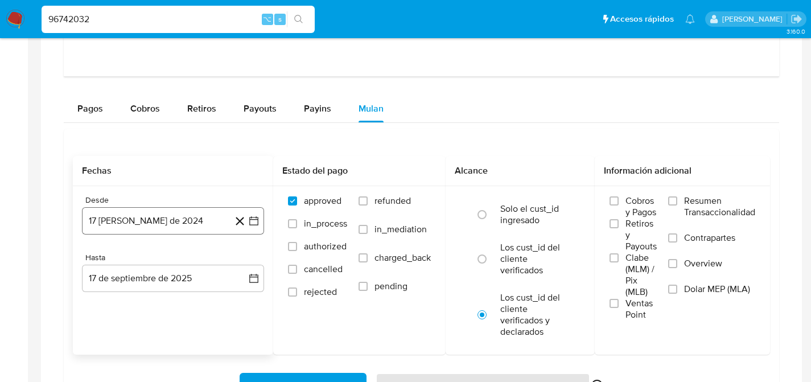
click at [96, 215] on button "17 [PERSON_NAME] de 2024" at bounding box center [173, 220] width 182 height 27
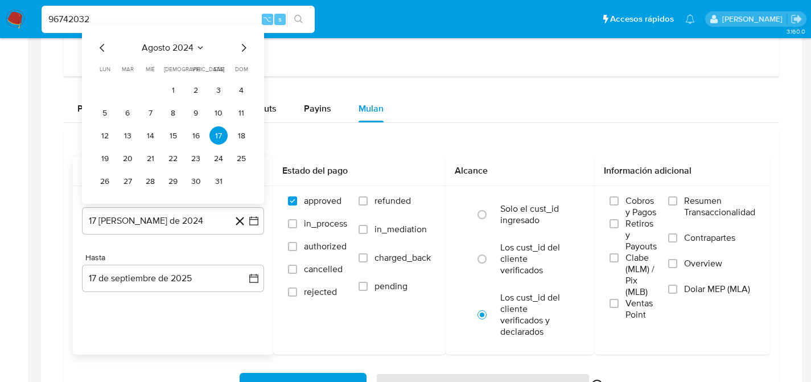
click at [196, 48] on icon "Seleccionar mes y año" at bounding box center [200, 47] width 9 height 9
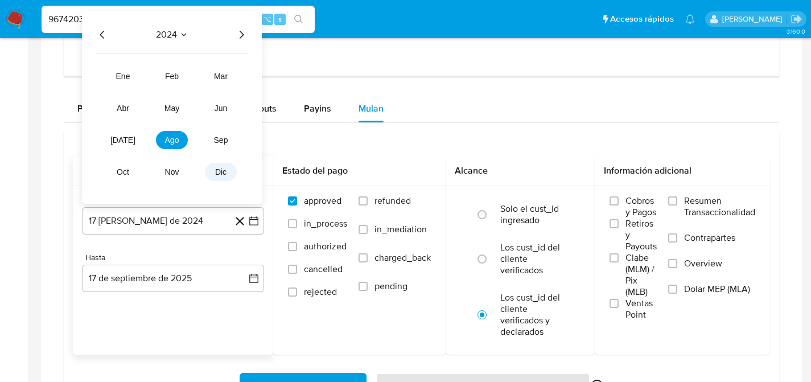
click at [212, 174] on button "dic" at bounding box center [221, 172] width 32 height 18
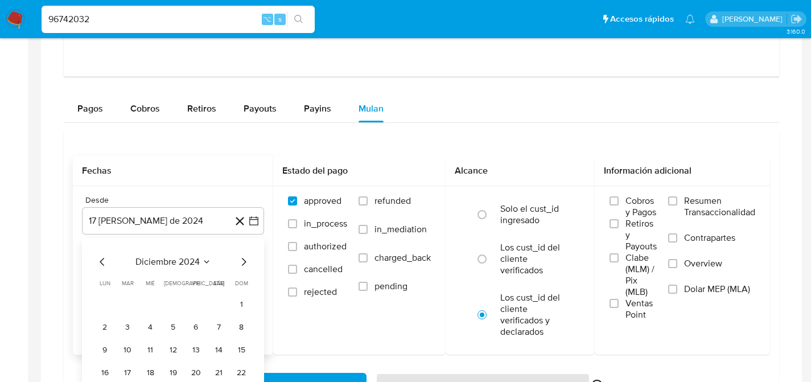
click at [237, 260] on icon "Mes siguiente" at bounding box center [244, 262] width 14 height 14
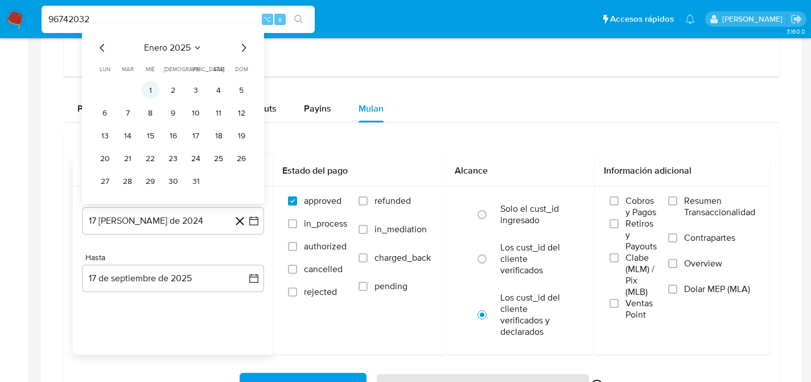
click at [151, 87] on button "1" at bounding box center [150, 90] width 18 height 18
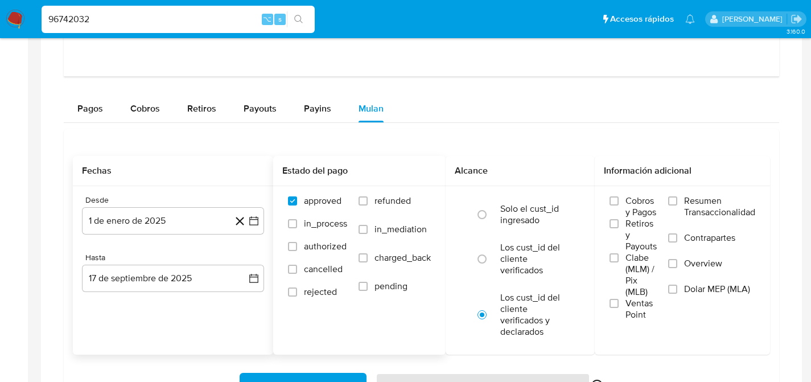
click at [385, 207] on span "refunded" at bounding box center [393, 200] width 36 height 11
click at [368, 206] on input "refunded" at bounding box center [363, 200] width 9 height 9
checkbox input "true"
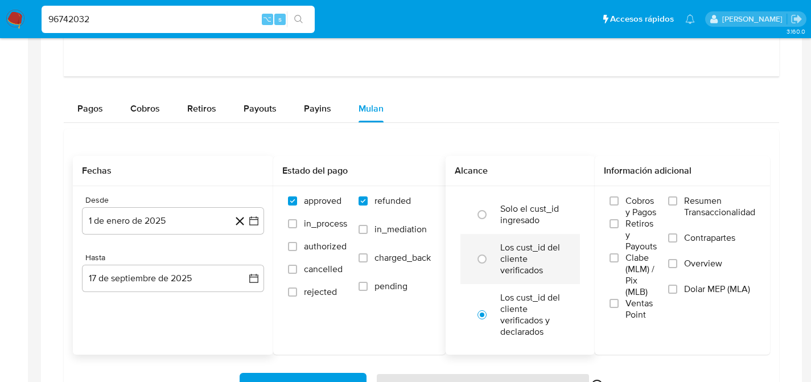
click at [494, 243] on li "Los cust_id del cliente verificados" at bounding box center [521, 259] width 120 height 50
click at [676, 289] on input "Dolar MEP (MLA)" at bounding box center [672, 289] width 9 height 9
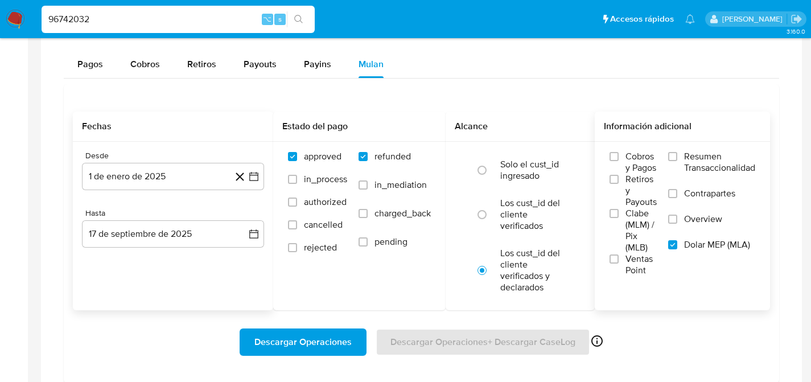
scroll to position [1336, 0]
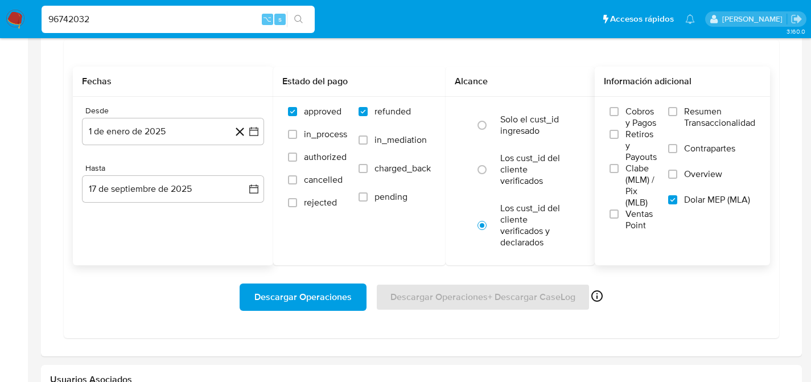
click at [274, 302] on span "Descargar Operaciones" at bounding box center [303, 297] width 97 height 25
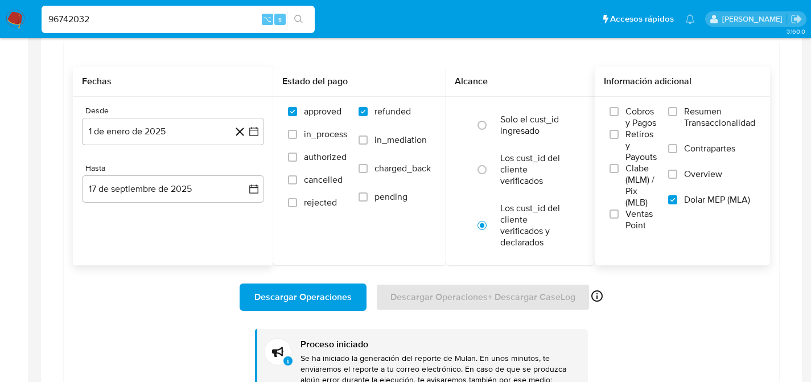
click at [121, 3] on div "96742032 ⌥ s" at bounding box center [178, 19] width 273 height 32
click at [107, 7] on div "96742032 ⌥ s" at bounding box center [178, 19] width 273 height 27
click at [100, 15] on input "96742032" at bounding box center [178, 19] width 273 height 15
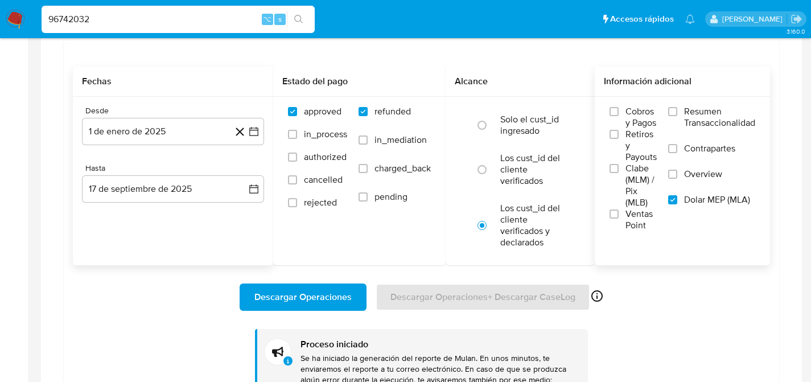
paste input "210621236"
type input "210621236"
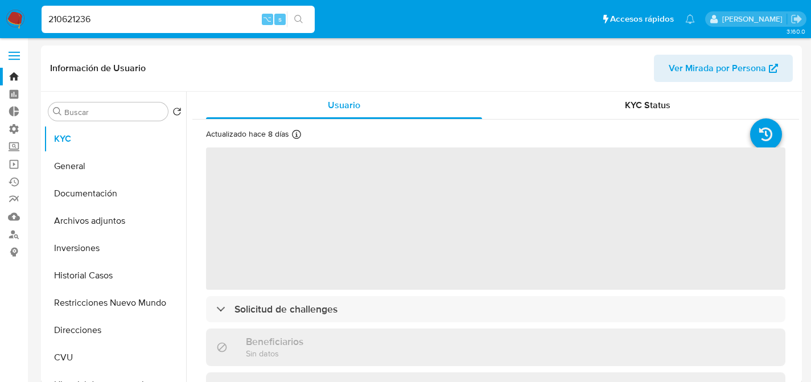
select select "10"
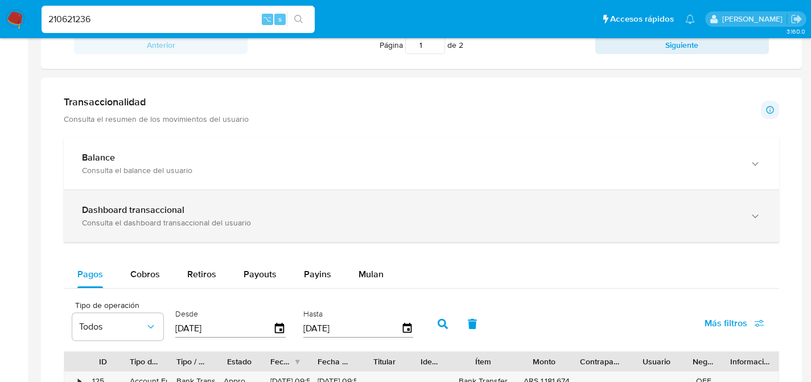
click at [71, 237] on div "Dashboard transaccional Consulta el dashboard transaccional del usuario" at bounding box center [422, 216] width 716 height 52
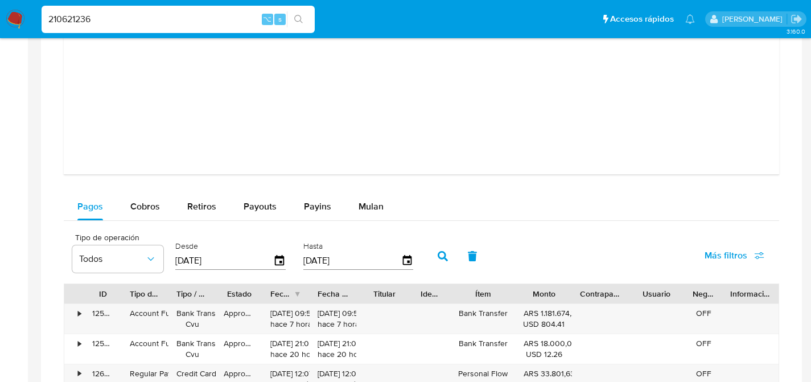
scroll to position [1154, 0]
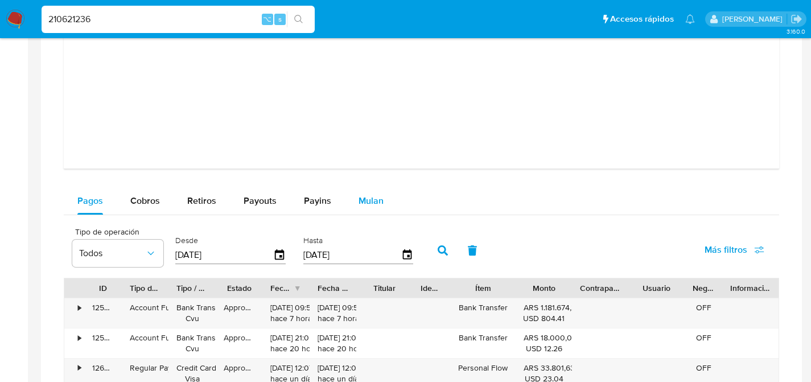
click at [364, 206] on span "Mulan" at bounding box center [371, 200] width 25 height 13
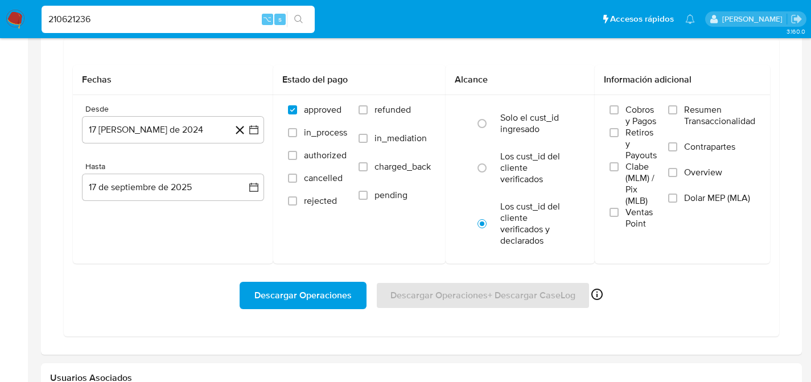
scroll to position [1340, 0]
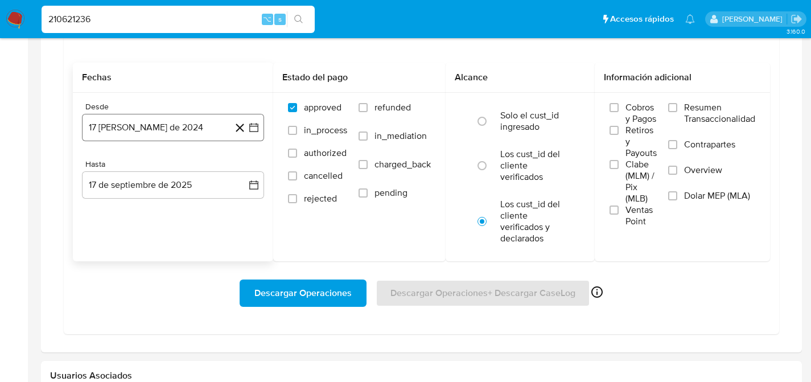
click at [146, 136] on button "17 de agosto de 2024" at bounding box center [173, 127] width 182 height 27
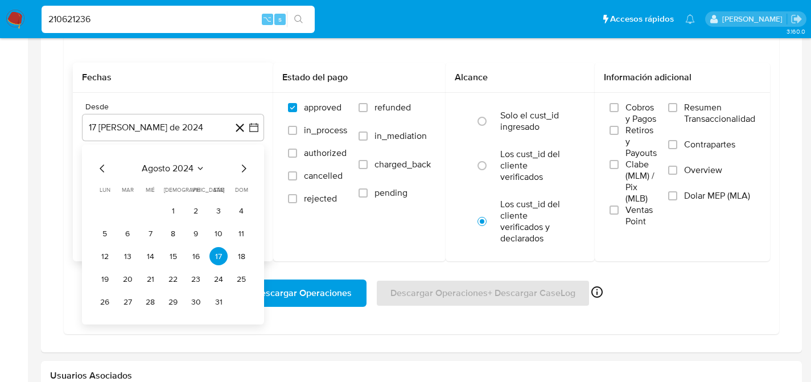
click at [190, 169] on span "agosto 2024" at bounding box center [168, 168] width 52 height 11
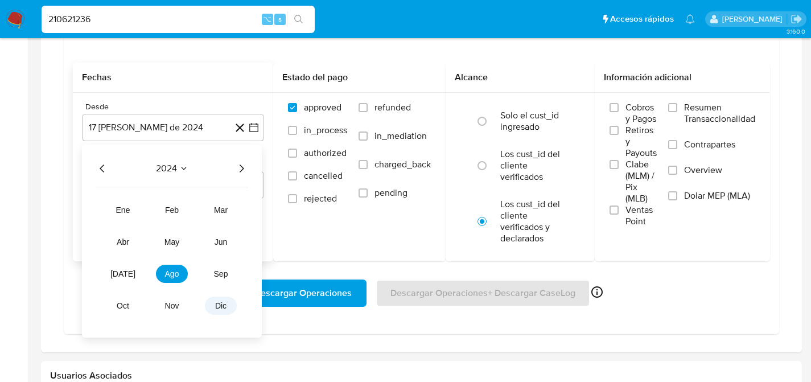
click at [220, 304] on span "dic" at bounding box center [220, 305] width 11 height 9
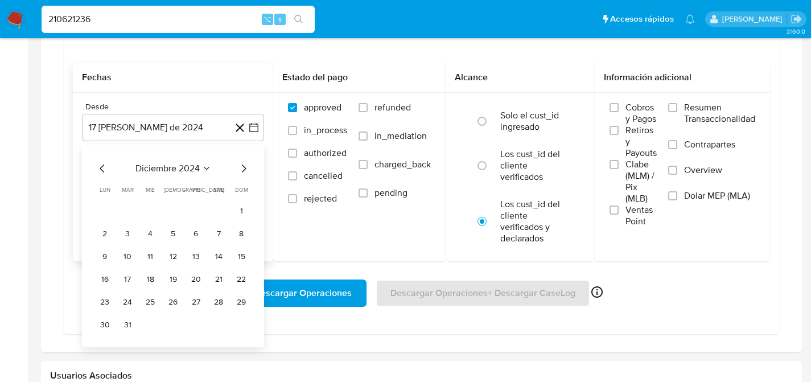
click at [245, 166] on icon "Mes siguiente" at bounding box center [244, 169] width 14 height 14
click at [153, 203] on button "1" at bounding box center [150, 211] width 18 height 18
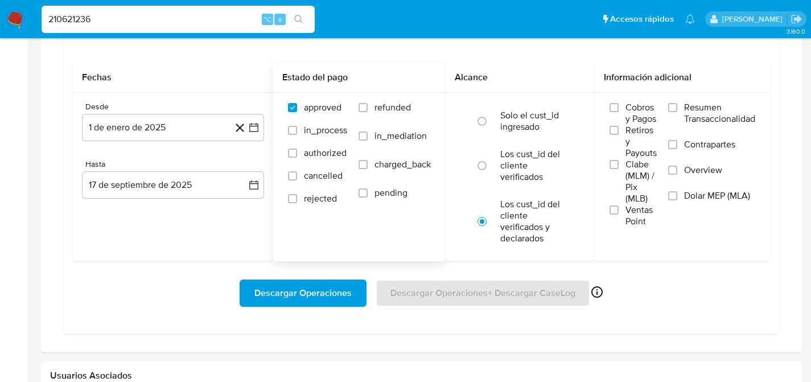
click at [395, 123] on label "refunded" at bounding box center [395, 116] width 72 height 28
click at [368, 112] on input "refunded" at bounding box center [363, 107] width 9 height 9
checkbox input "true"
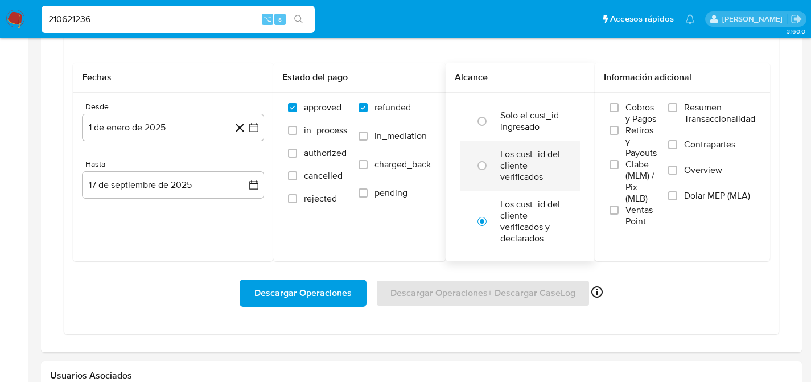
click at [571, 174] on li "Los cust_id del cliente verificados" at bounding box center [521, 166] width 120 height 50
radio input "true"
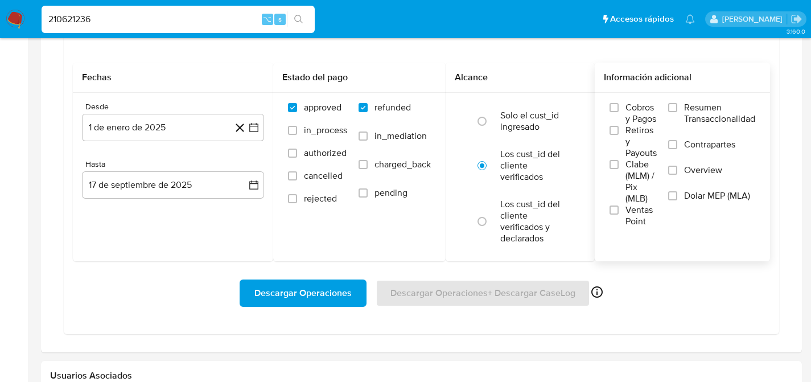
click at [688, 196] on span "Dolar MEP (MLA)" at bounding box center [717, 195] width 66 height 11
click at [678, 196] on input "Dolar MEP (MLA)" at bounding box center [672, 195] width 9 height 9
click at [247, 306] on button "Descargar Operaciones" at bounding box center [303, 293] width 127 height 27
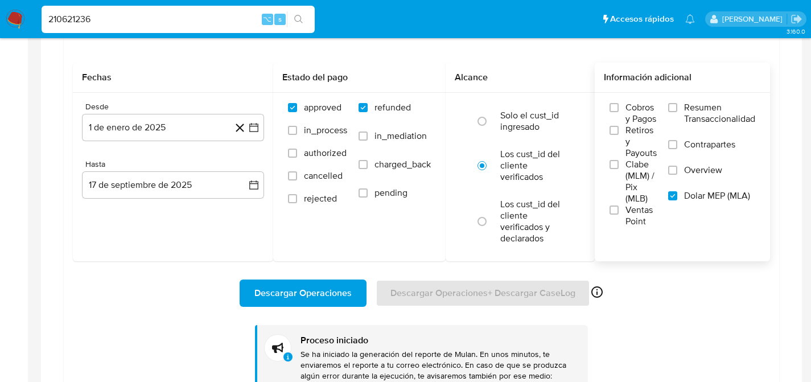
click at [175, 21] on input "210621236" at bounding box center [178, 19] width 273 height 15
paste input "4635887"
type input "46358876"
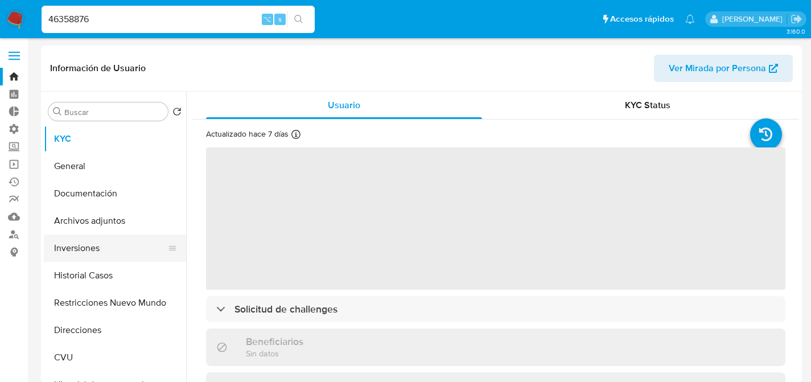
select select "10"
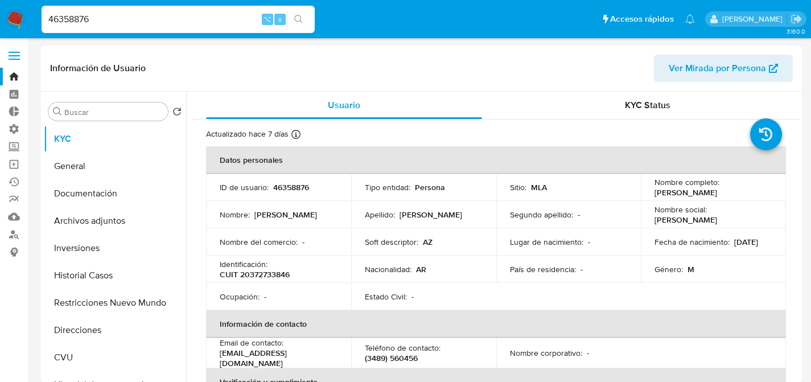
click at [62, 23] on input "46358876" at bounding box center [178, 19] width 273 height 15
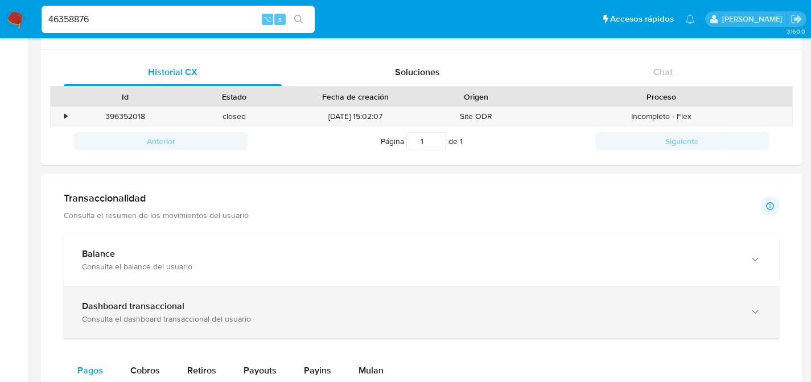
scroll to position [464, 0]
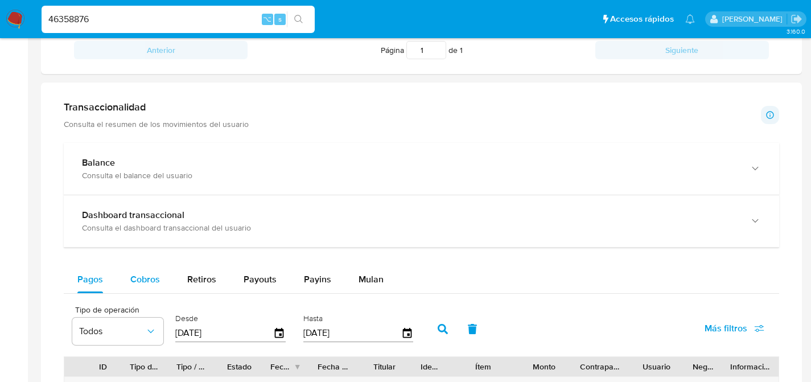
click at [144, 272] on div "Cobros" at bounding box center [145, 279] width 30 height 27
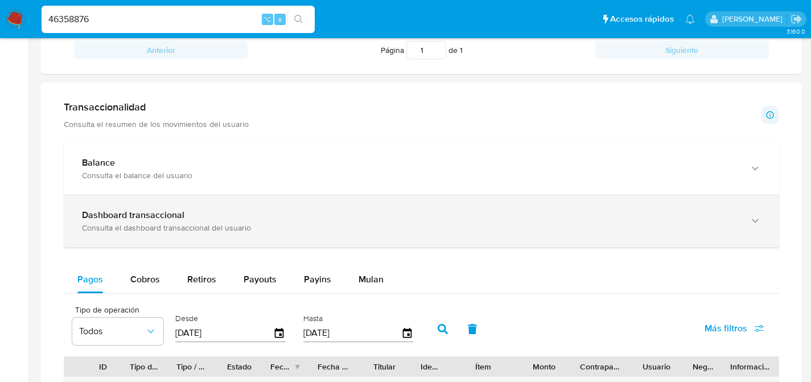
select select "10"
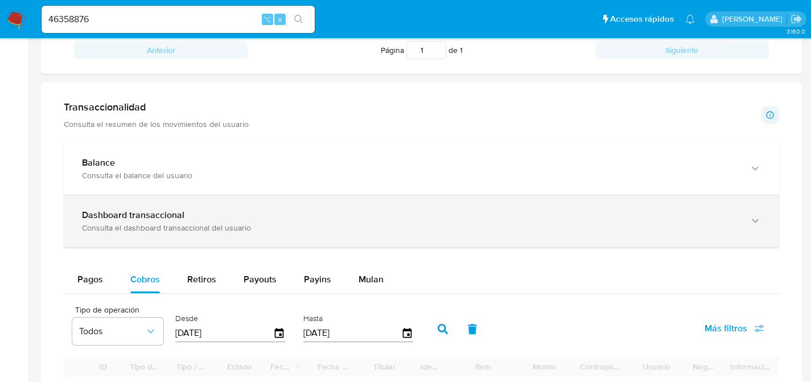
click at [150, 215] on b "Dashboard transaccional" at bounding box center [133, 214] width 102 height 13
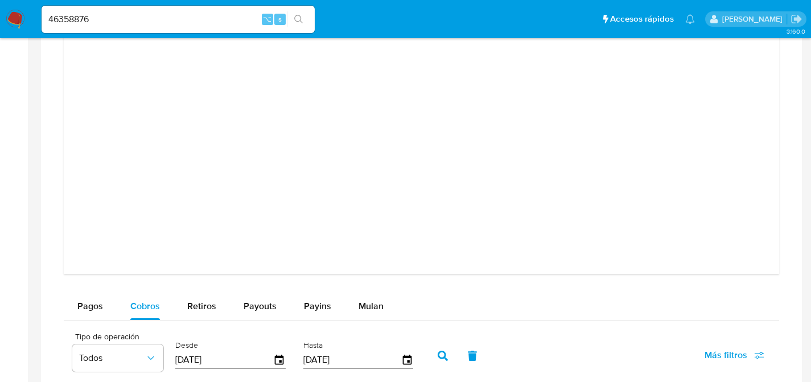
scroll to position [1062, 0]
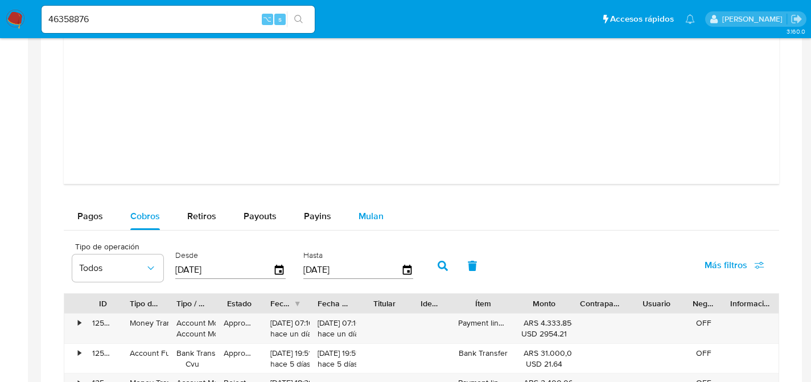
click at [382, 220] on button "Mulan" at bounding box center [371, 216] width 52 height 27
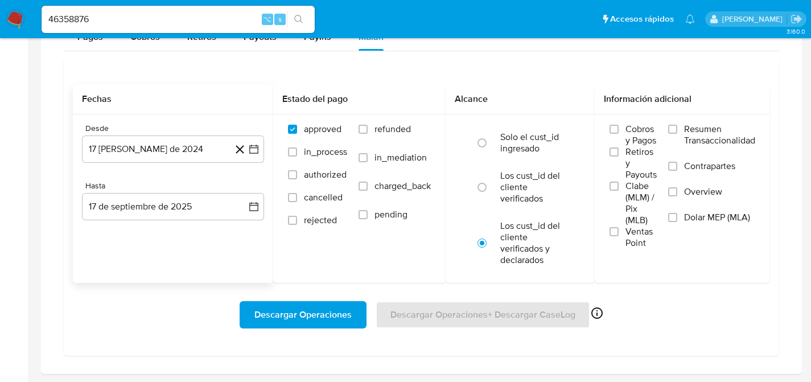
scroll to position [1273, 0]
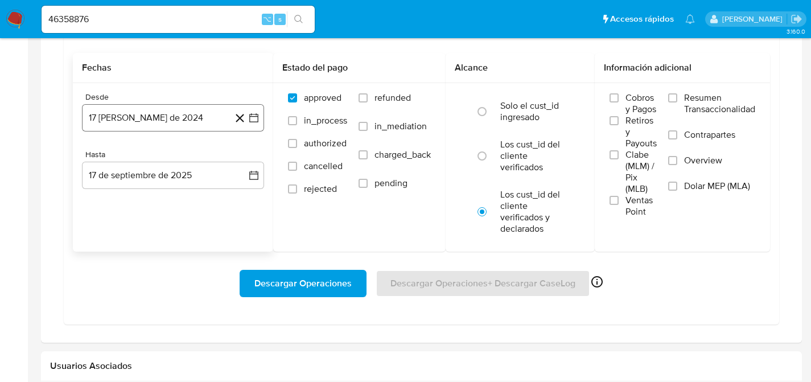
click at [147, 131] on button "17 de agosto de 2024" at bounding box center [173, 117] width 182 height 27
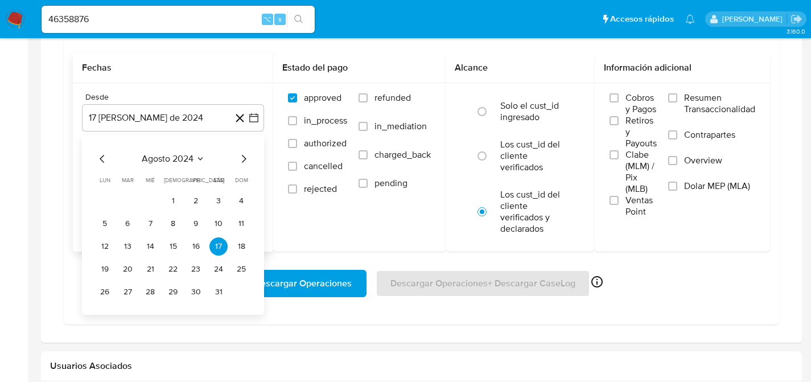
click at [199, 161] on icon "Seleccionar mes y año" at bounding box center [200, 158] width 9 height 9
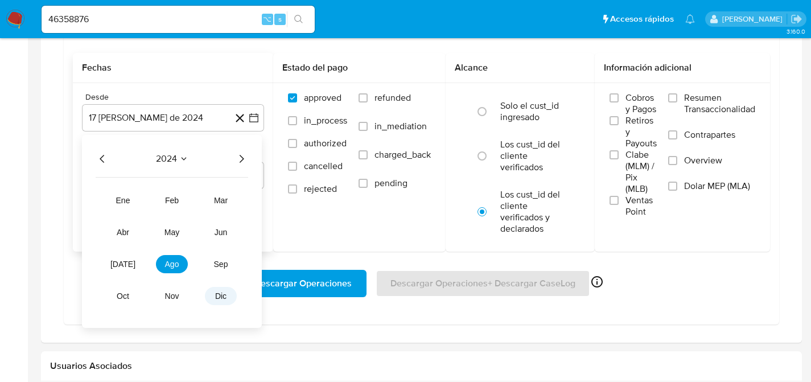
click at [213, 291] on button "dic" at bounding box center [221, 296] width 32 height 18
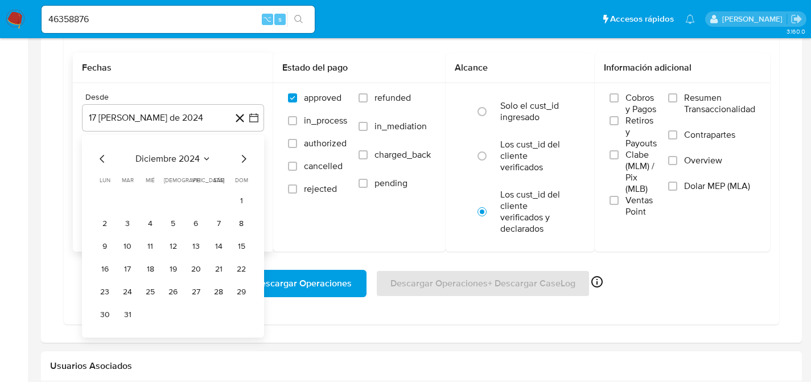
click at [240, 159] on icon "Mes siguiente" at bounding box center [244, 159] width 14 height 14
click at [151, 199] on button "1" at bounding box center [150, 201] width 18 height 18
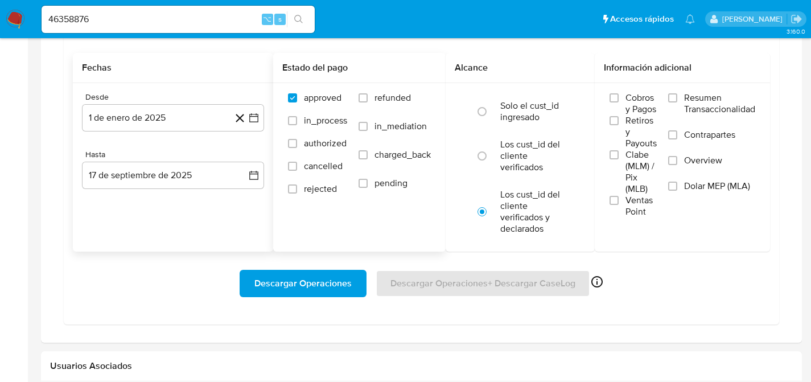
click at [421, 105] on label "refunded" at bounding box center [395, 106] width 72 height 28
click at [368, 102] on input "refunded" at bounding box center [363, 97] width 9 height 9
checkbox input "true"
click at [536, 158] on label "Los cust_id del cliente verificados" at bounding box center [533, 156] width 64 height 34
click at [491, 158] on input "radio" at bounding box center [482, 156] width 18 height 18
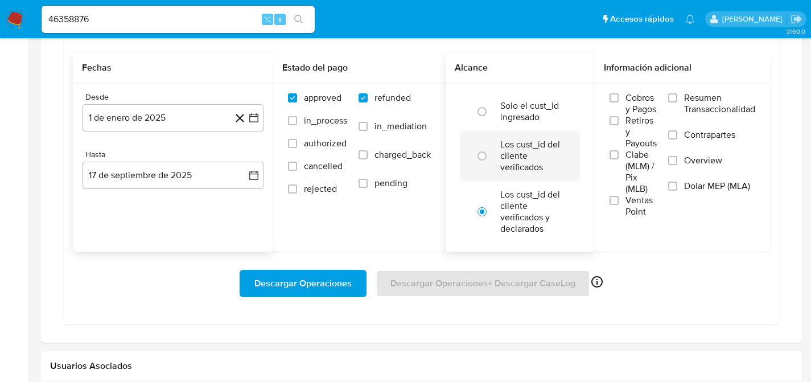
radio input "true"
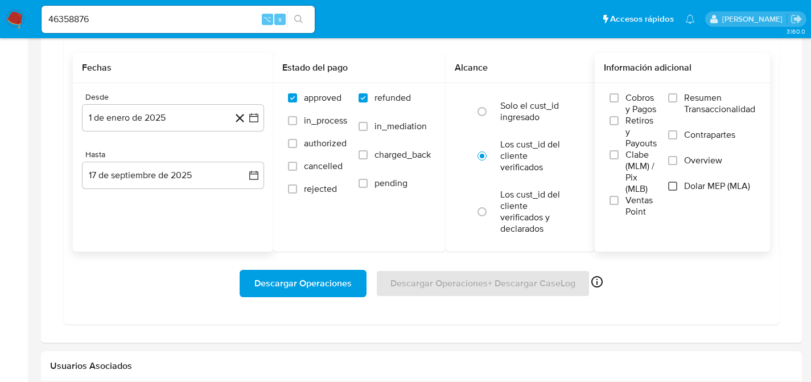
click at [676, 187] on input "Dolar MEP (MLA)" at bounding box center [672, 186] width 9 height 9
click at [292, 286] on span "Descargar Operaciones" at bounding box center [303, 283] width 97 height 25
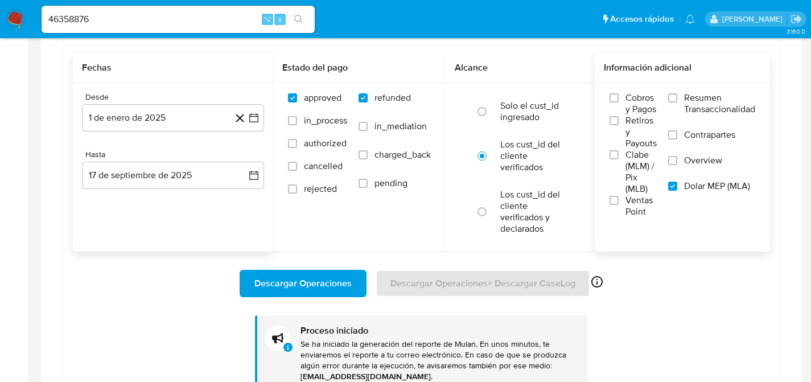
click at [108, 23] on input "46358876" at bounding box center [178, 19] width 273 height 15
paste input "202226890"
type input "202226890"
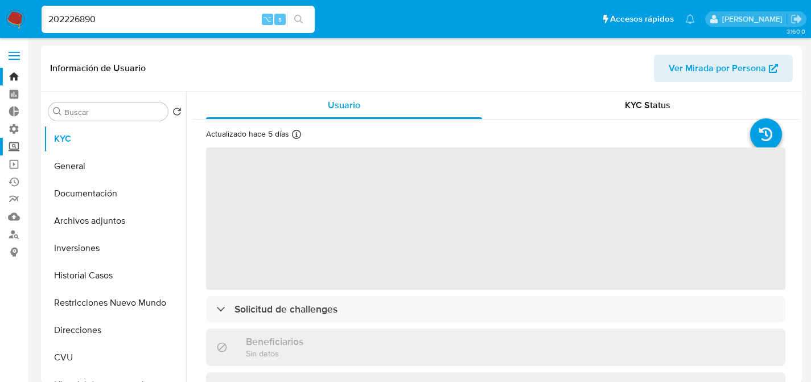
select select "10"
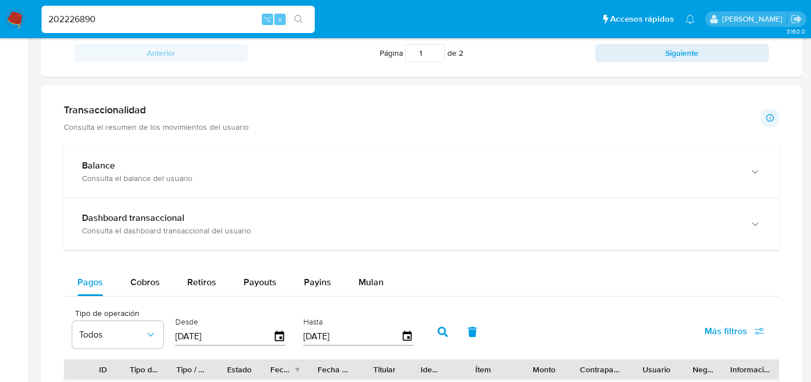
scroll to position [551, 0]
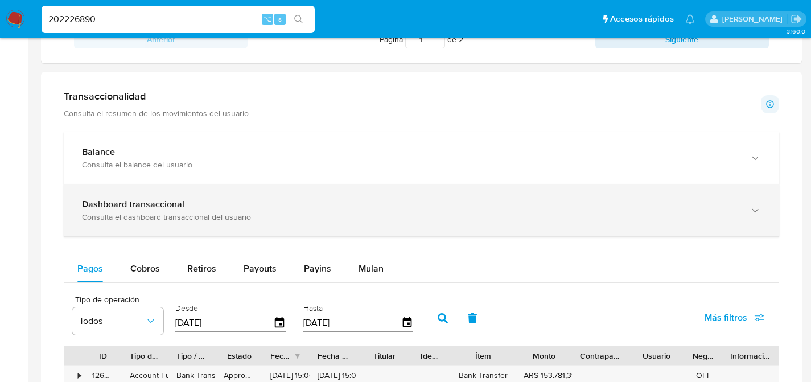
click at [313, 218] on div "Consulta el dashboard transaccional del usuario" at bounding box center [410, 217] width 657 height 10
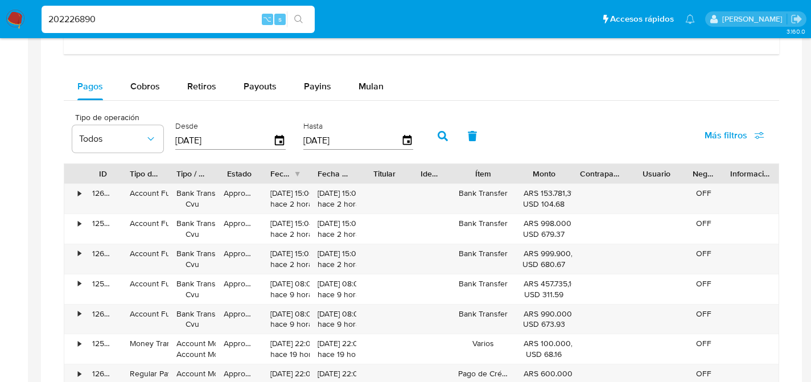
scroll to position [1220, 0]
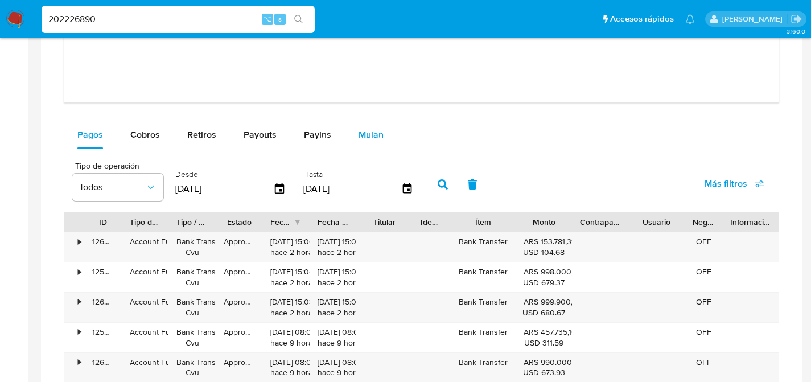
click at [353, 143] on button "Mulan" at bounding box center [371, 134] width 52 height 27
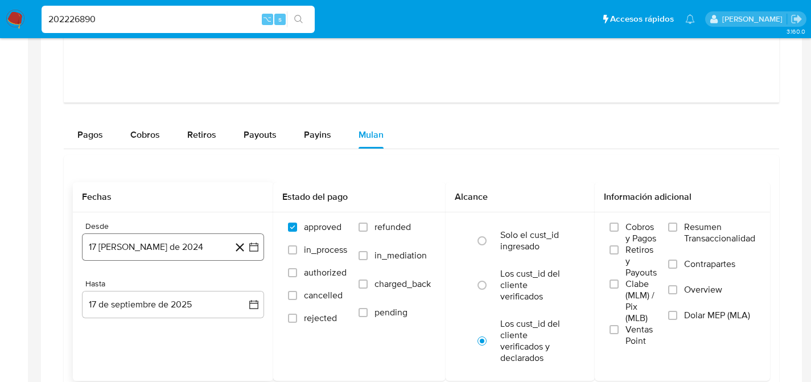
click at [179, 250] on button "17 de agosto de 2024" at bounding box center [173, 246] width 182 height 27
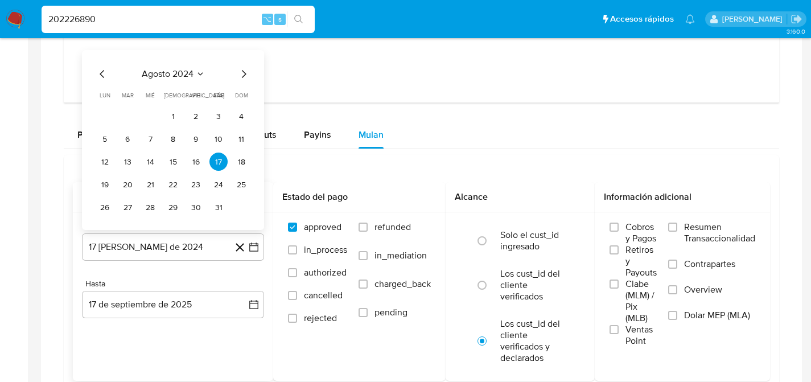
click at [202, 70] on button "agosto 2024" at bounding box center [173, 73] width 63 height 11
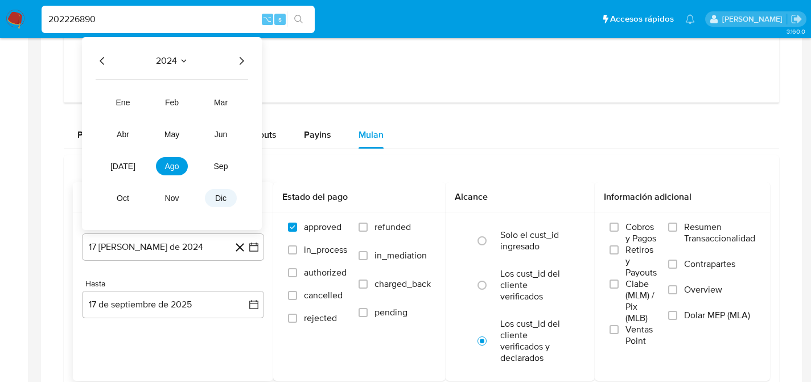
click at [219, 200] on span "dic" at bounding box center [220, 198] width 11 height 9
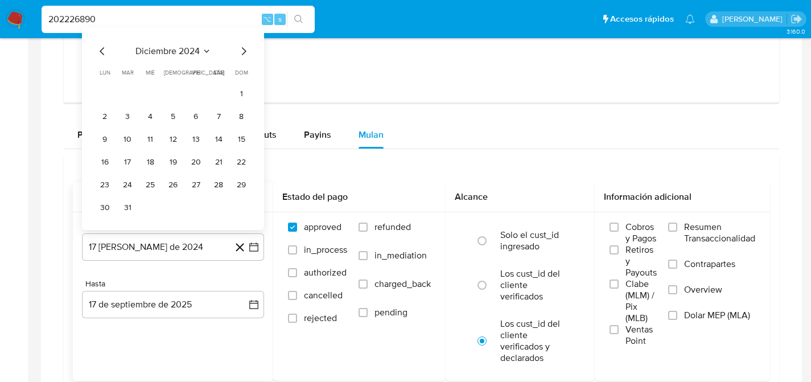
click at [248, 55] on icon "Mes siguiente" at bounding box center [244, 51] width 14 height 14
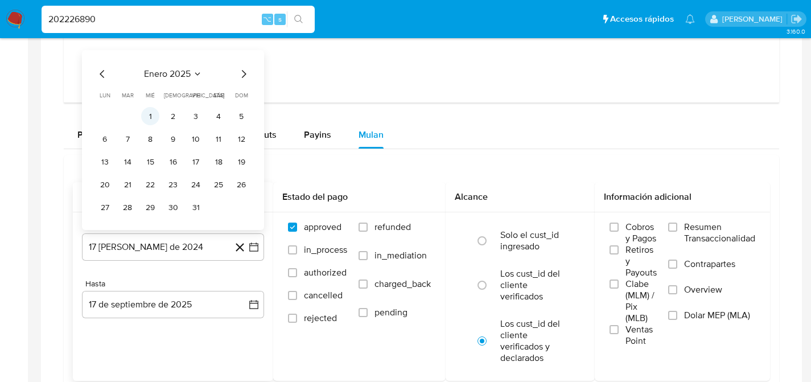
click at [149, 122] on button "1" at bounding box center [150, 116] width 18 height 18
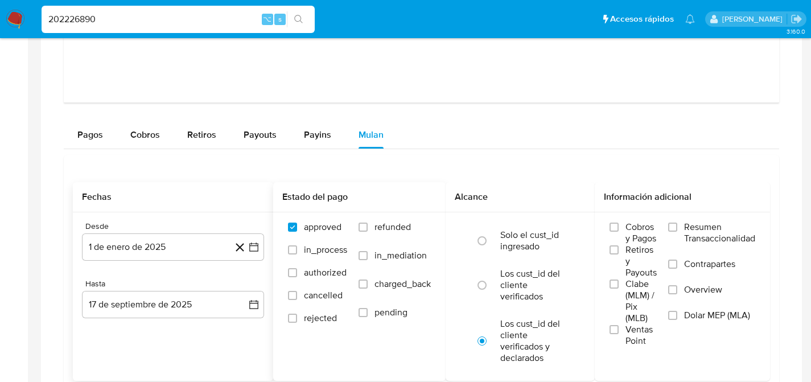
click at [381, 229] on span "refunded" at bounding box center [393, 227] width 36 height 11
click at [368, 229] on input "refunded" at bounding box center [363, 227] width 9 height 9
checkbox input "true"
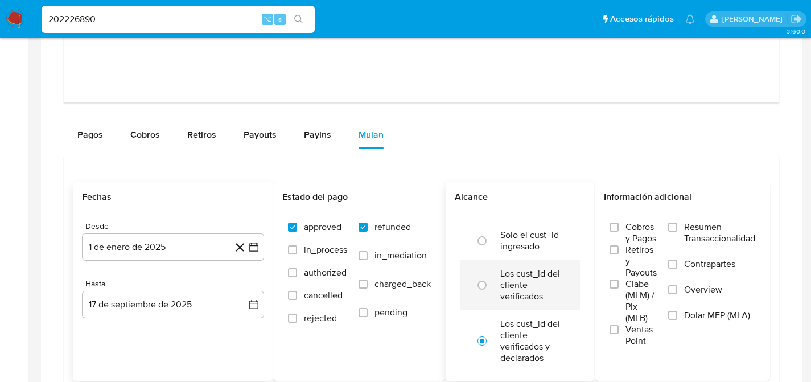
click at [548, 291] on label "Los cust_id del cliente verificados" at bounding box center [533, 285] width 64 height 34
click at [491, 291] on input "radio" at bounding box center [482, 285] width 18 height 18
radio input "true"
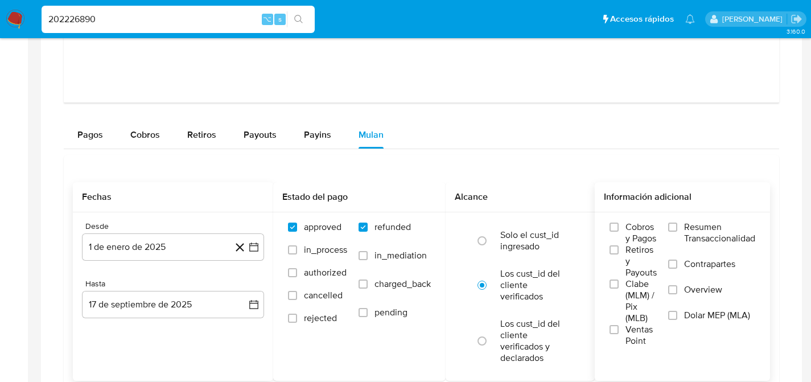
click at [683, 322] on label "Dolar MEP (MLA)" at bounding box center [711, 323] width 87 height 26
click at [678, 320] on input "Dolar MEP (MLA)" at bounding box center [672, 315] width 9 height 9
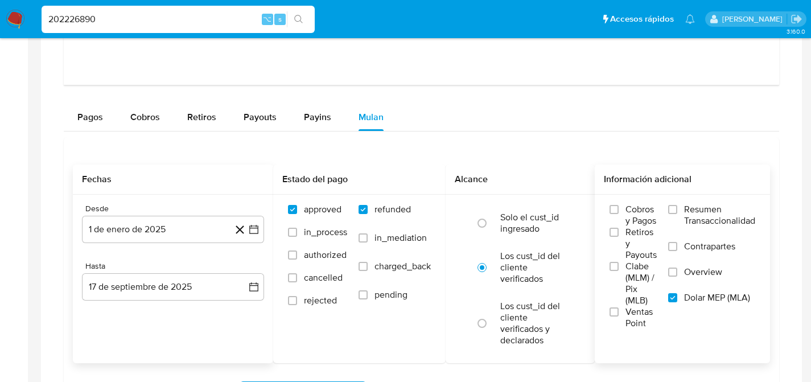
scroll to position [1337, 0]
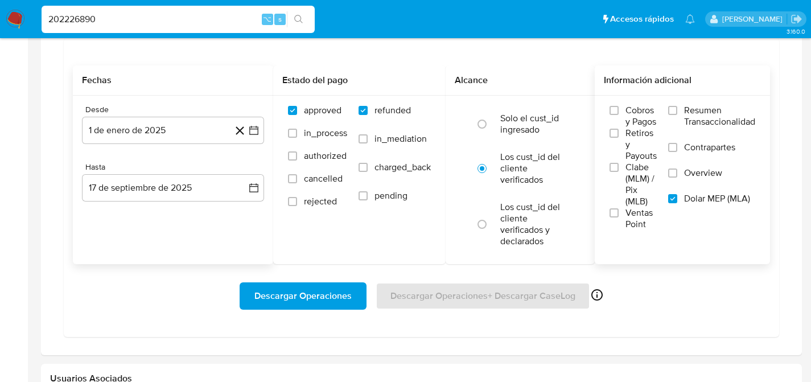
click at [264, 318] on div "Descargar Operaciones Descargar Operaciones + Descargar CaseLog Habilitado solo…" at bounding box center [422, 296] width 698 height 64
click at [268, 302] on span "Descargar Operaciones" at bounding box center [303, 296] width 97 height 25
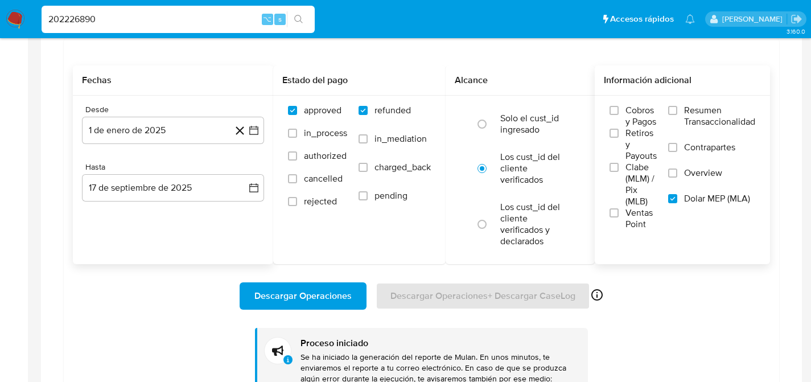
click at [142, 4] on div "202226890 ⌥ s" at bounding box center [178, 19] width 273 height 32
click at [145, 10] on div "202226890 ⌥ s" at bounding box center [178, 19] width 273 height 27
click at [145, 12] on input "202226890" at bounding box center [178, 19] width 273 height 15
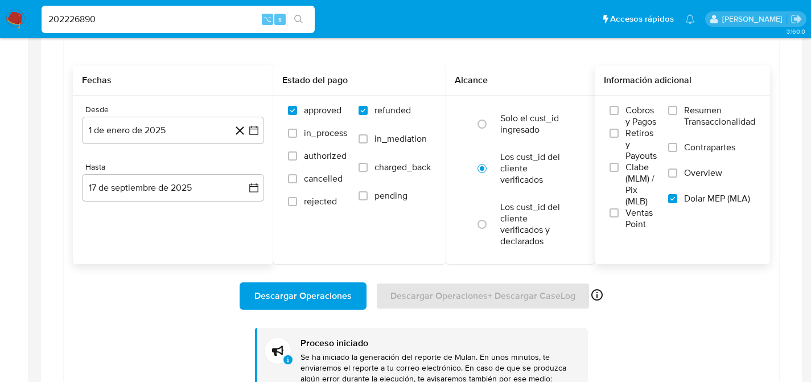
paste input "486150058"
type input "486150058"
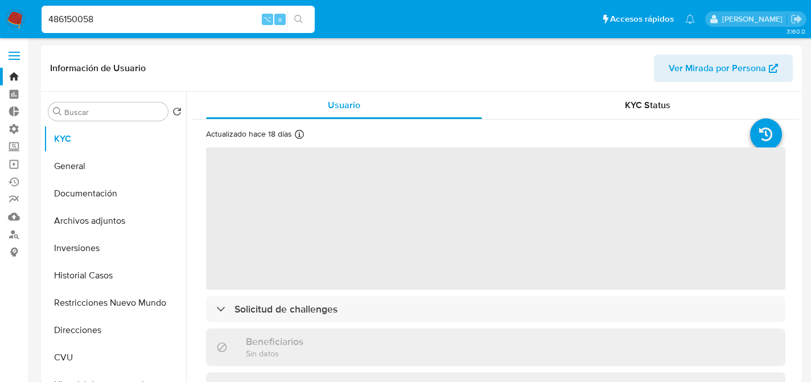
select select "10"
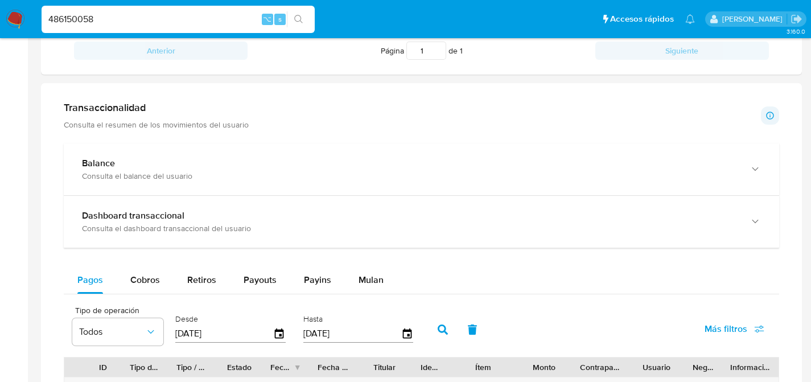
scroll to position [471, 0]
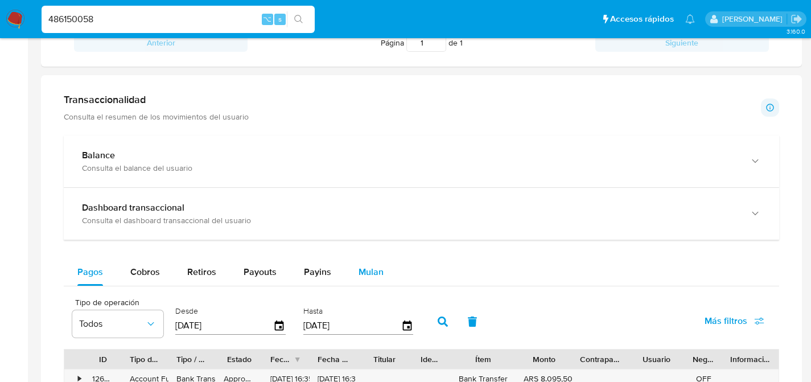
click at [378, 272] on span "Mulan" at bounding box center [371, 271] width 25 height 13
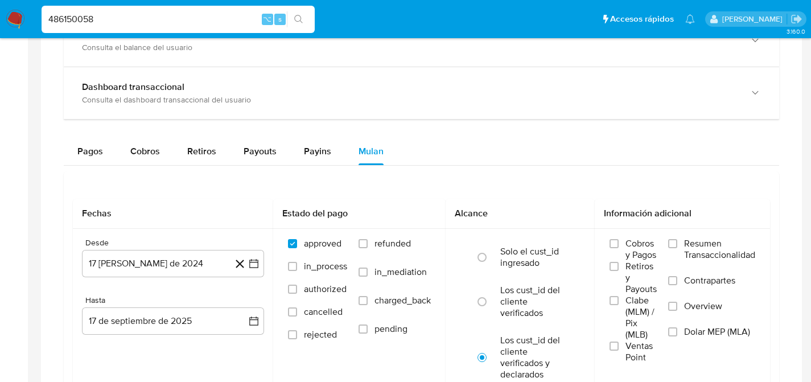
scroll to position [646, 0]
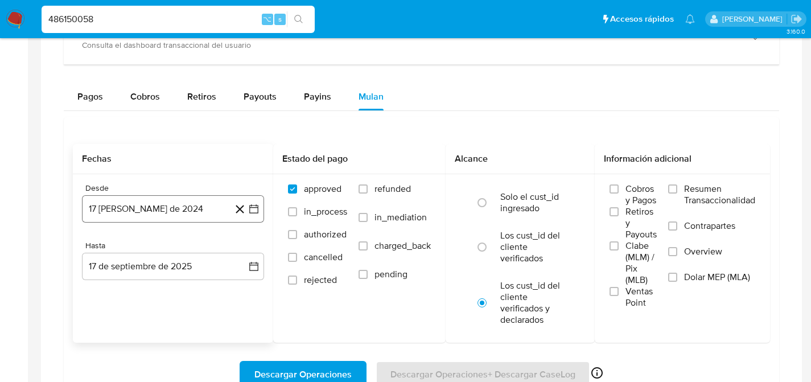
click at [99, 219] on button "17 de agosto de 2024" at bounding box center [173, 208] width 182 height 27
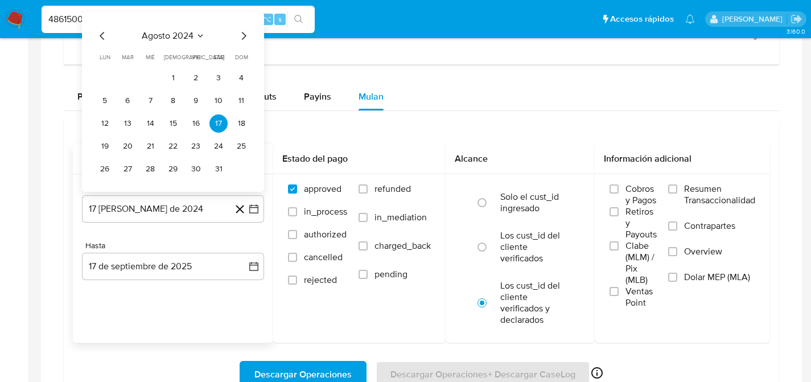
click at [204, 32] on div "agosto 2024" at bounding box center [173, 36] width 155 height 14
click at [194, 35] on button "agosto 2024" at bounding box center [173, 35] width 63 height 11
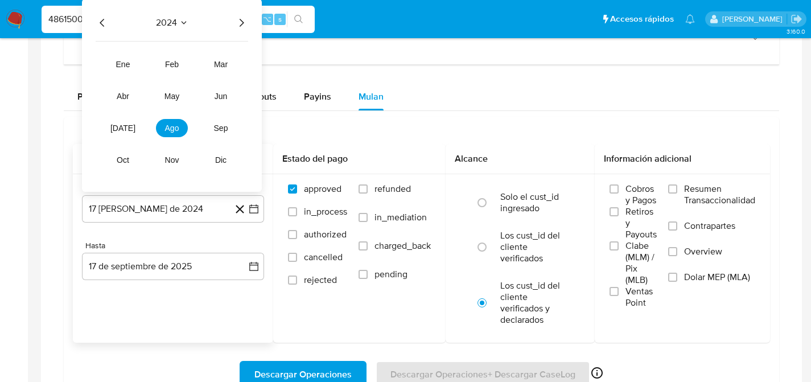
click at [224, 164] on span "dic" at bounding box center [220, 159] width 11 height 9
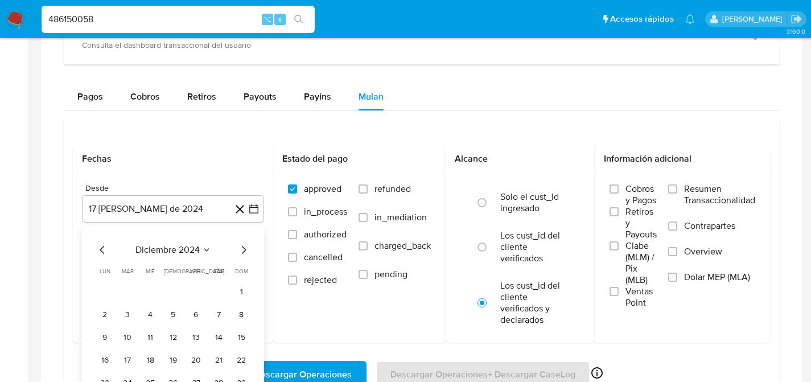
click at [239, 255] on icon "Mes siguiente" at bounding box center [244, 250] width 14 height 14
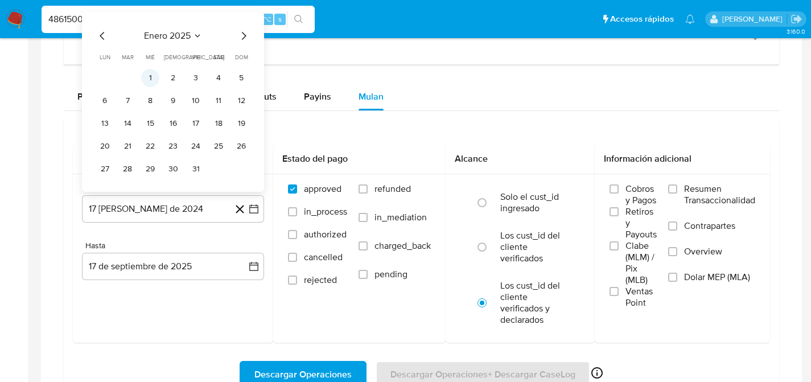
click at [145, 85] on button "1" at bounding box center [150, 78] width 18 height 18
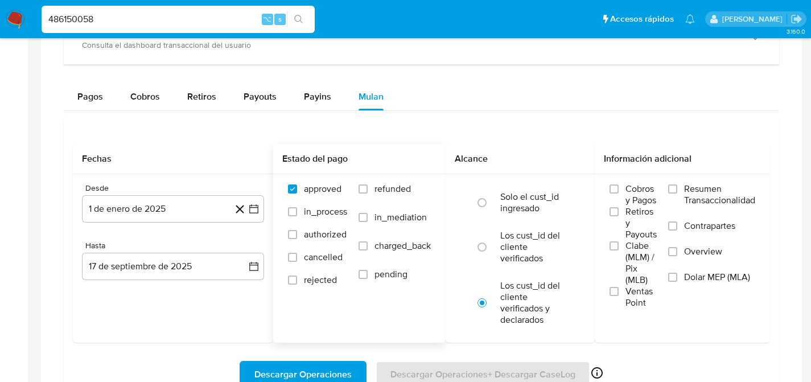
click at [388, 198] on label "refunded" at bounding box center [395, 197] width 72 height 28
click at [368, 194] on input "refunded" at bounding box center [363, 188] width 9 height 9
checkbox input "true"
click at [511, 234] on label "Los cust_id del cliente verificados" at bounding box center [533, 247] width 64 height 34
click at [491, 238] on input "radio" at bounding box center [482, 247] width 18 height 18
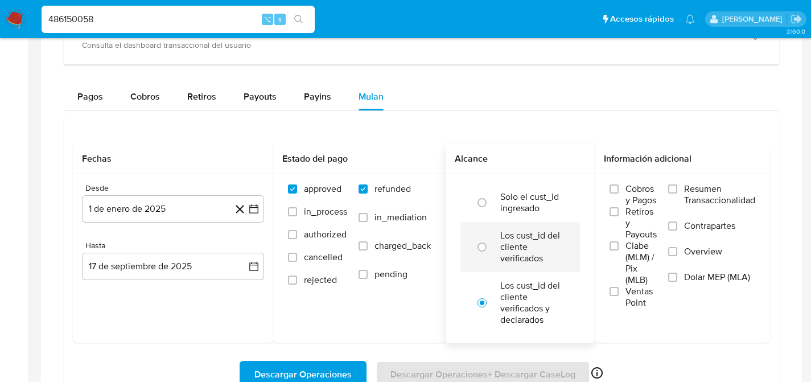
radio input "true"
click at [707, 280] on span "Dolar MEP (MLA)" at bounding box center [717, 277] width 66 height 11
click at [678, 280] on input "Dolar MEP (MLA)" at bounding box center [672, 277] width 9 height 9
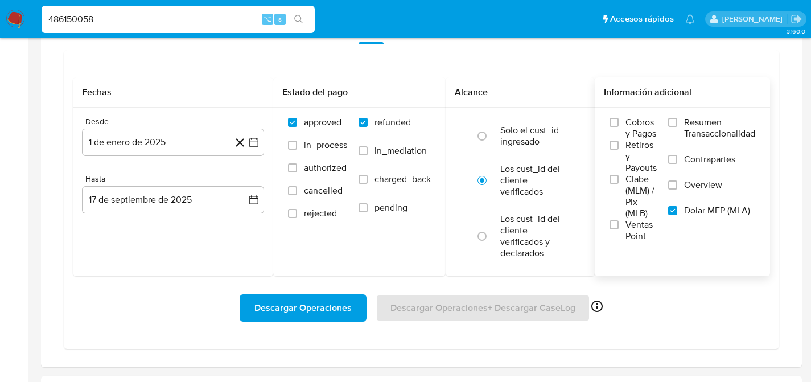
scroll to position [717, 0]
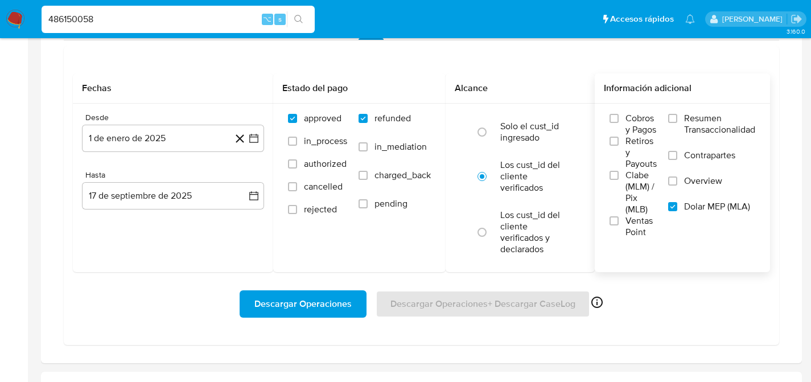
click at [251, 309] on button "Descargar Operaciones" at bounding box center [303, 303] width 127 height 27
